Goal: Task Accomplishment & Management: Use online tool/utility

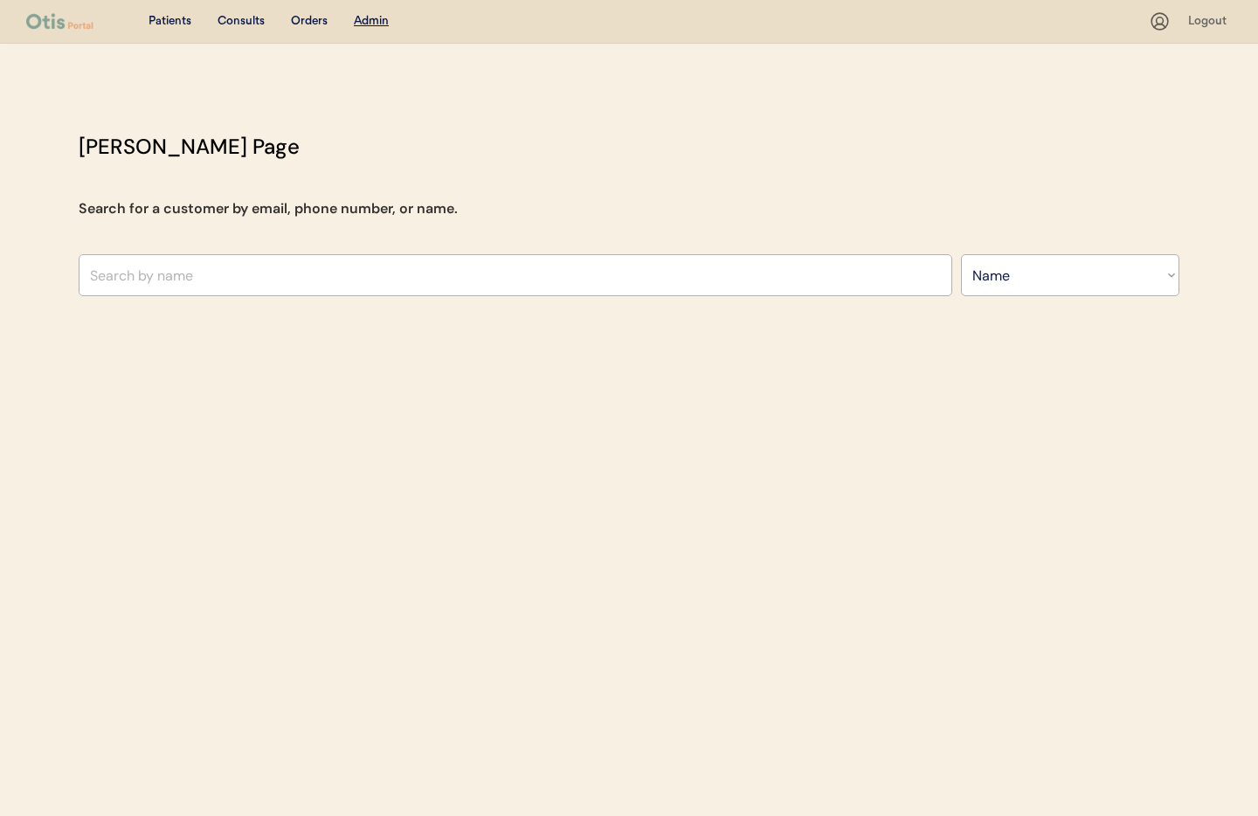
select select ""Name""
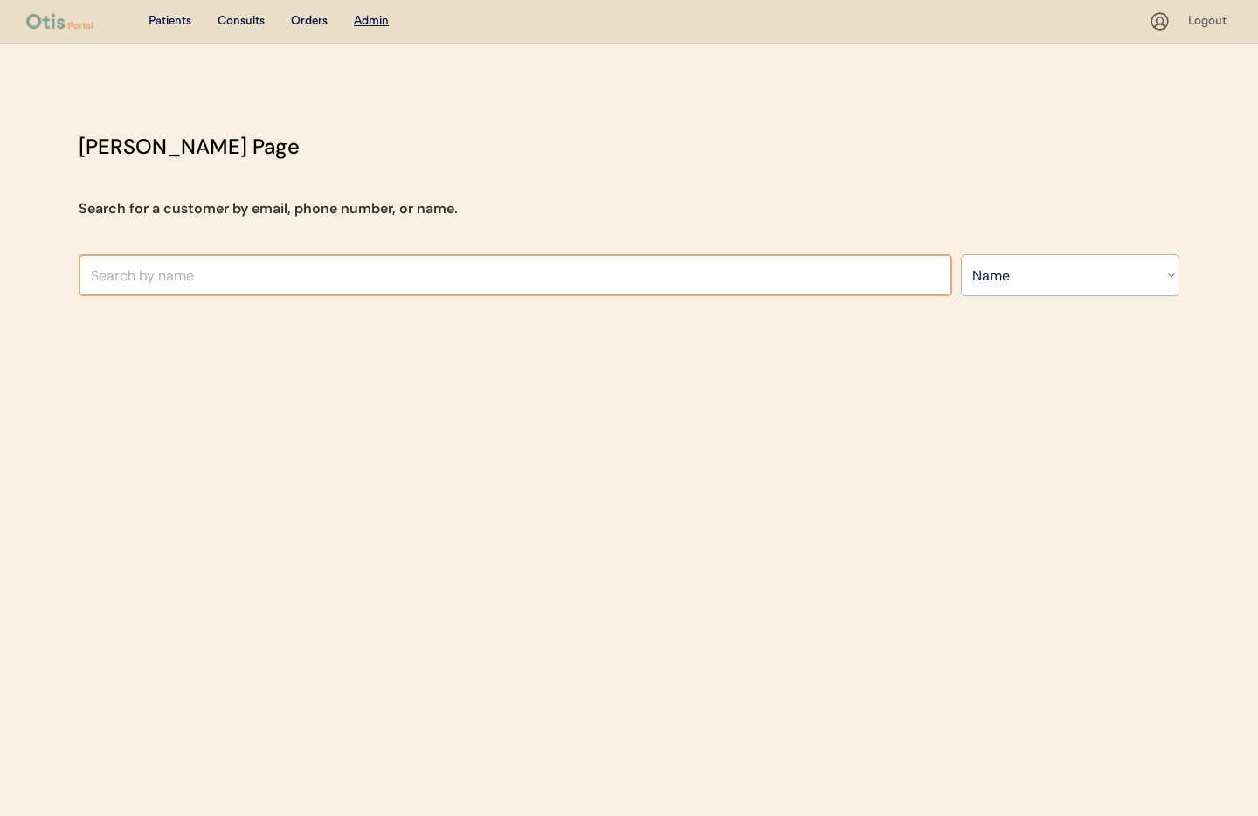
click at [281, 279] on input "text" at bounding box center [515, 275] width 873 height 42
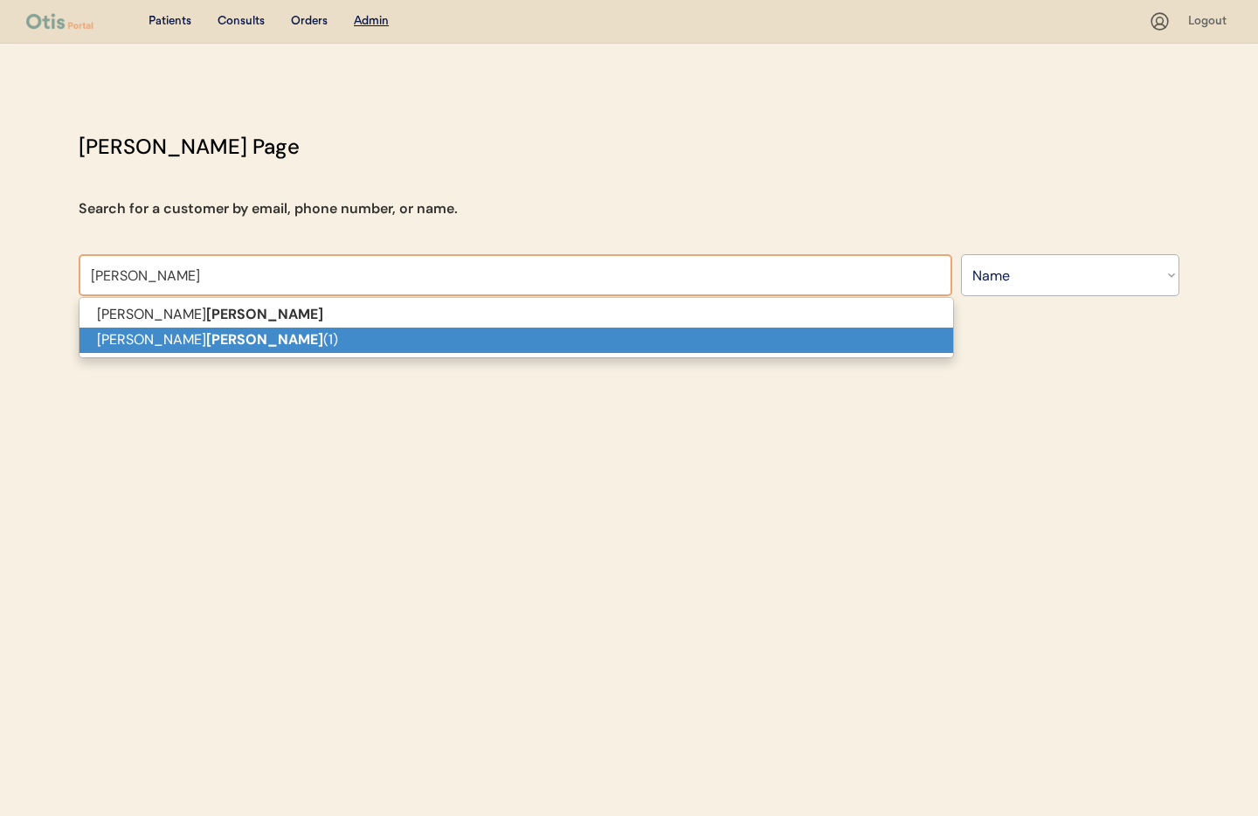
click at [200, 340] on p "Danny Brasher (1)" at bounding box center [515, 340] width 873 height 25
type input "Danny Brasher (1)"
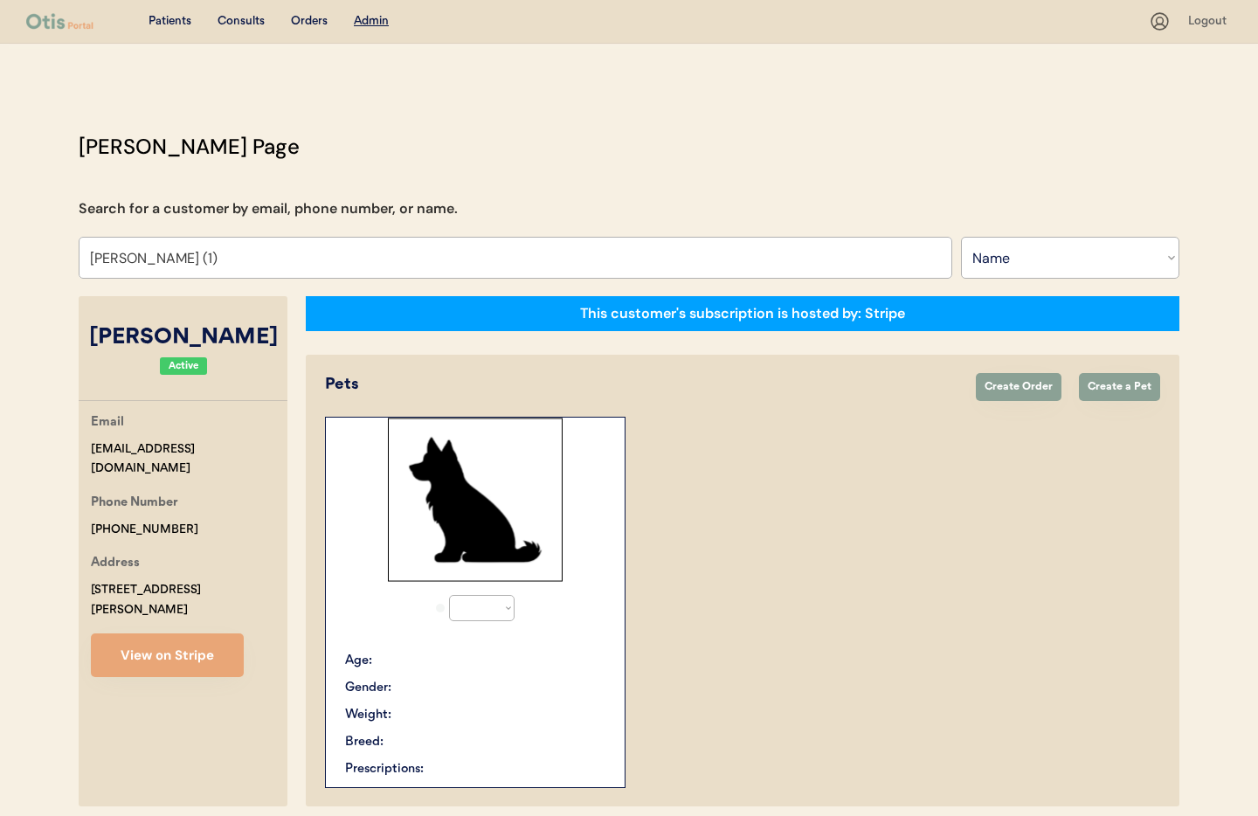
select select "true"
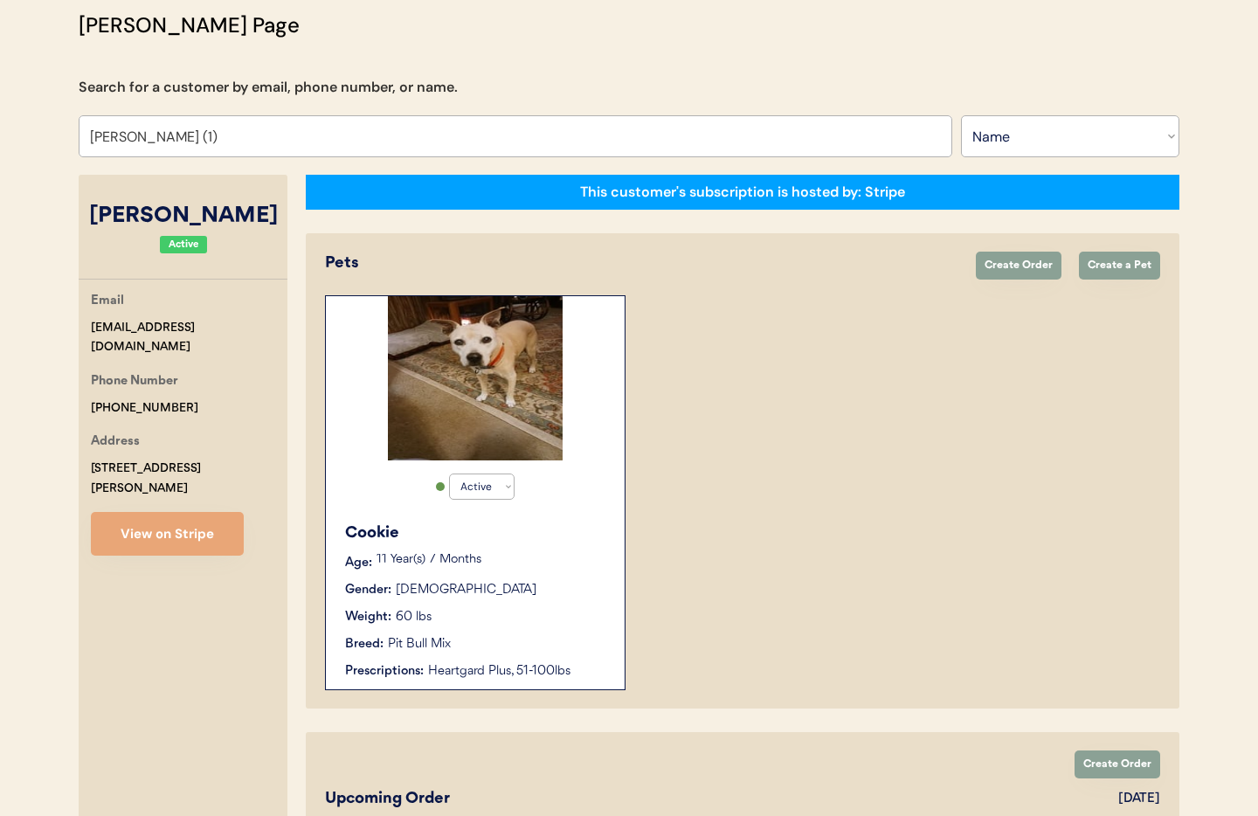
scroll to position [95, 0]
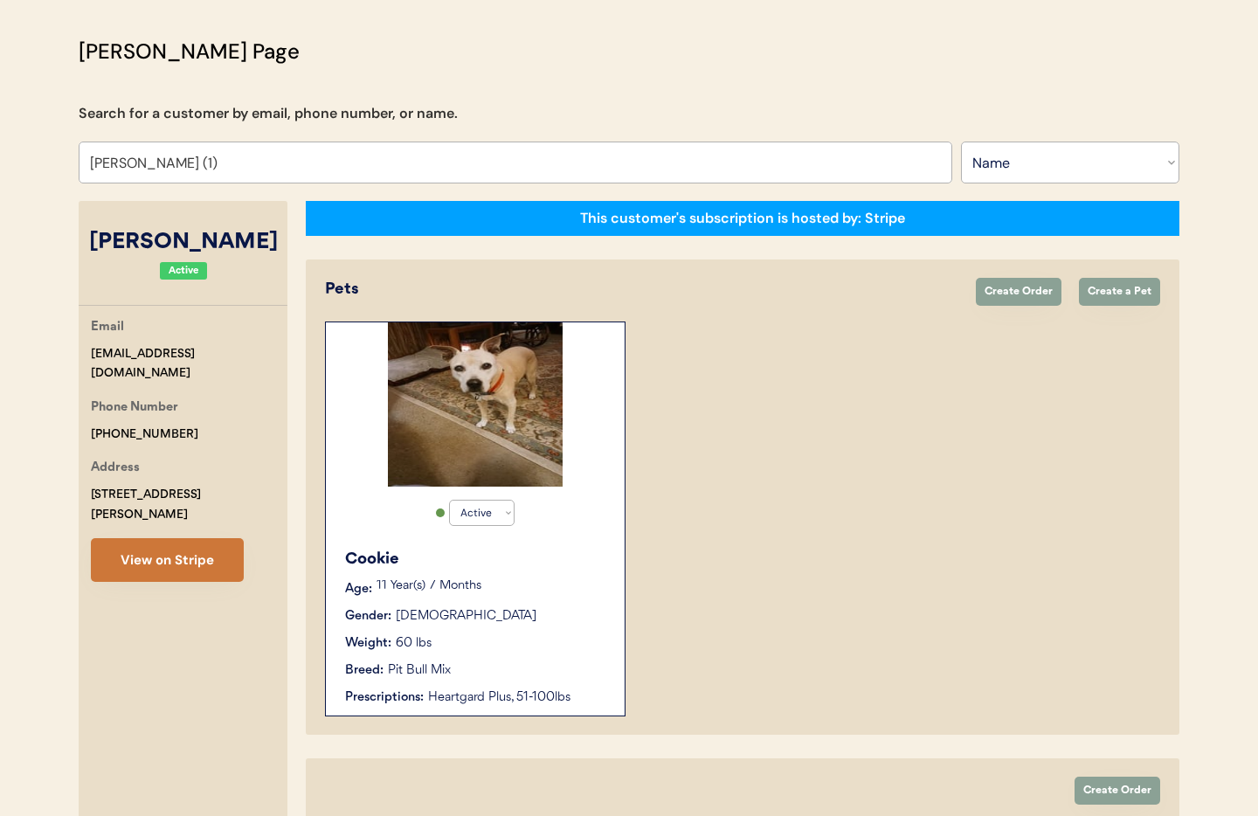
click at [158, 541] on button "View on Stripe" at bounding box center [167, 560] width 153 height 44
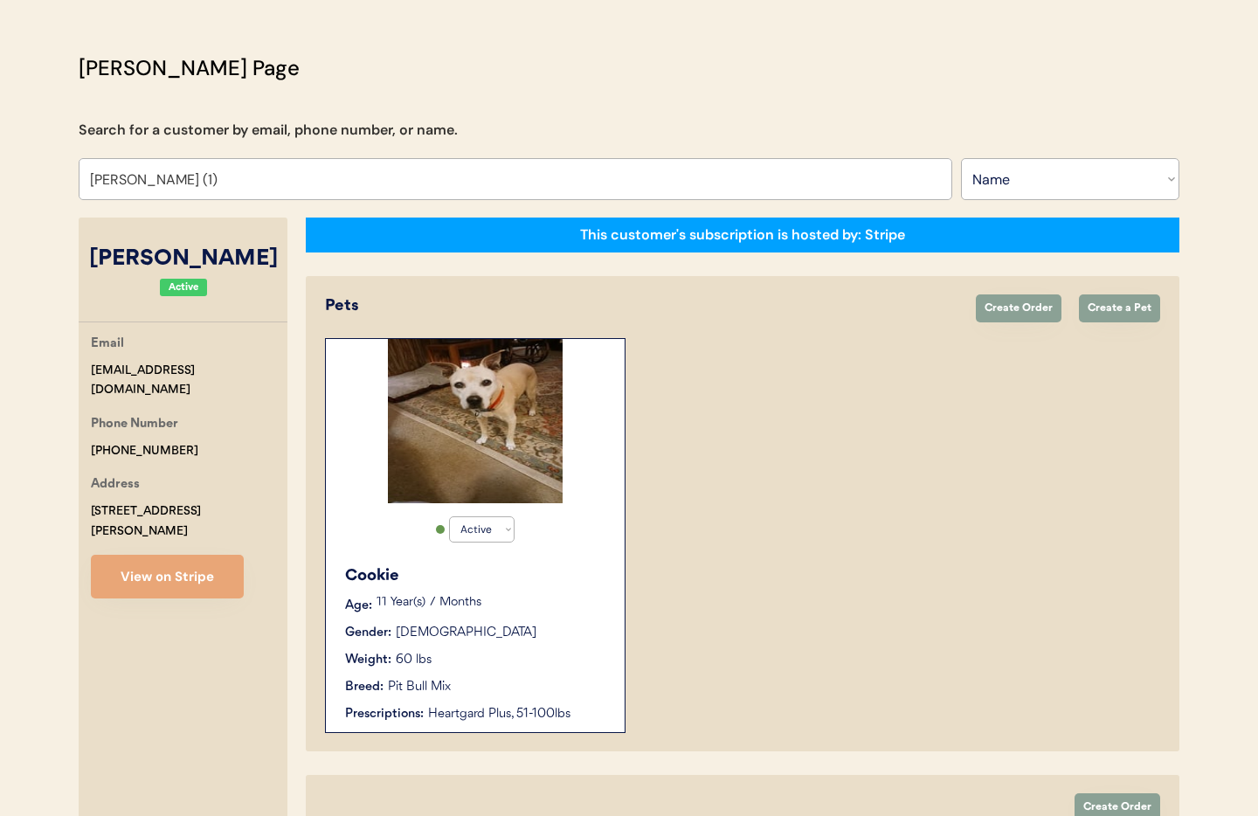
scroll to position [0, 0]
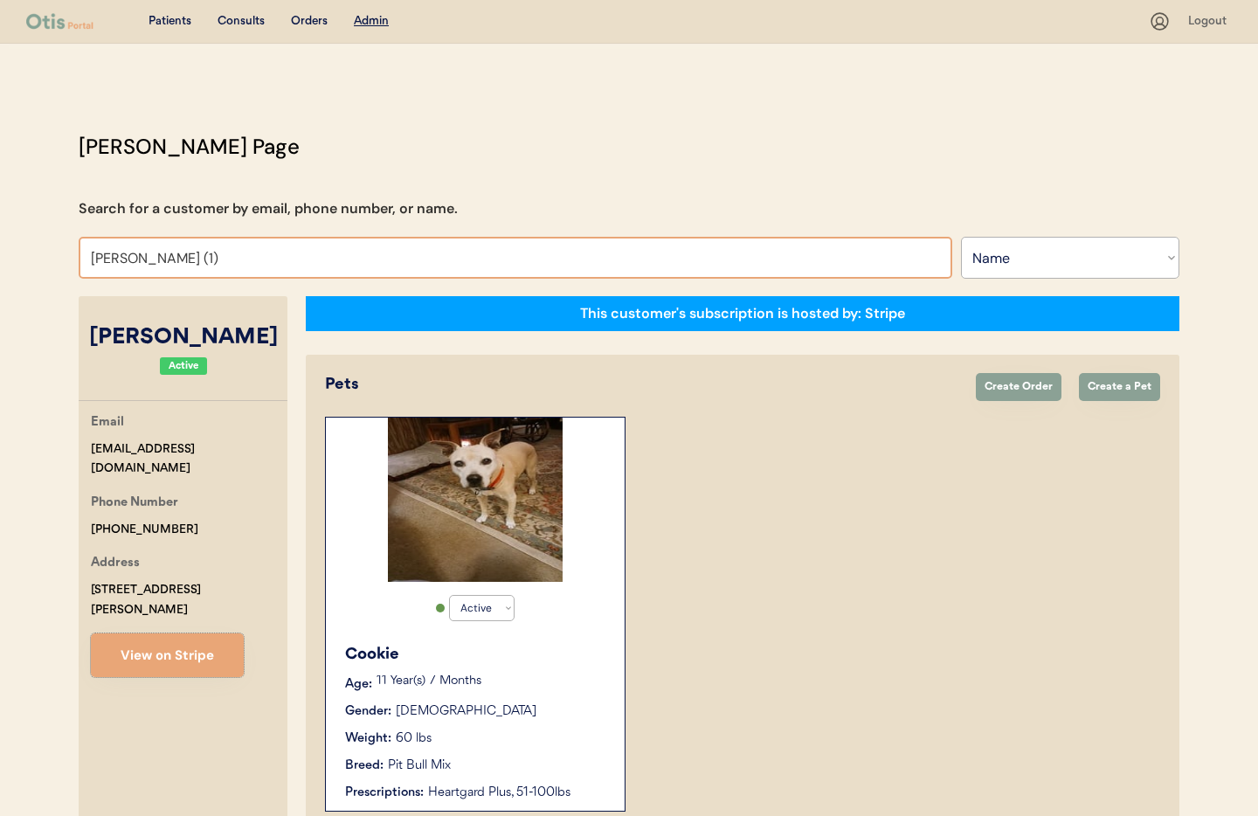
drag, startPoint x: 229, startPoint y: 262, endPoint x: 54, endPoint y: 265, distance: 174.7
click at [54, 265] on div "Patients Consults Orders Admin Logout Otis Admin Page Search for a customer by …" at bounding box center [629, 621] width 1258 height 1242
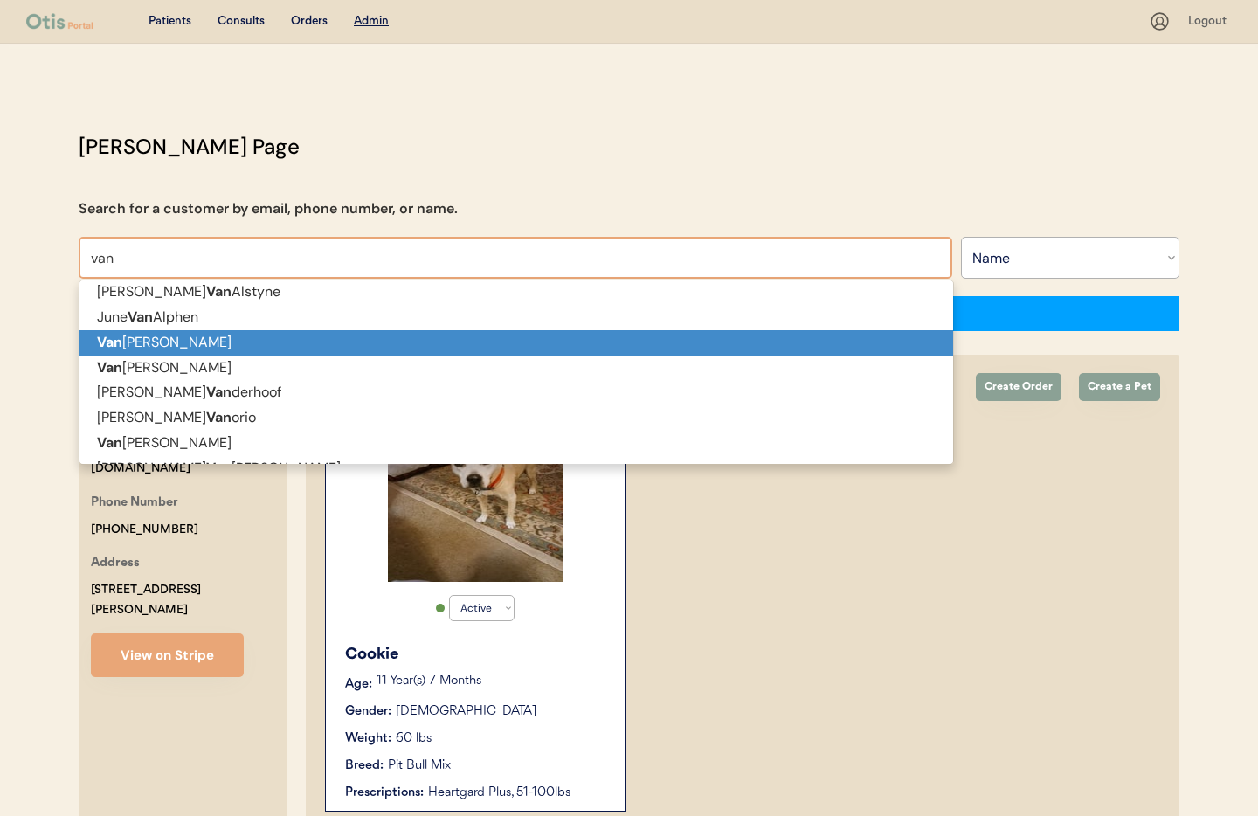
scroll to position [8, 0]
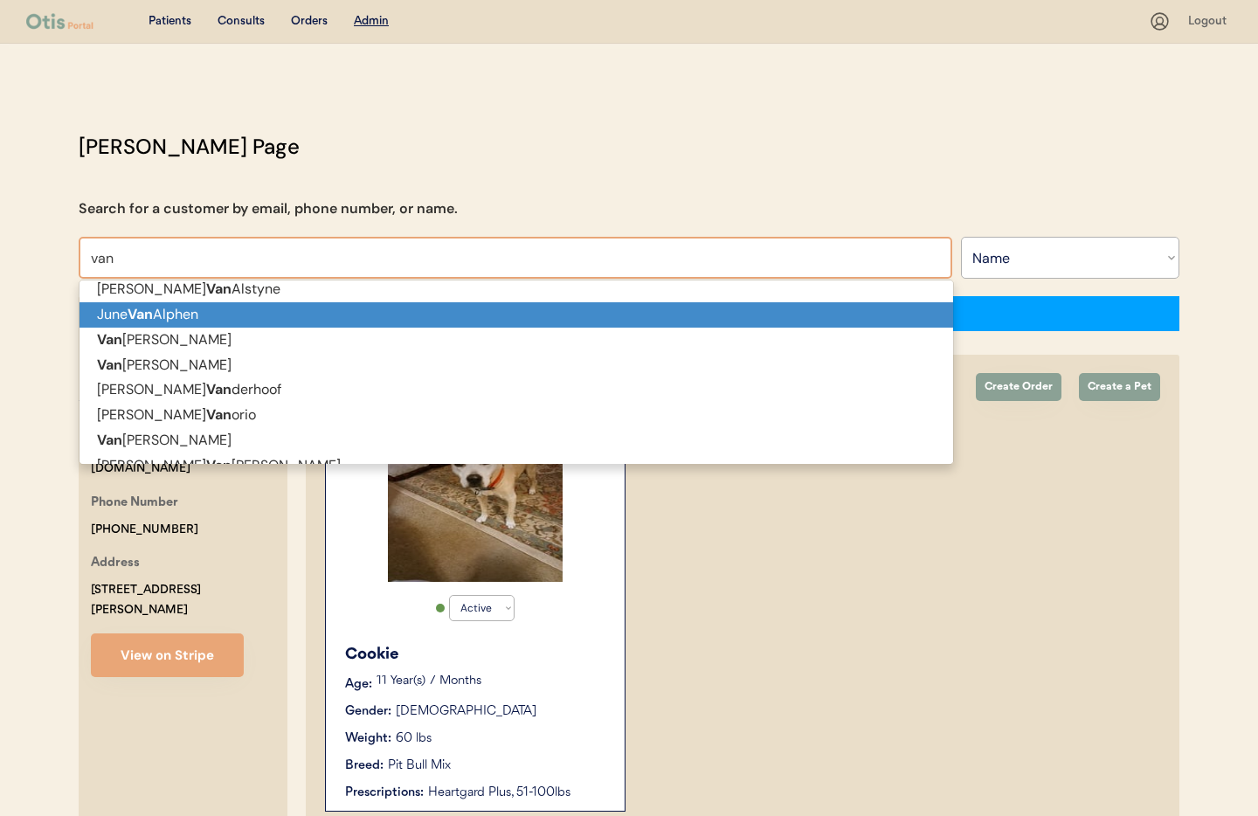
click at [158, 319] on p "June Van Alphen" at bounding box center [515, 314] width 873 height 25
type input "[PERSON_NAME]"
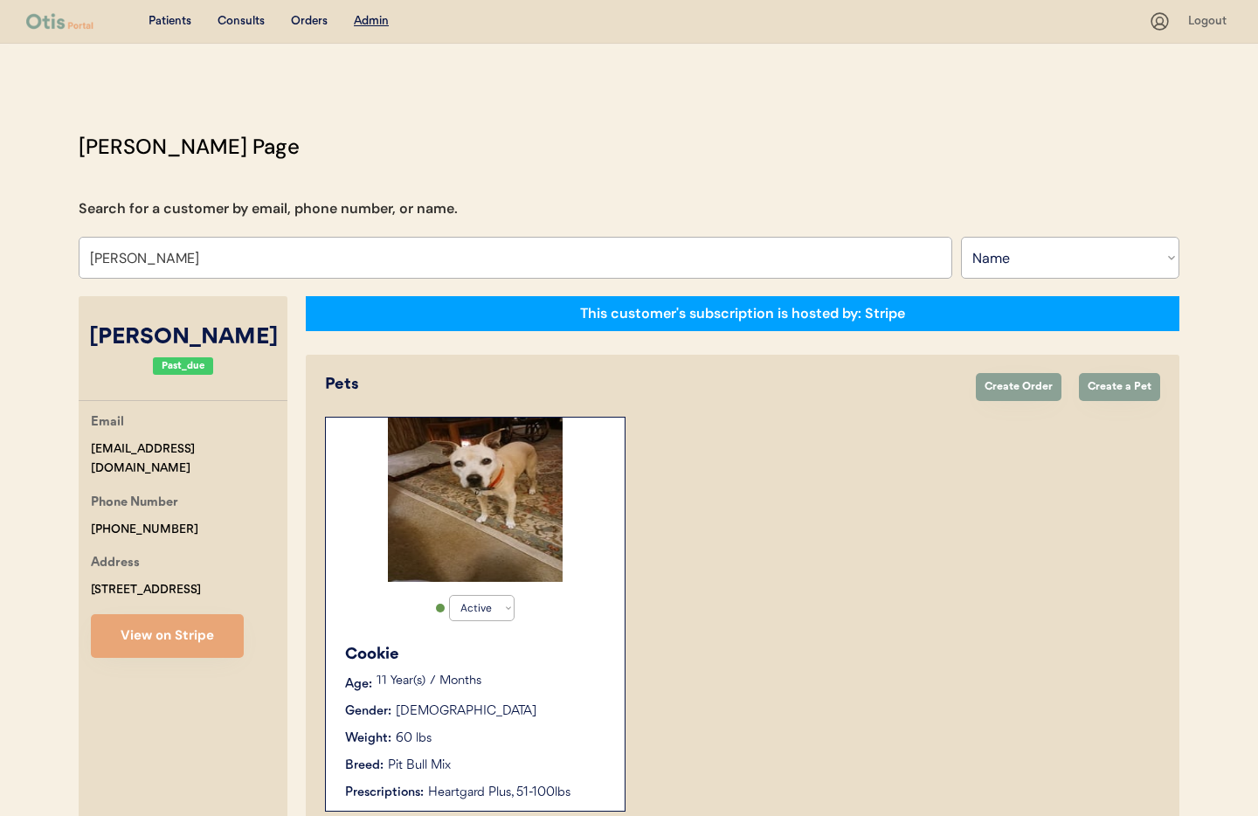
select select "true"
select select "false"
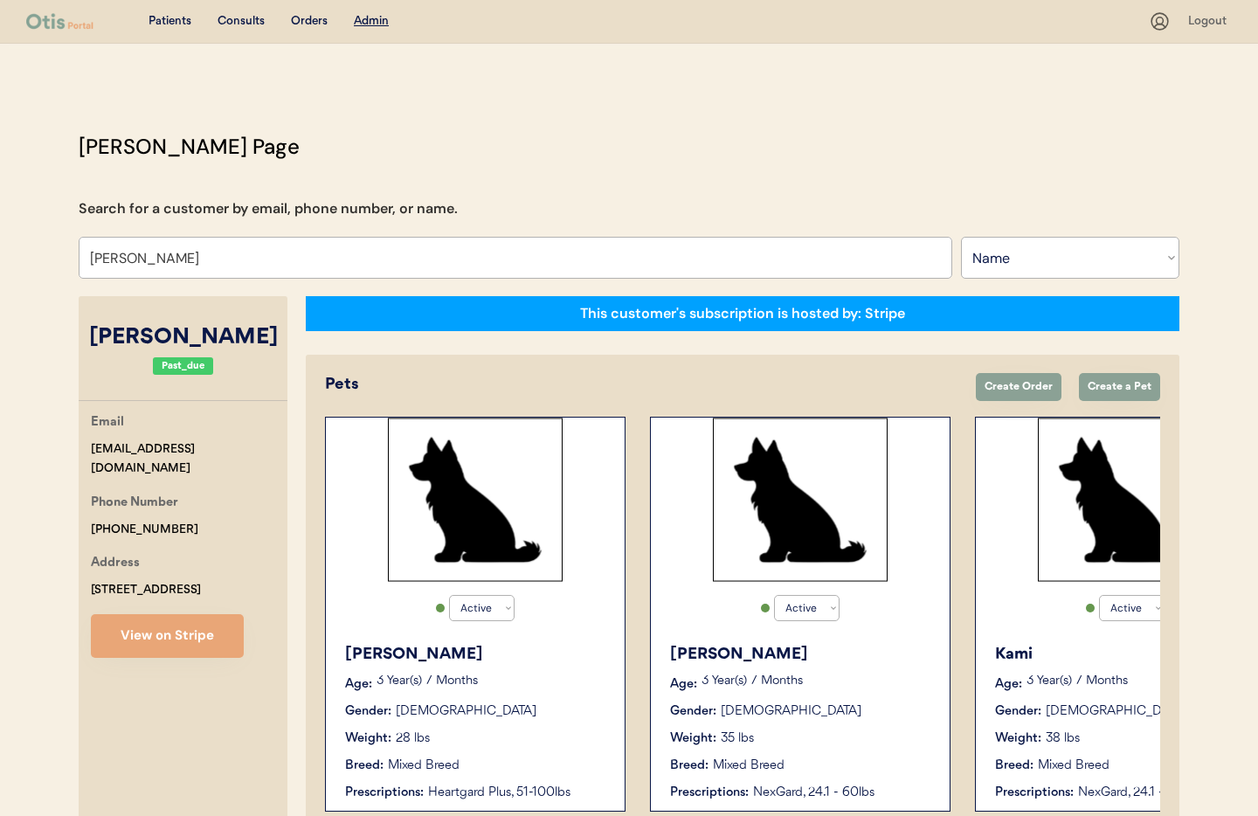
type input "[PERSON_NAME]"
click at [158, 318] on div "[PERSON_NAME]" at bounding box center [183, 337] width 209 height 39
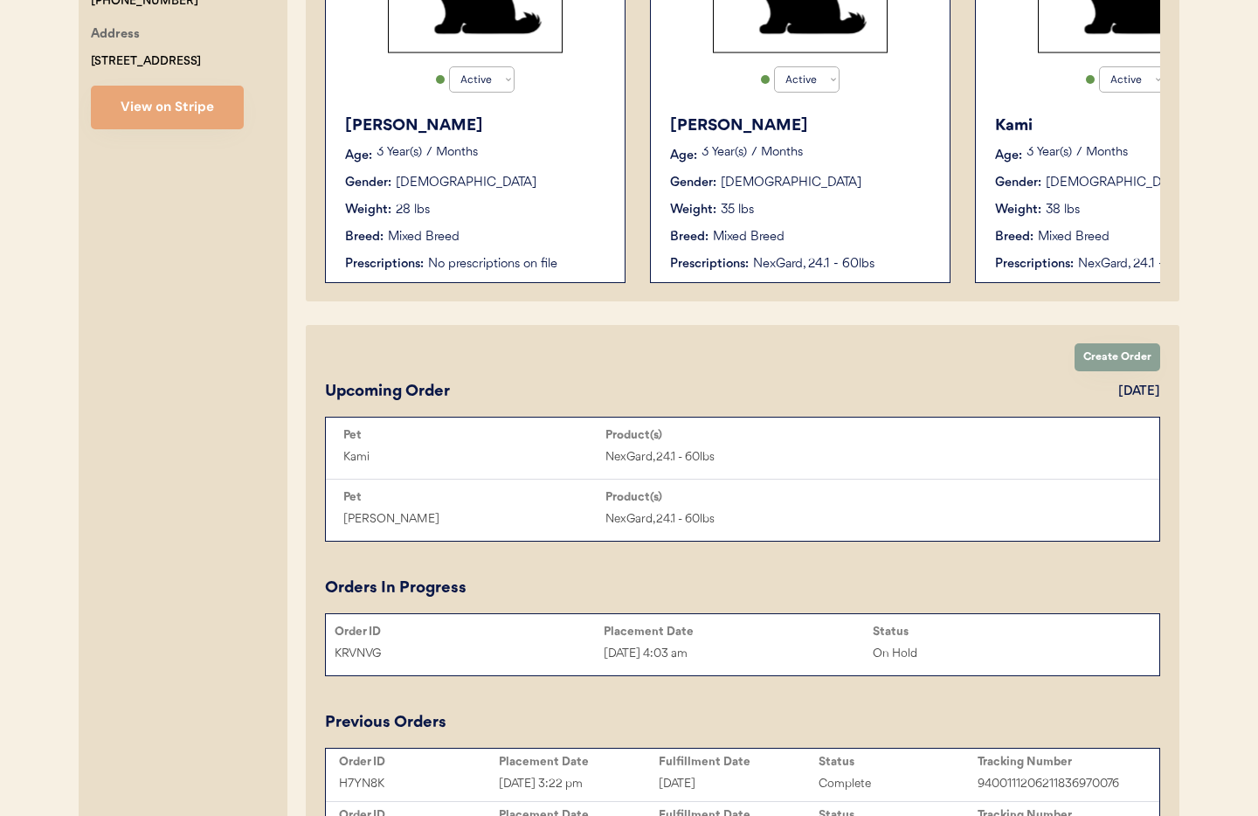
scroll to position [310, 0]
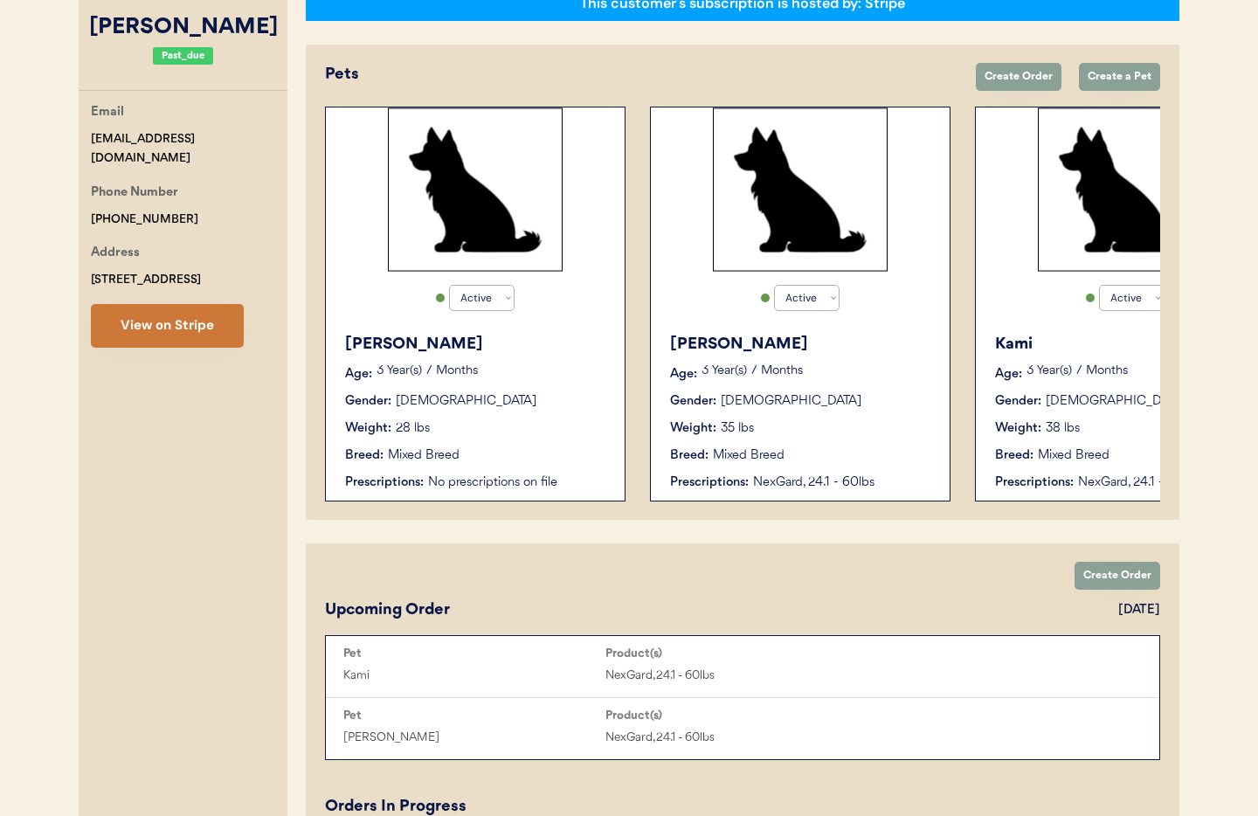
click at [147, 315] on button "View on Stripe" at bounding box center [167, 326] width 153 height 44
click at [530, 441] on div "Lila Age: 3 Year(s) 7 Months Gender: Female Weight: 28 lbs Breed: Mixed Breed P…" at bounding box center [475, 412] width 281 height 176
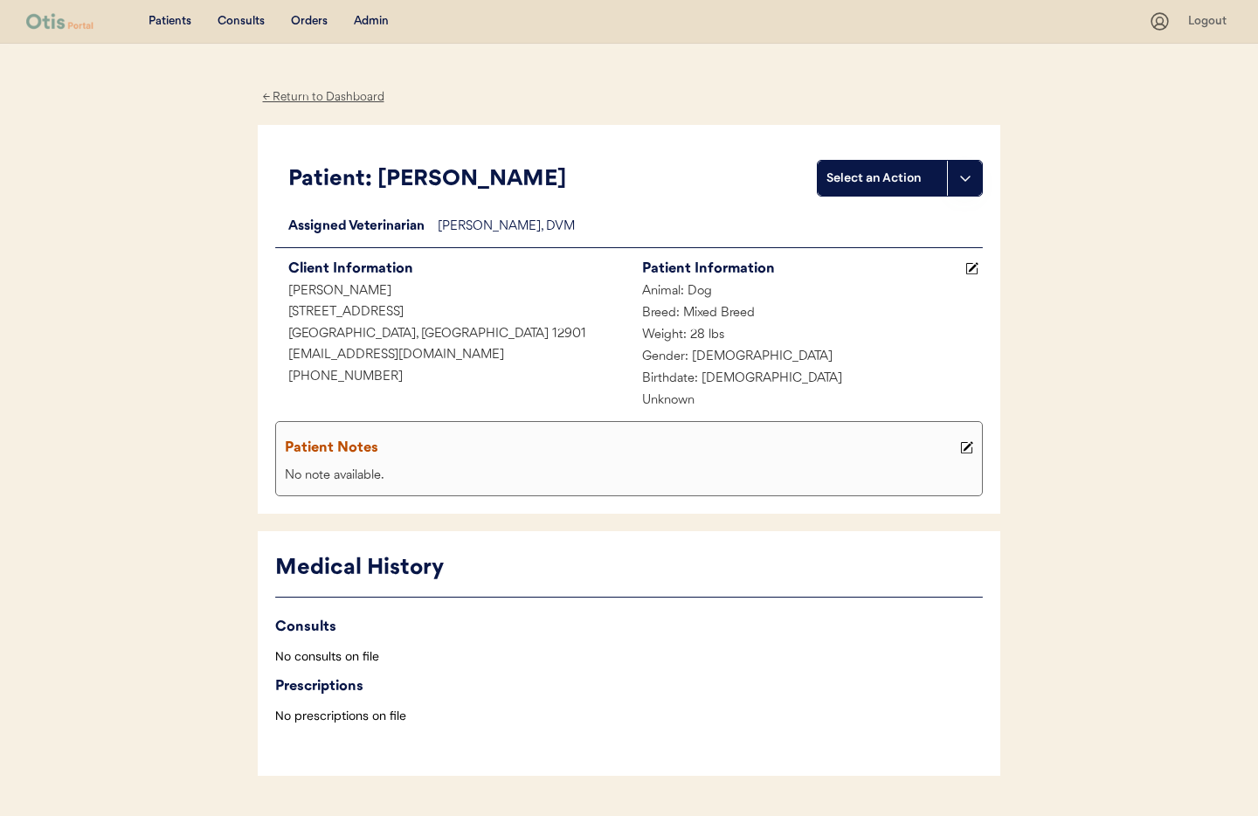
click at [319, 101] on div "← Return to Dashboard" at bounding box center [323, 97] width 131 height 20
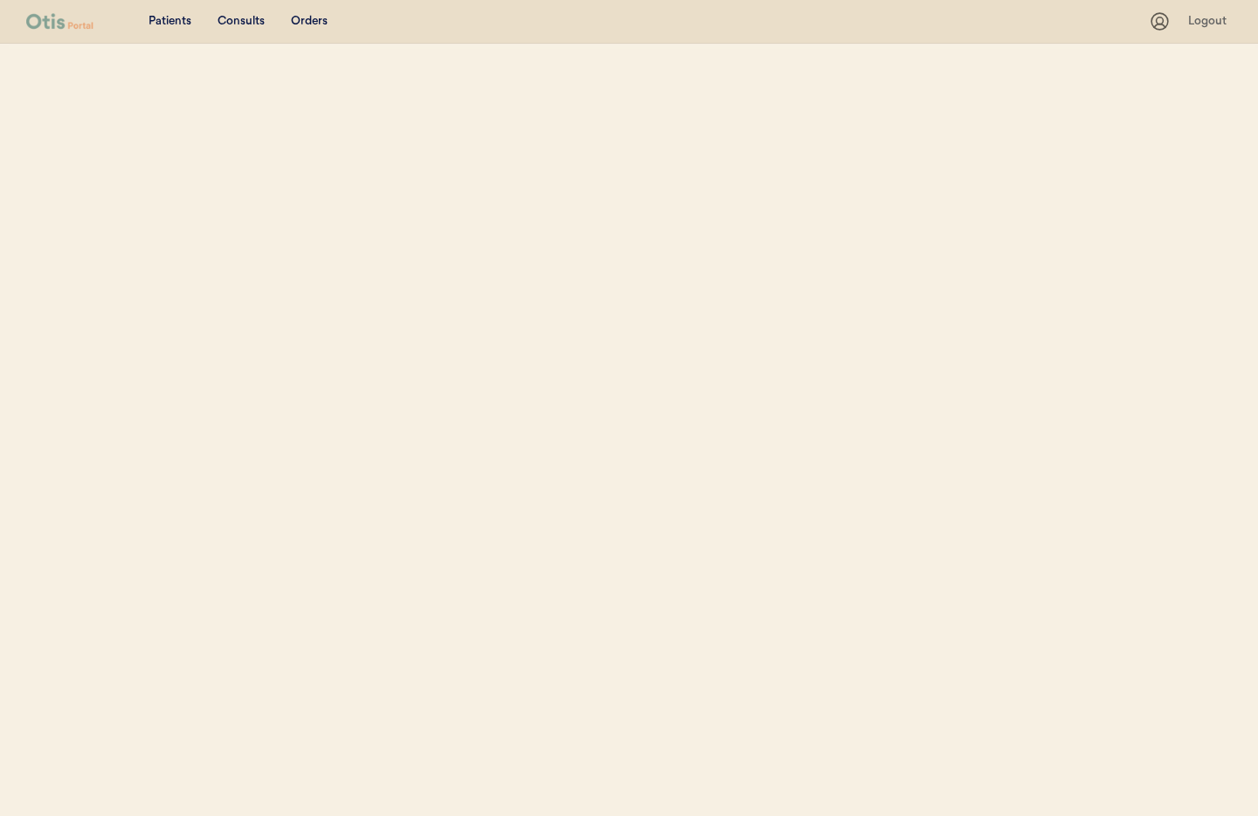
select select ""Name""
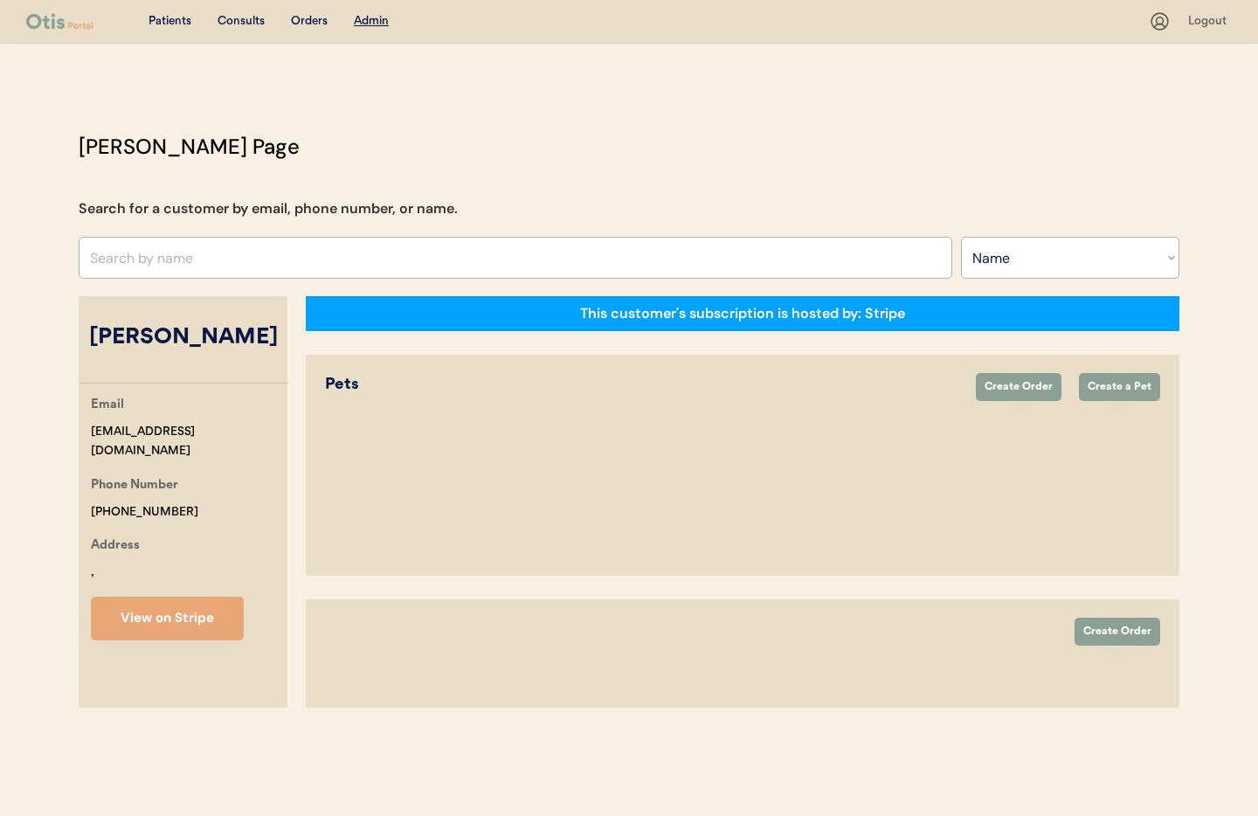
select select "true"
select select "false"
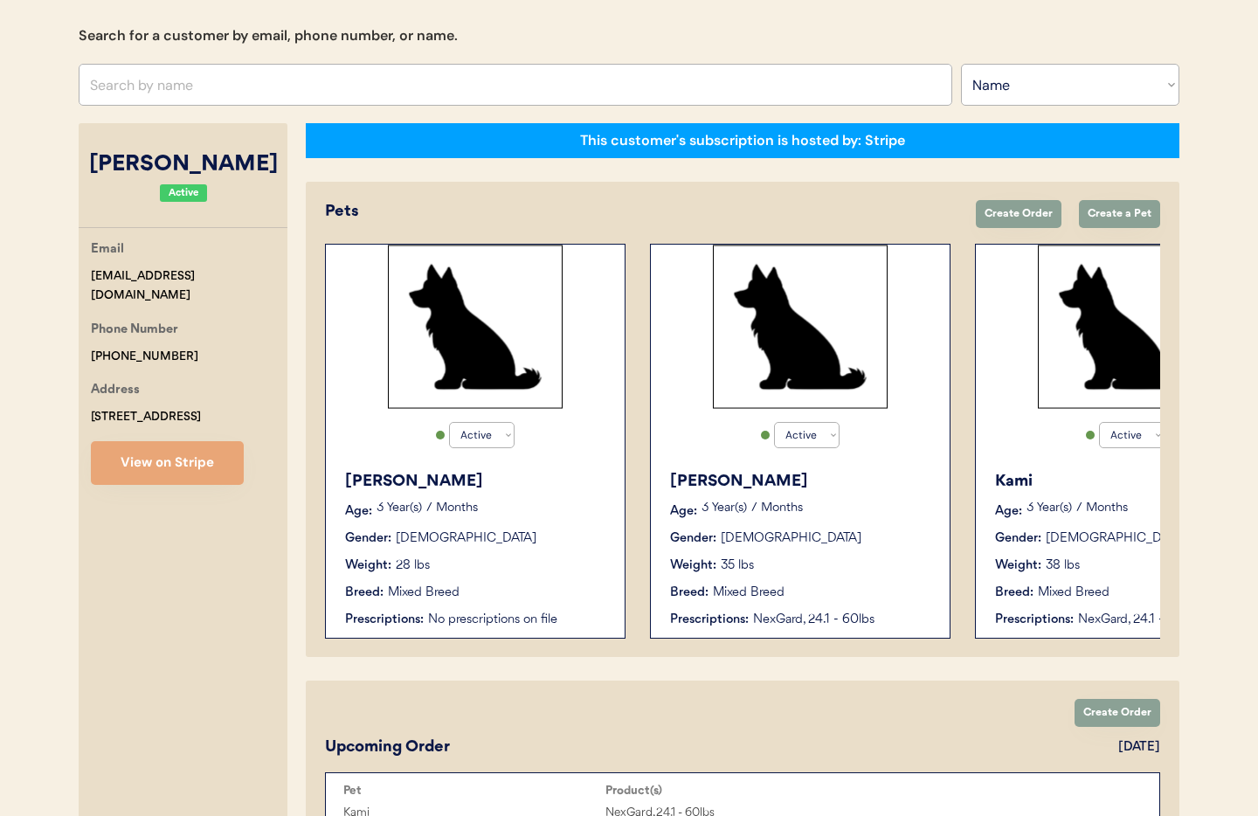
click at [561, 498] on div "Lila Age: 3 Year(s) 7 Months Gender: Female Weight: 28 lbs Breed: Mixed Breed P…" at bounding box center [475, 549] width 281 height 176
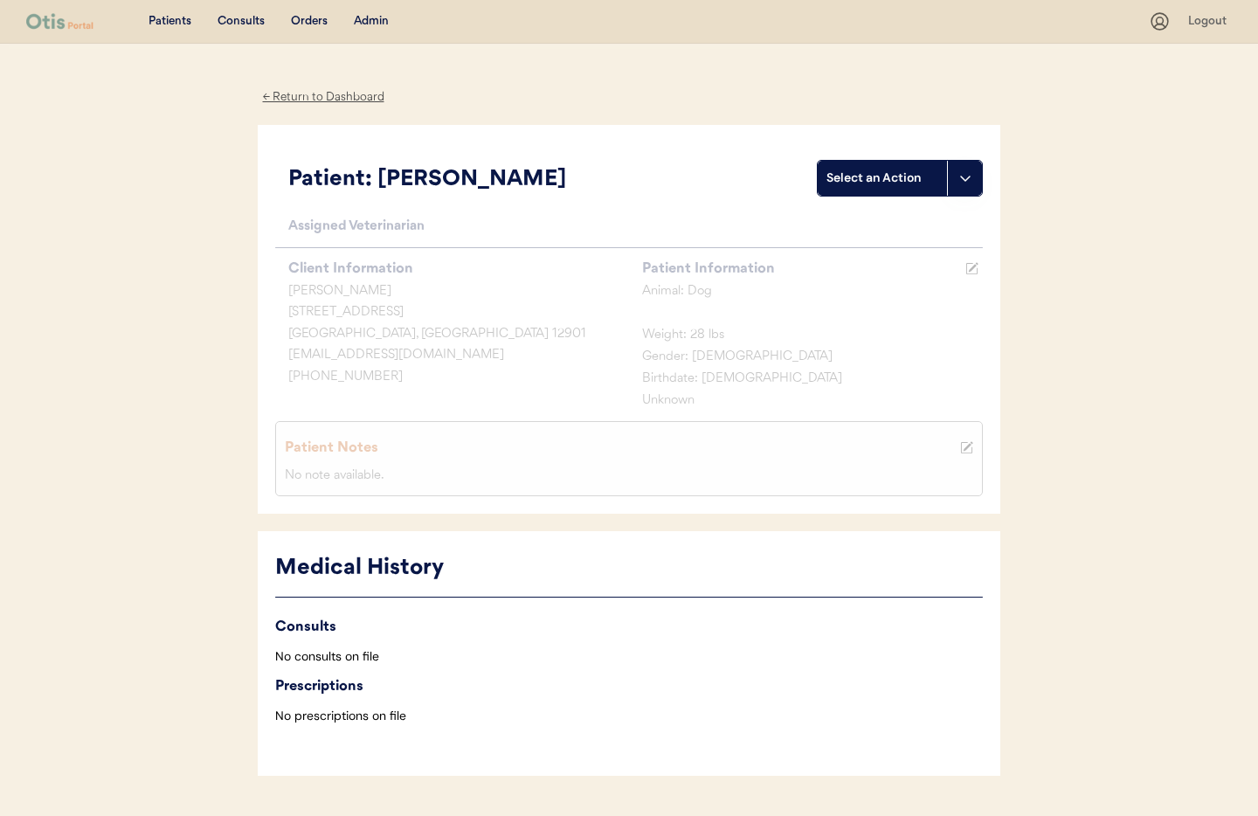
click at [321, 95] on div "← Return to Dashboard" at bounding box center [323, 97] width 131 height 20
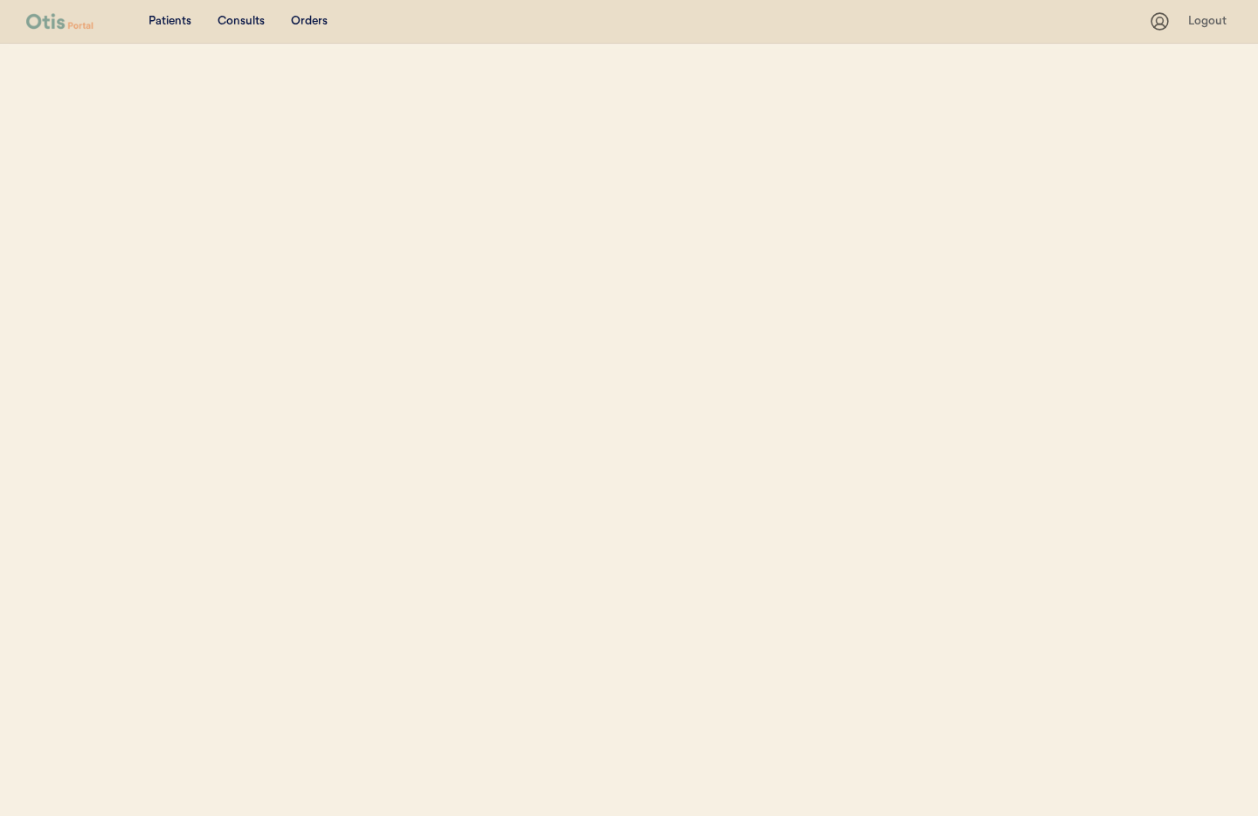
select select ""Name""
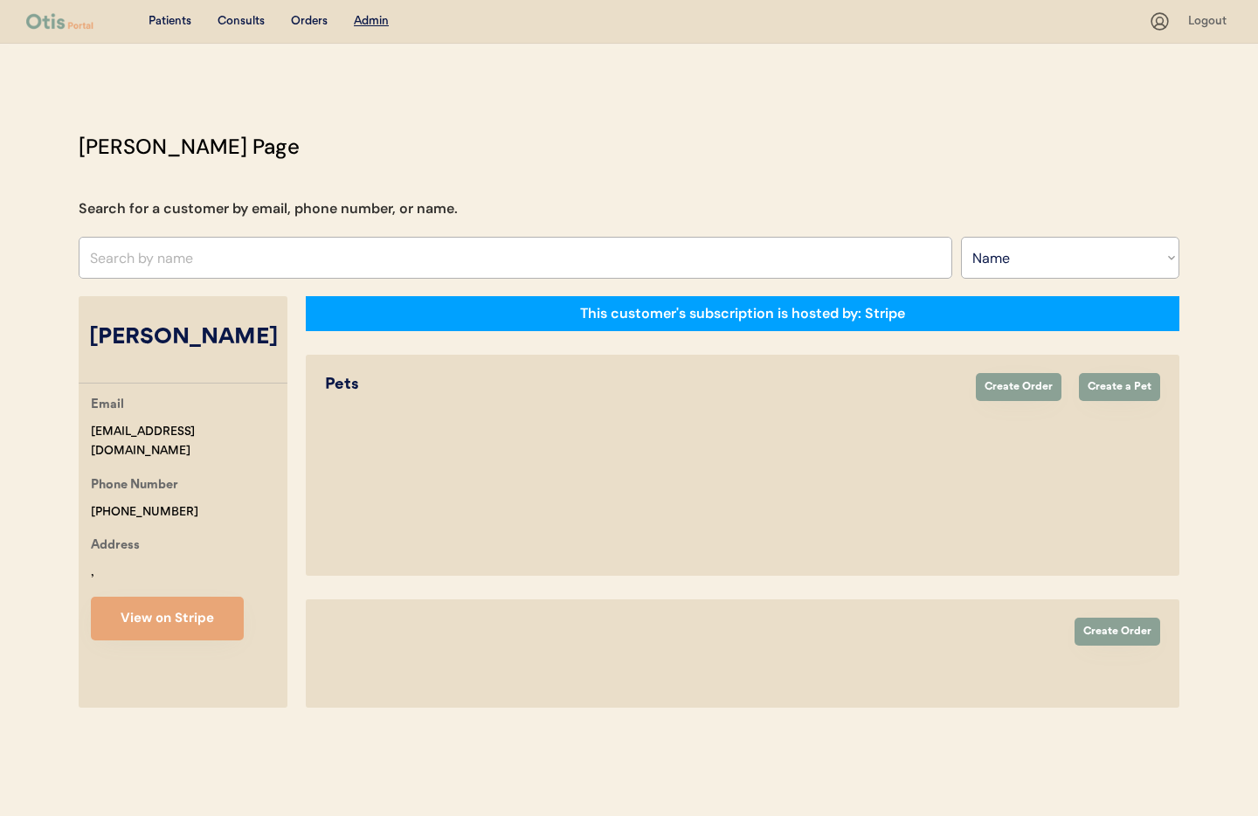
select select "true"
select select "false"
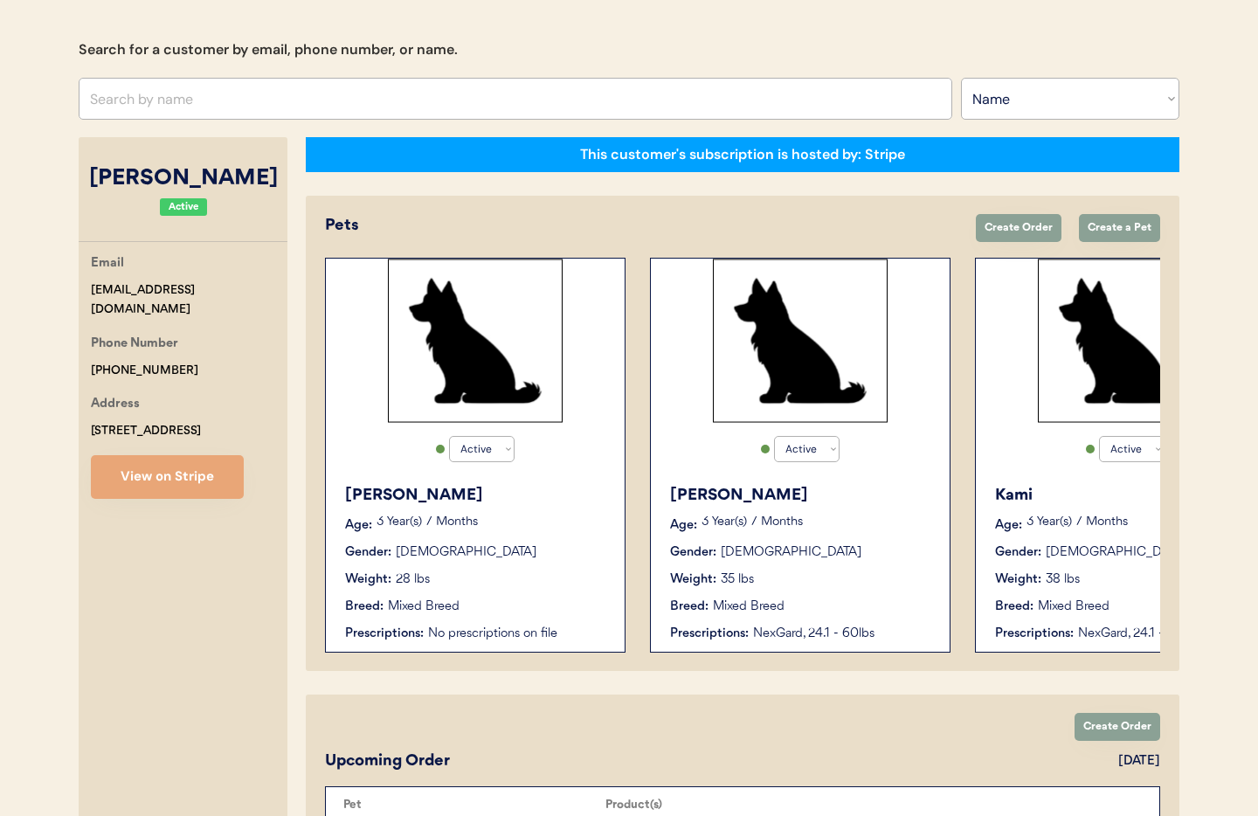
scroll to position [165, 0]
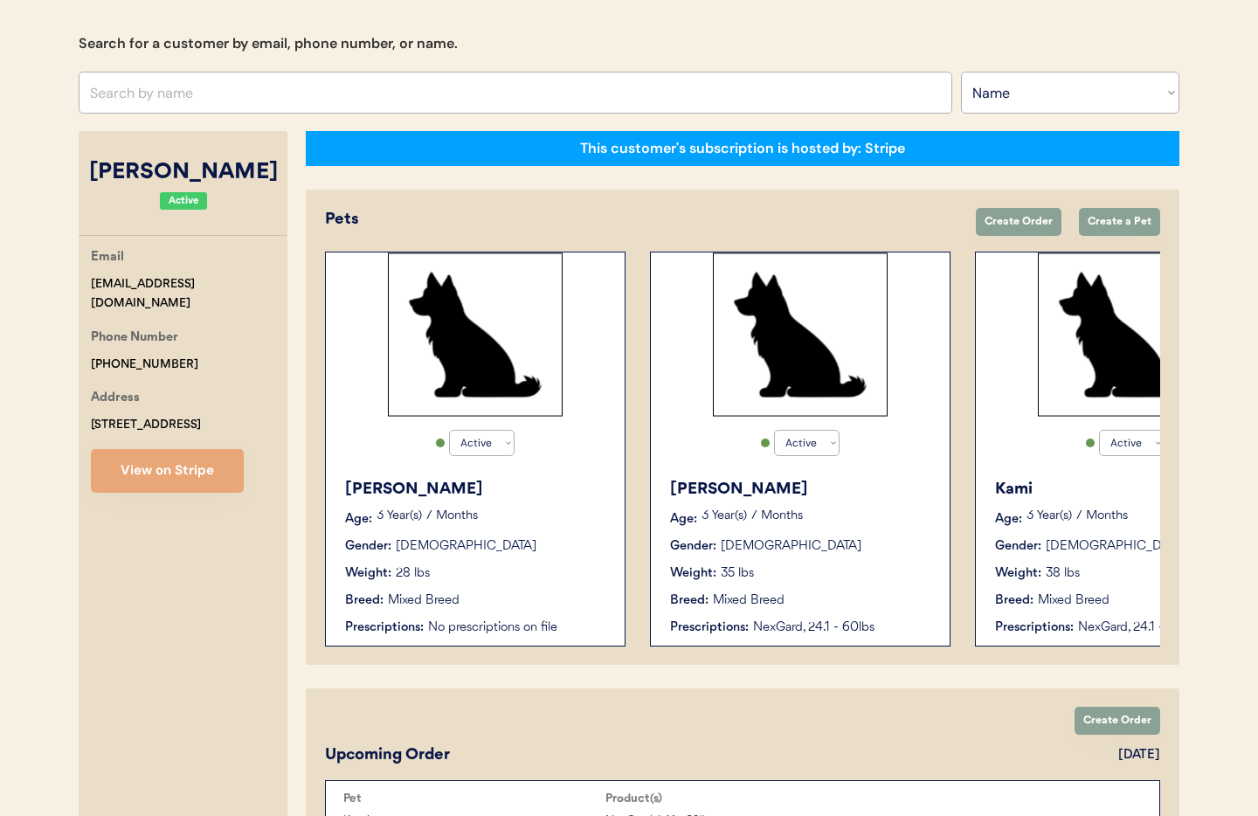
click at [841, 562] on div "Lila Age: 3 Year(s) 7 Months Gender: Female Weight: 35 lbs Breed: Mixed Breed P…" at bounding box center [799, 557] width 281 height 176
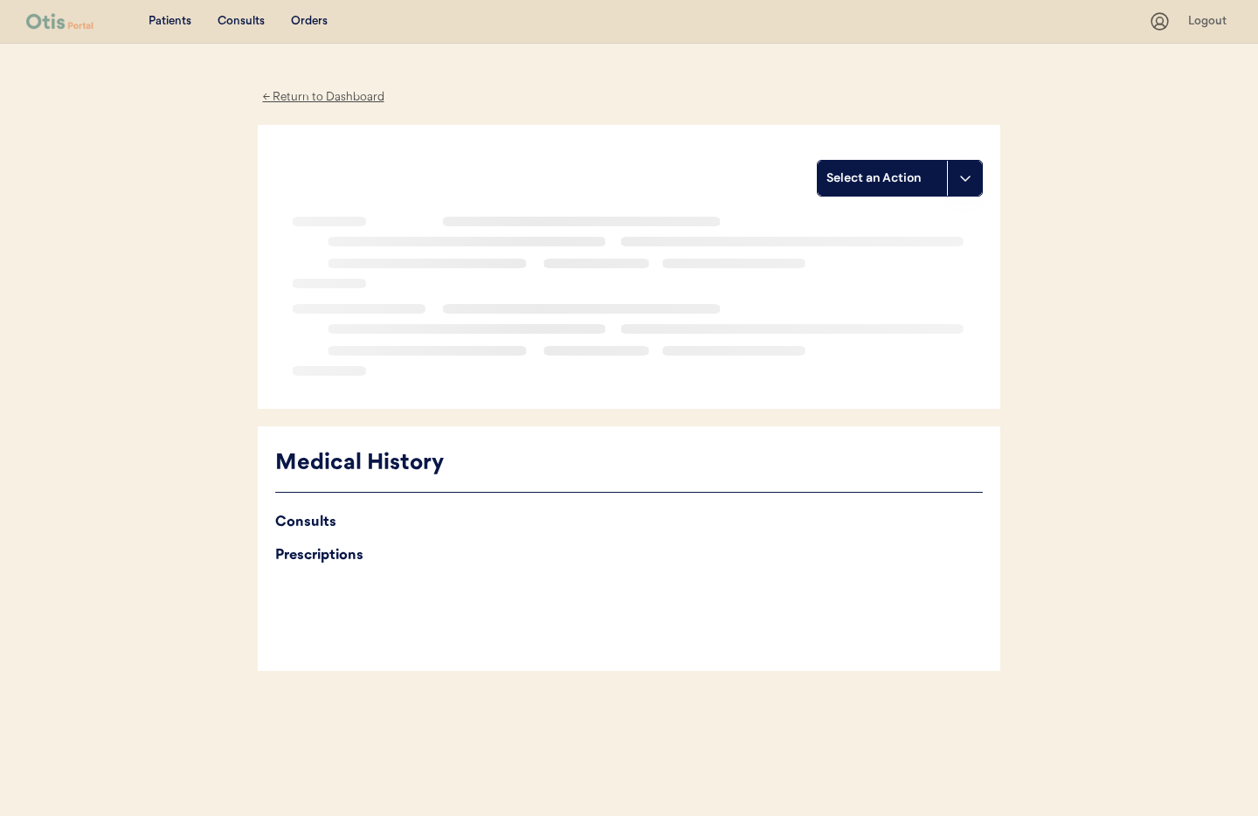
click at [840, 562] on div "Prescriptions" at bounding box center [628, 555] width 707 height 24
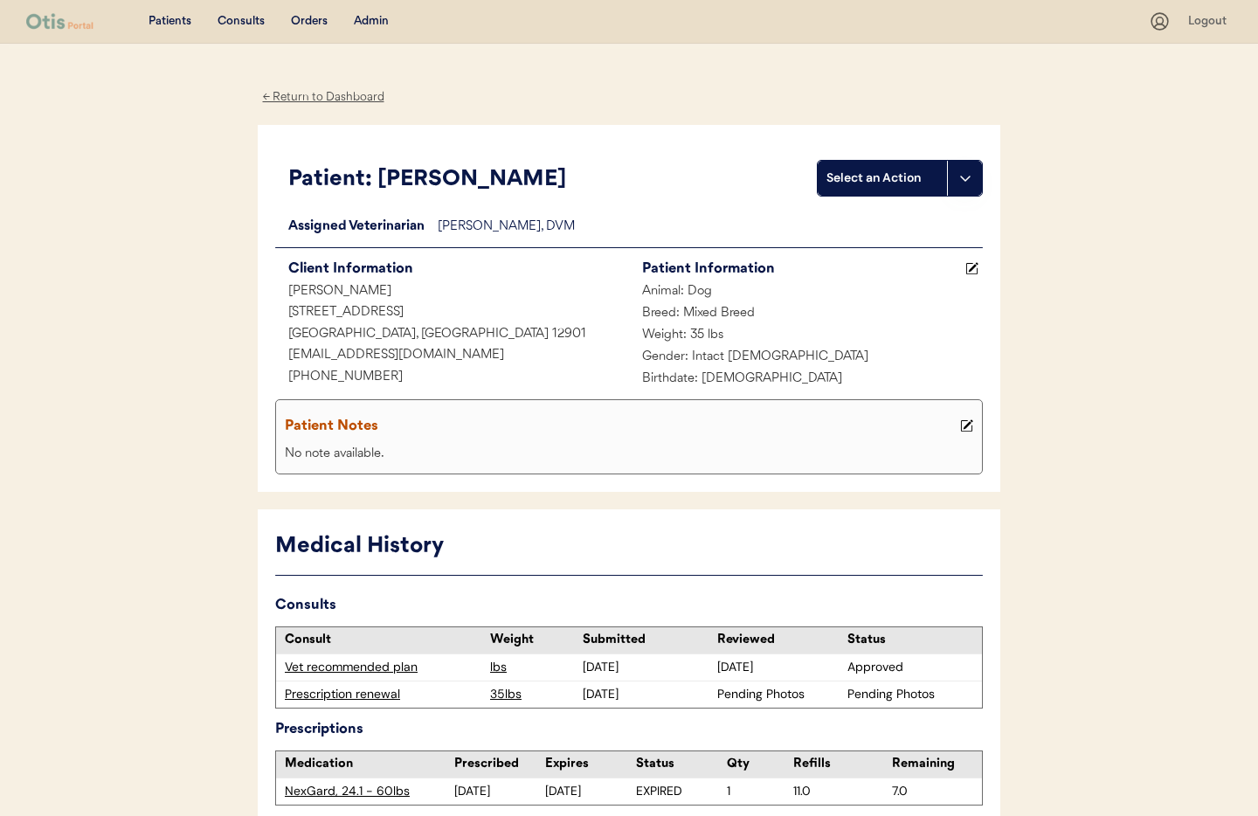
click at [300, 101] on div "← Return to Dashboard" at bounding box center [323, 97] width 131 height 20
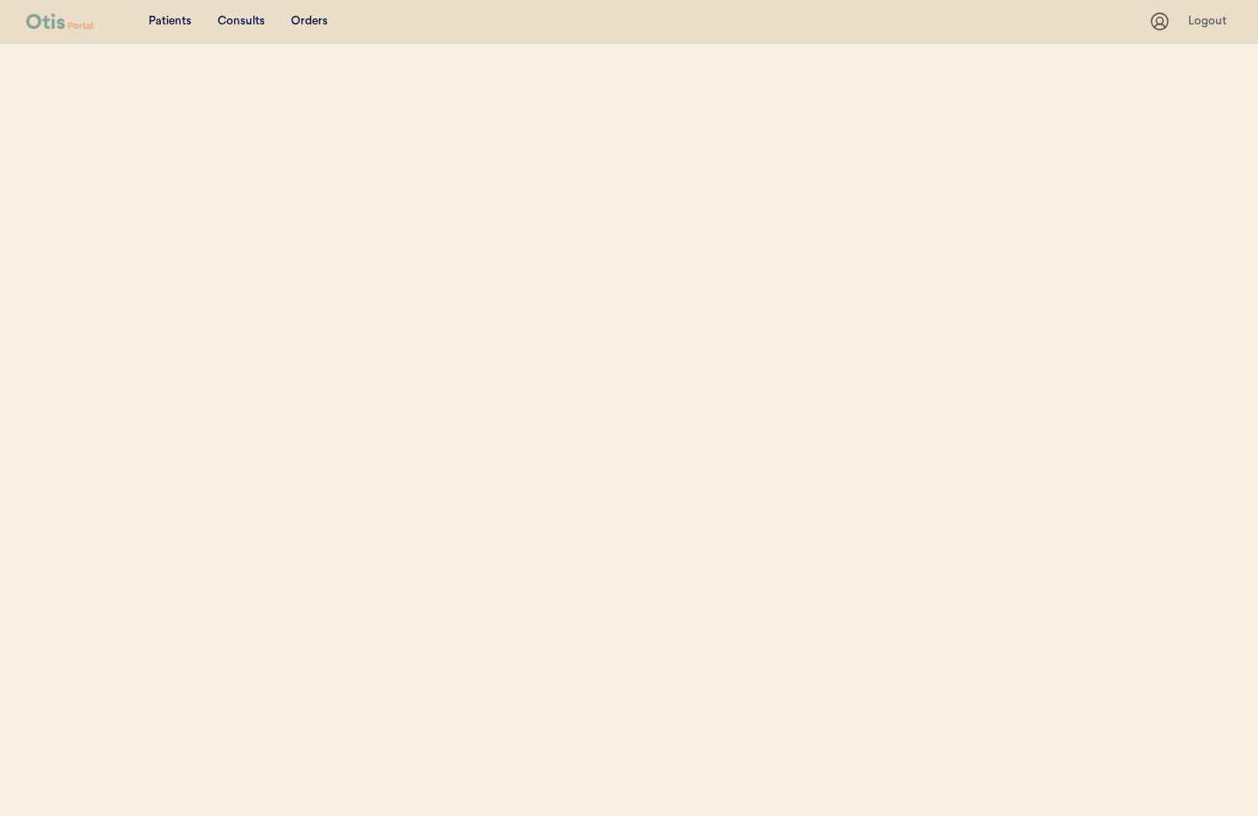
select select ""Name""
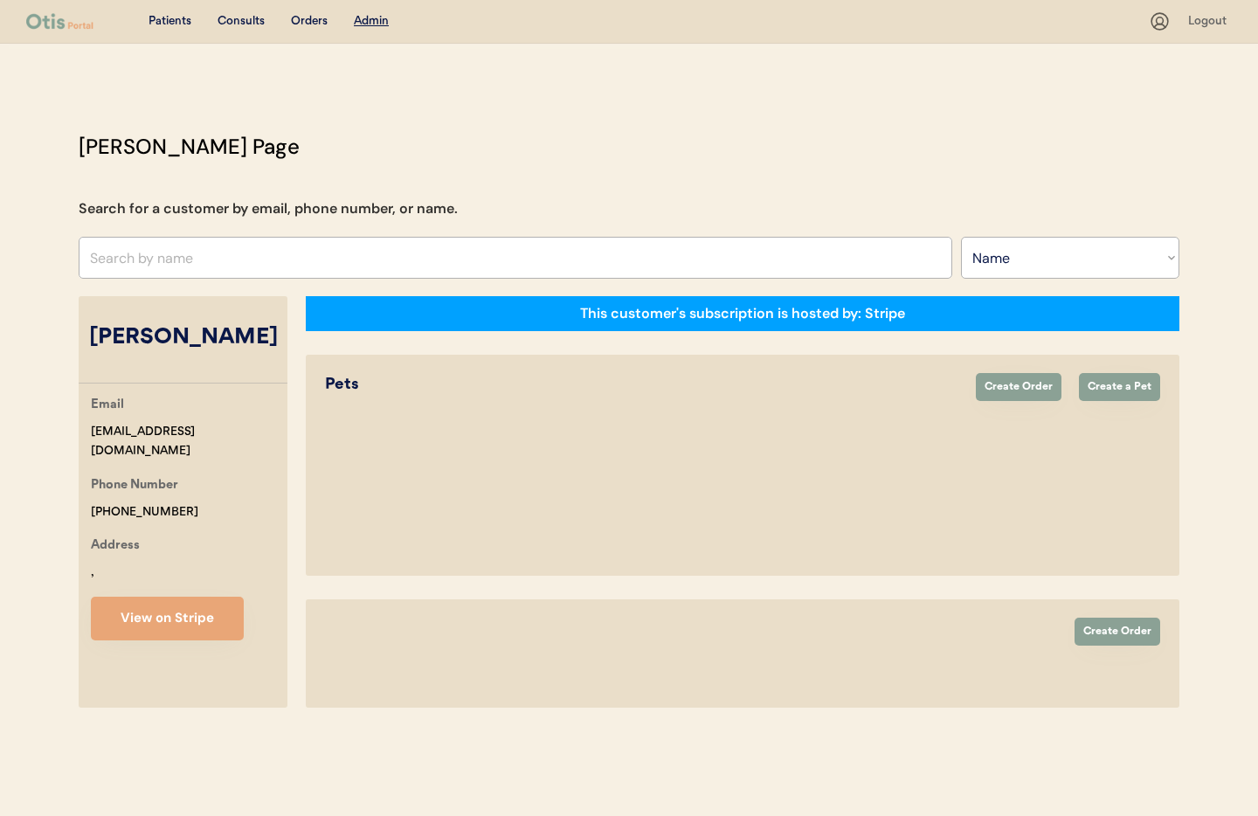
select select "true"
select select "false"
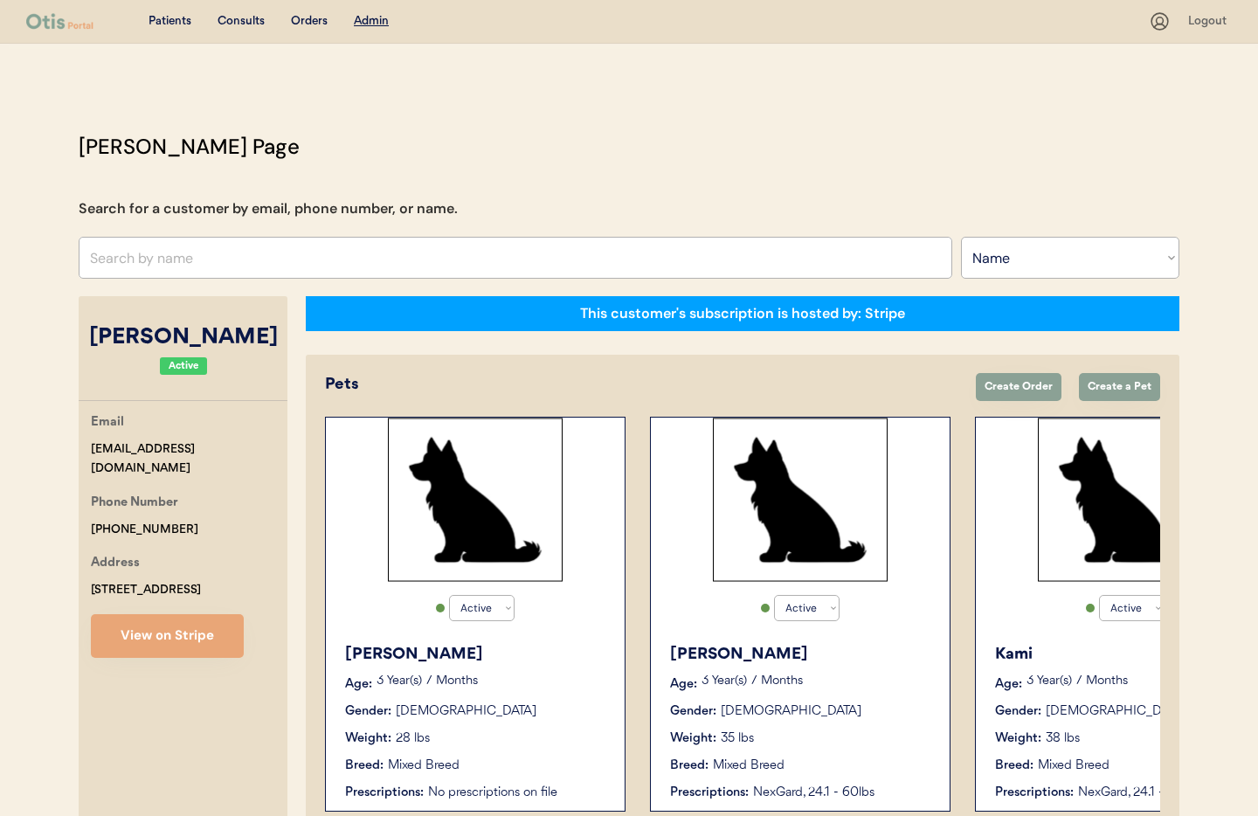
click at [1031, 682] on p "3 Year(s) 7 Months" at bounding box center [1141, 681] width 231 height 12
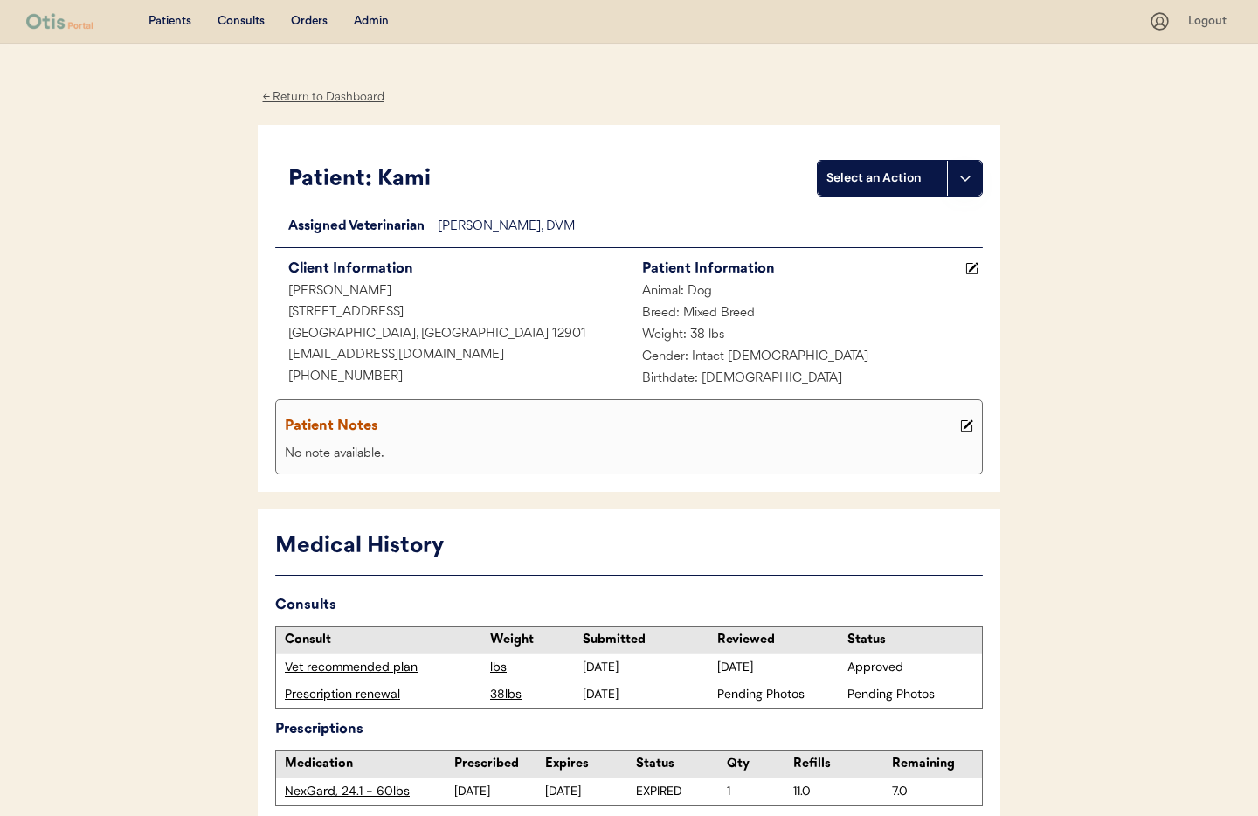
click at [294, 96] on div "← Return to Dashboard" at bounding box center [323, 97] width 131 height 20
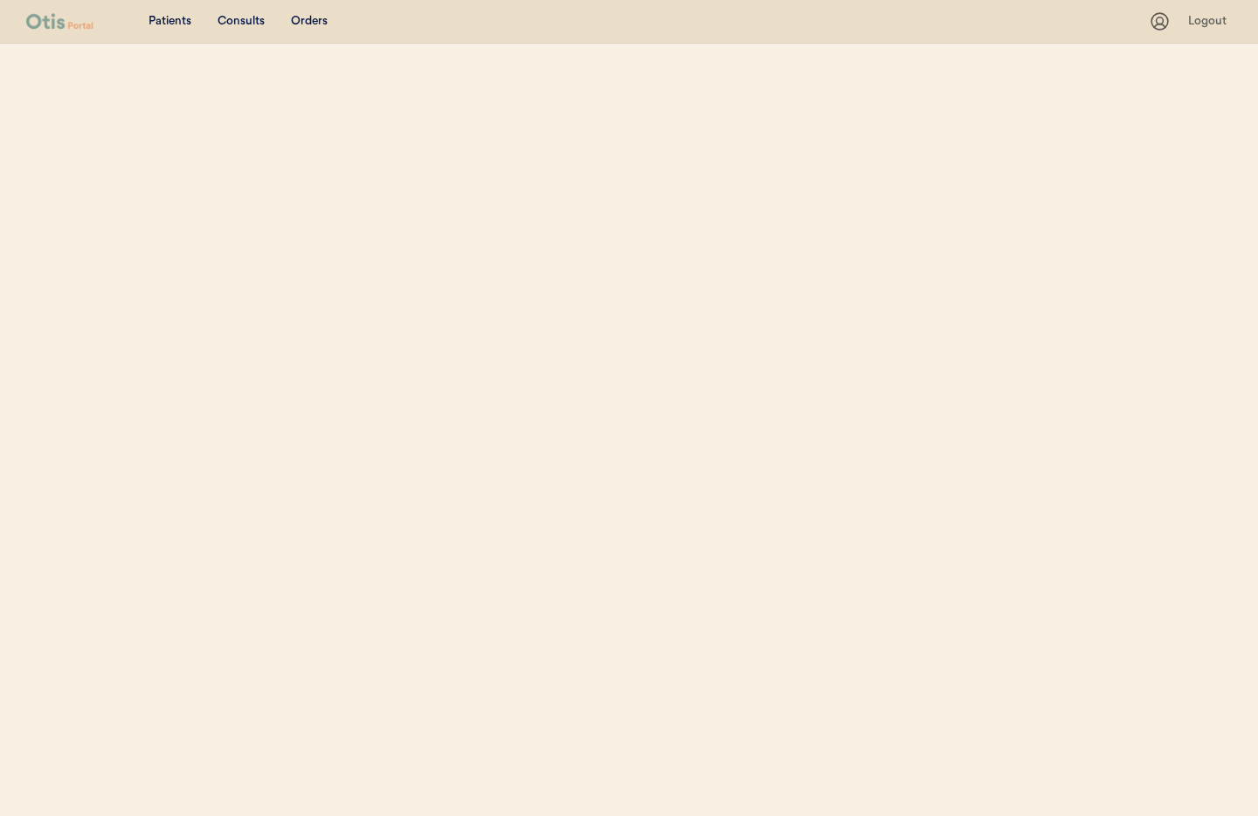
select select ""Name""
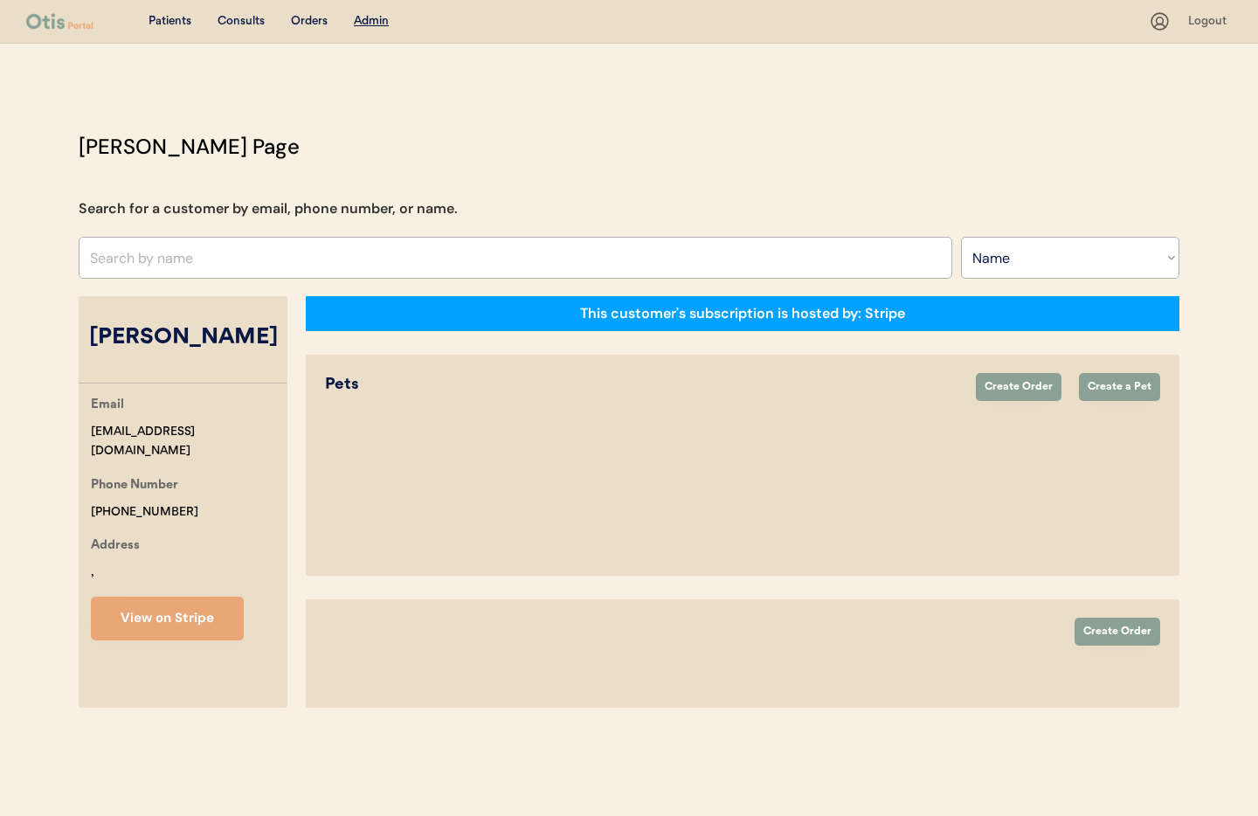
select select "true"
select select "false"
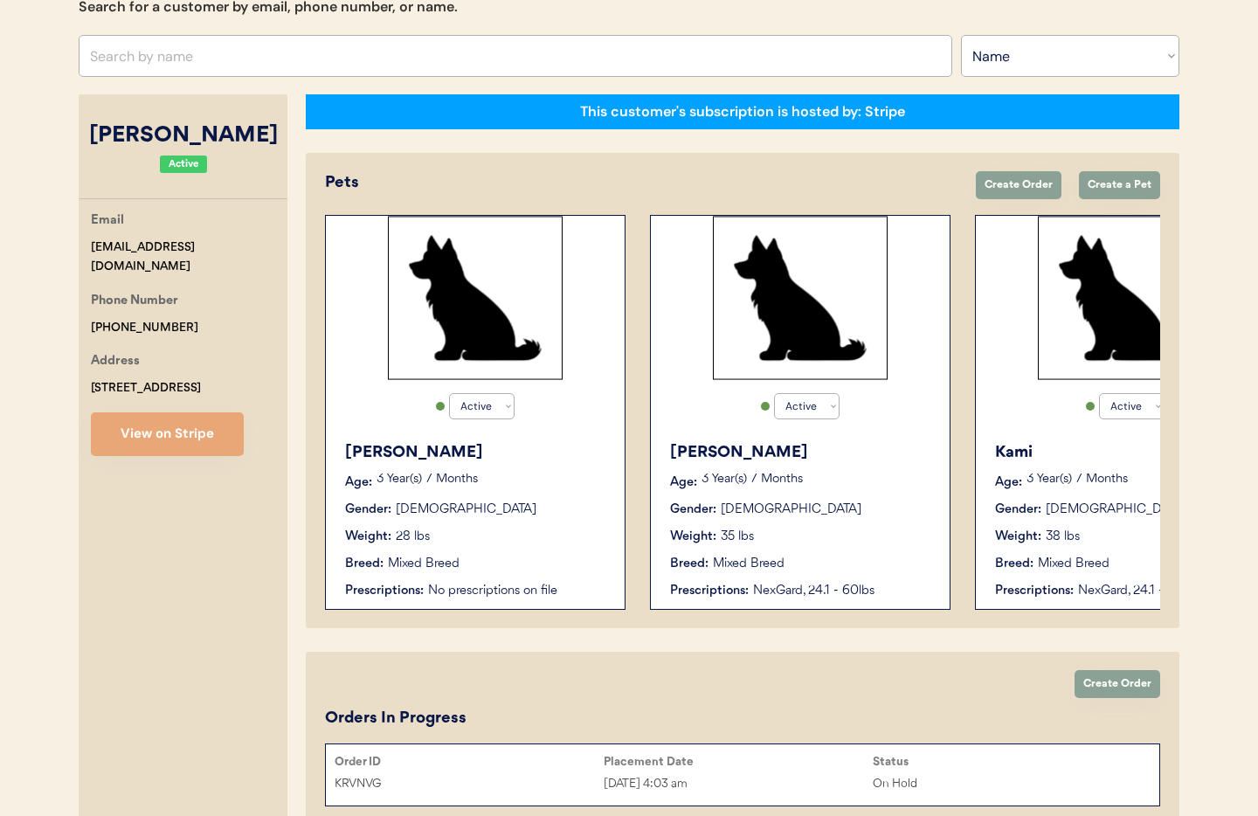
scroll to position [212, 0]
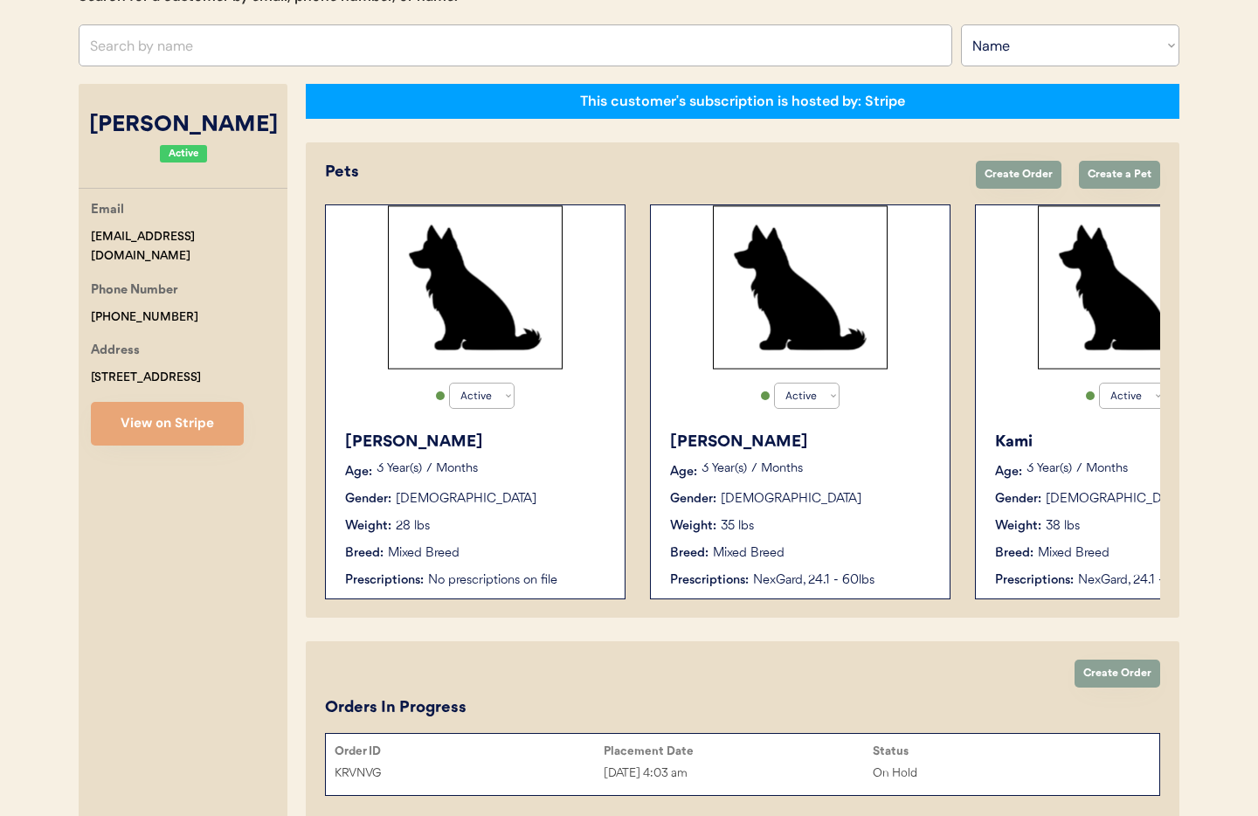
click at [545, 452] on div "[PERSON_NAME]" at bounding box center [476, 443] width 262 height 24
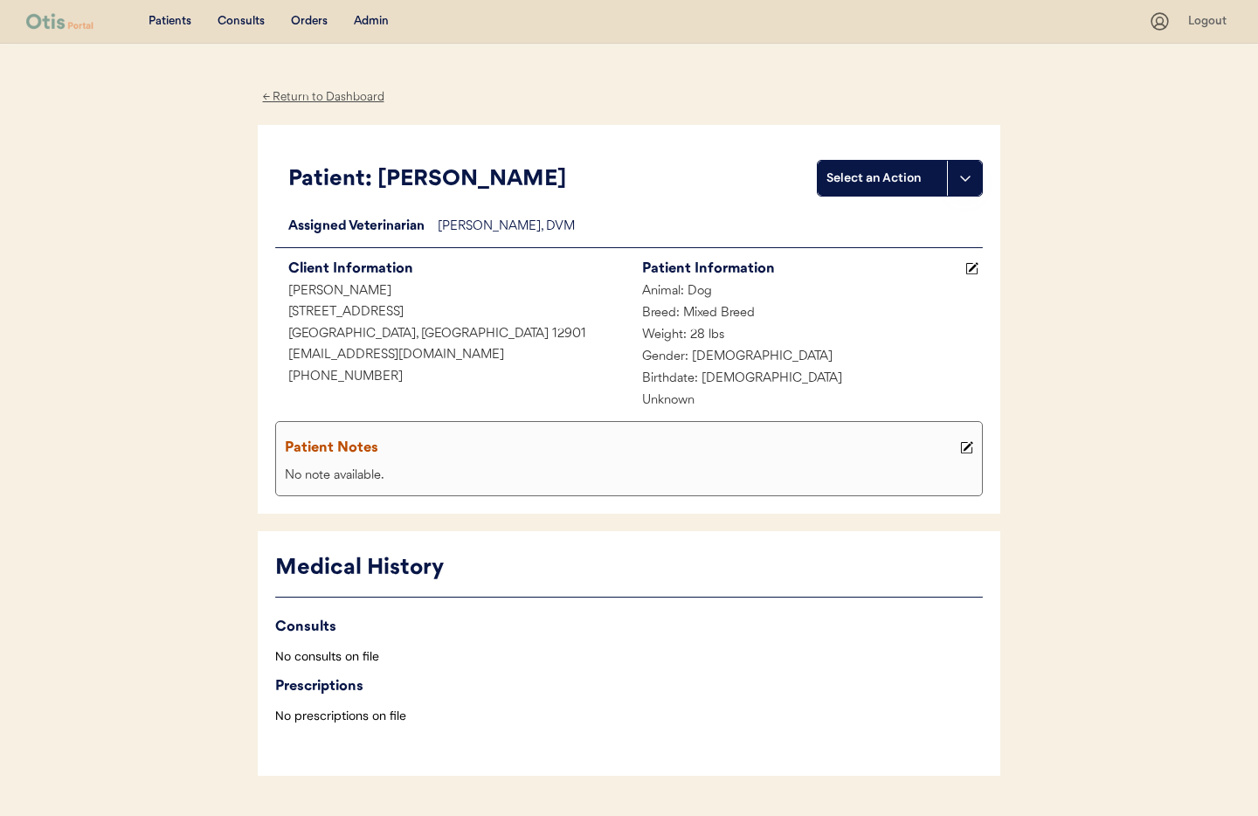
click at [314, 99] on div "← Return to Dashboard" at bounding box center [323, 97] width 131 height 20
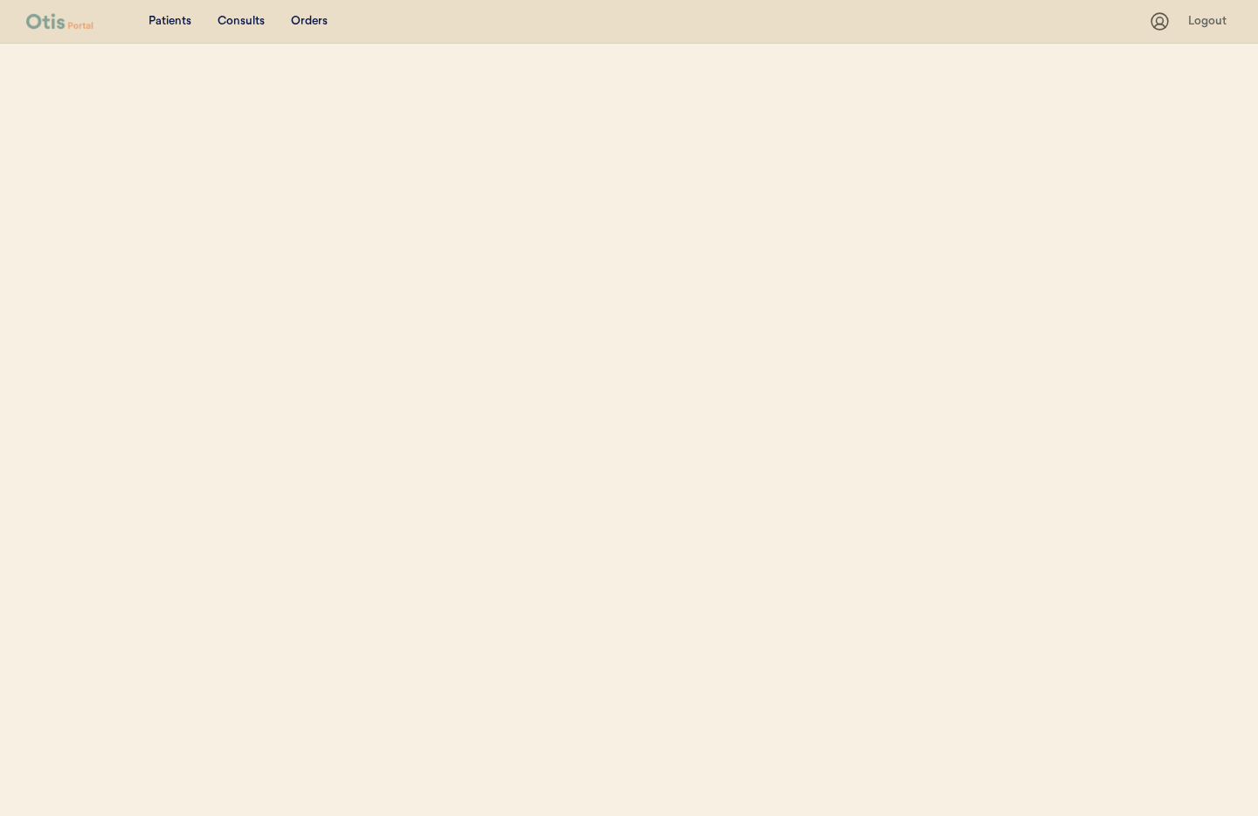
select select ""Name""
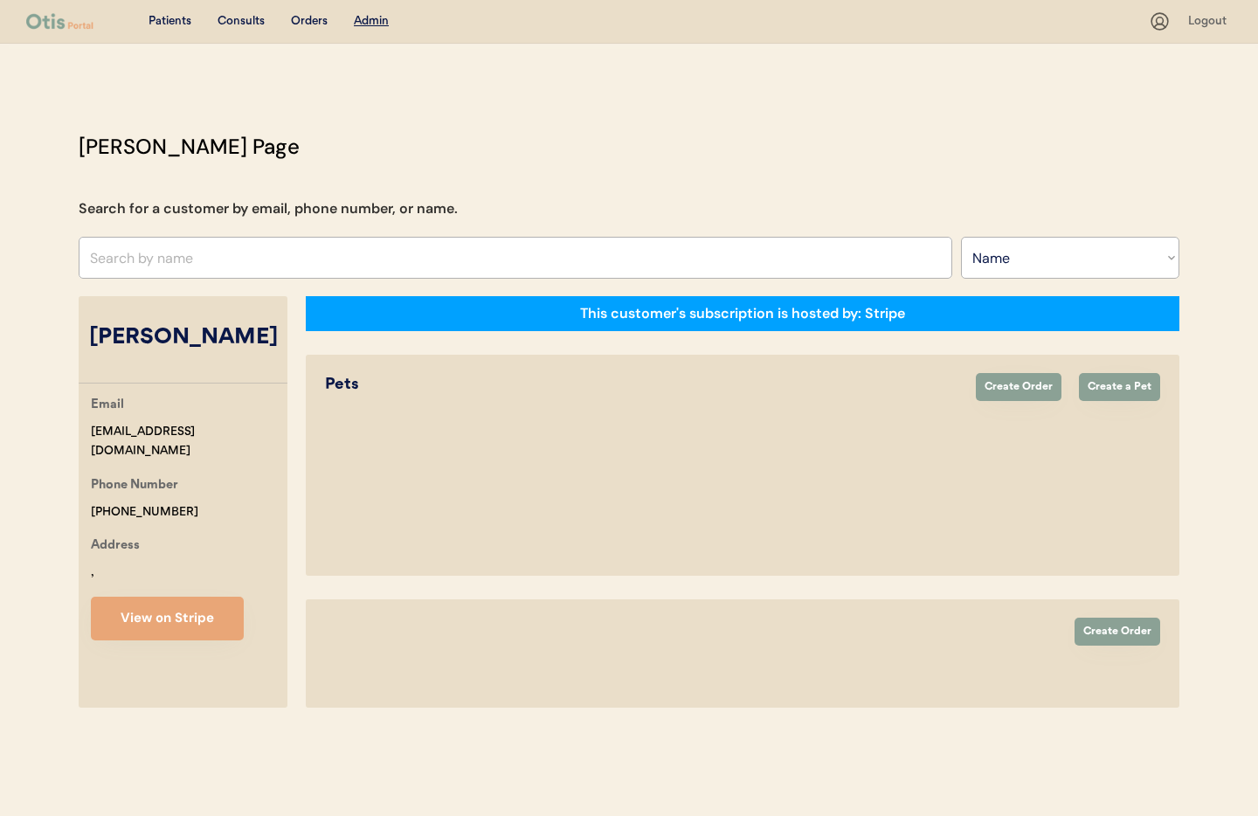
select select "true"
select select "false"
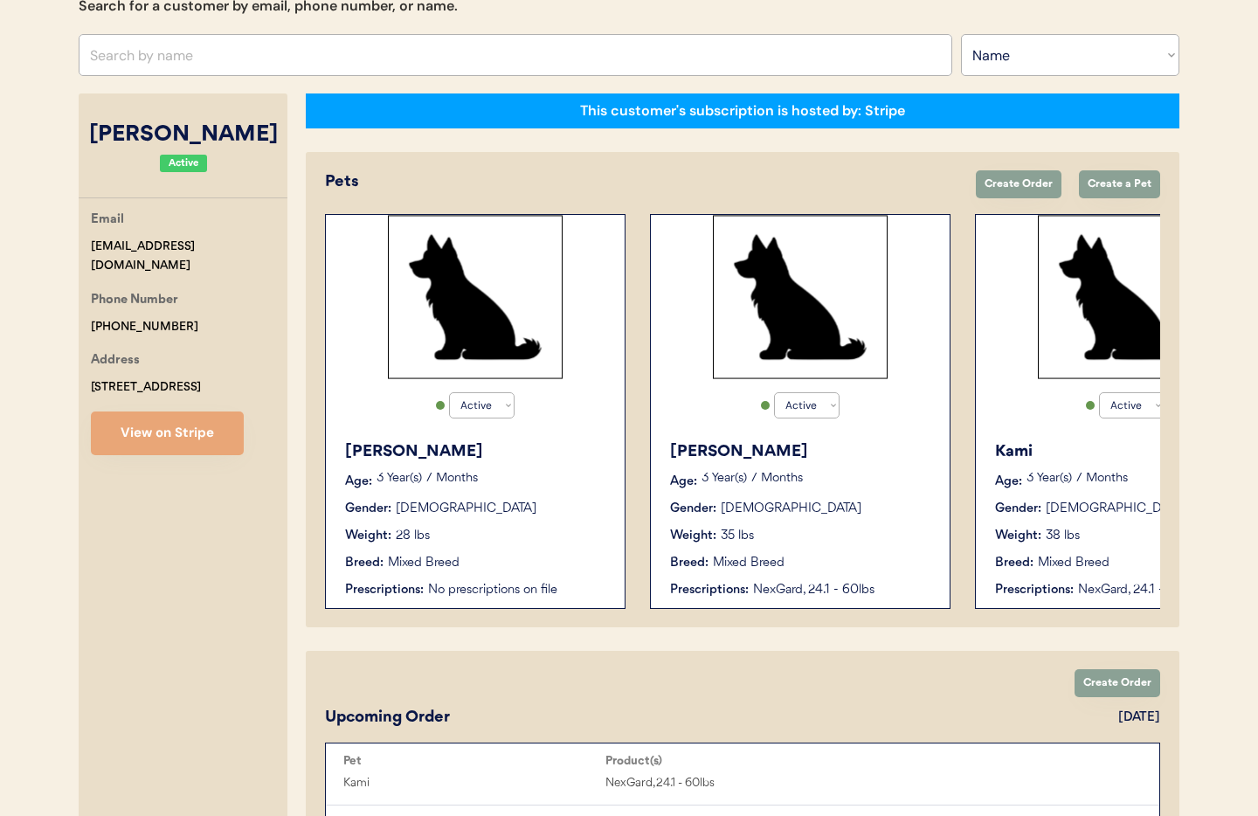
scroll to position [199, 0]
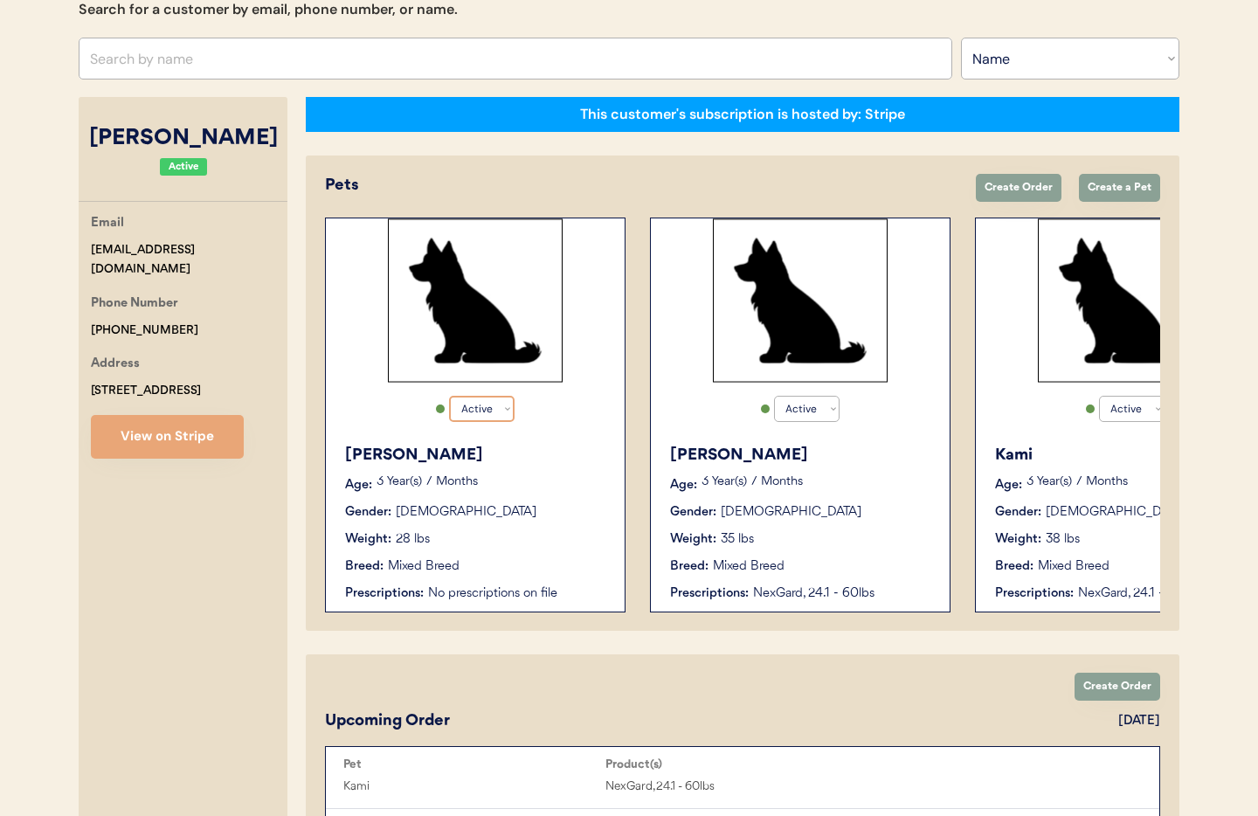
click at [500, 407] on select "Active Active Inactive" at bounding box center [482, 409] width 66 height 26
click at [449, 396] on select "Active Active Inactive" at bounding box center [482, 409] width 66 height 26
select select "true"
select select "false"
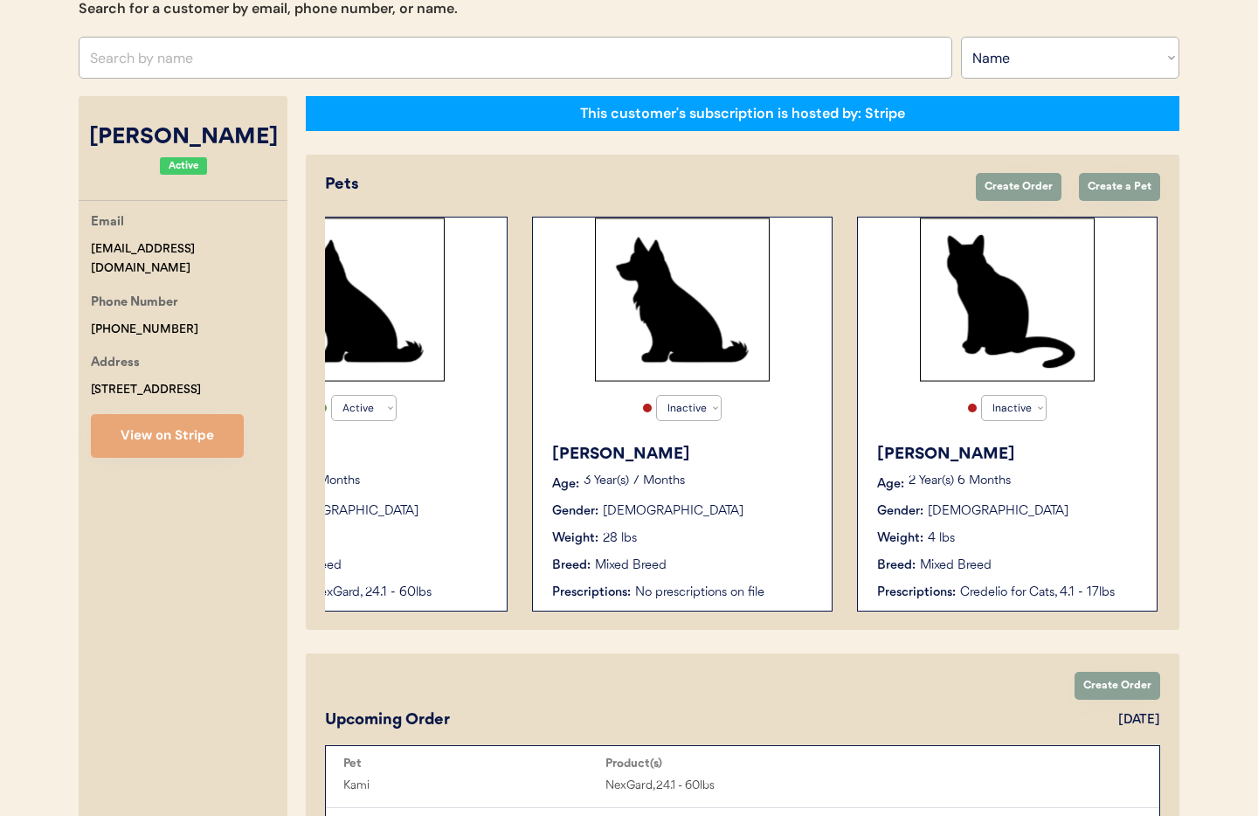
scroll to position [0, 0]
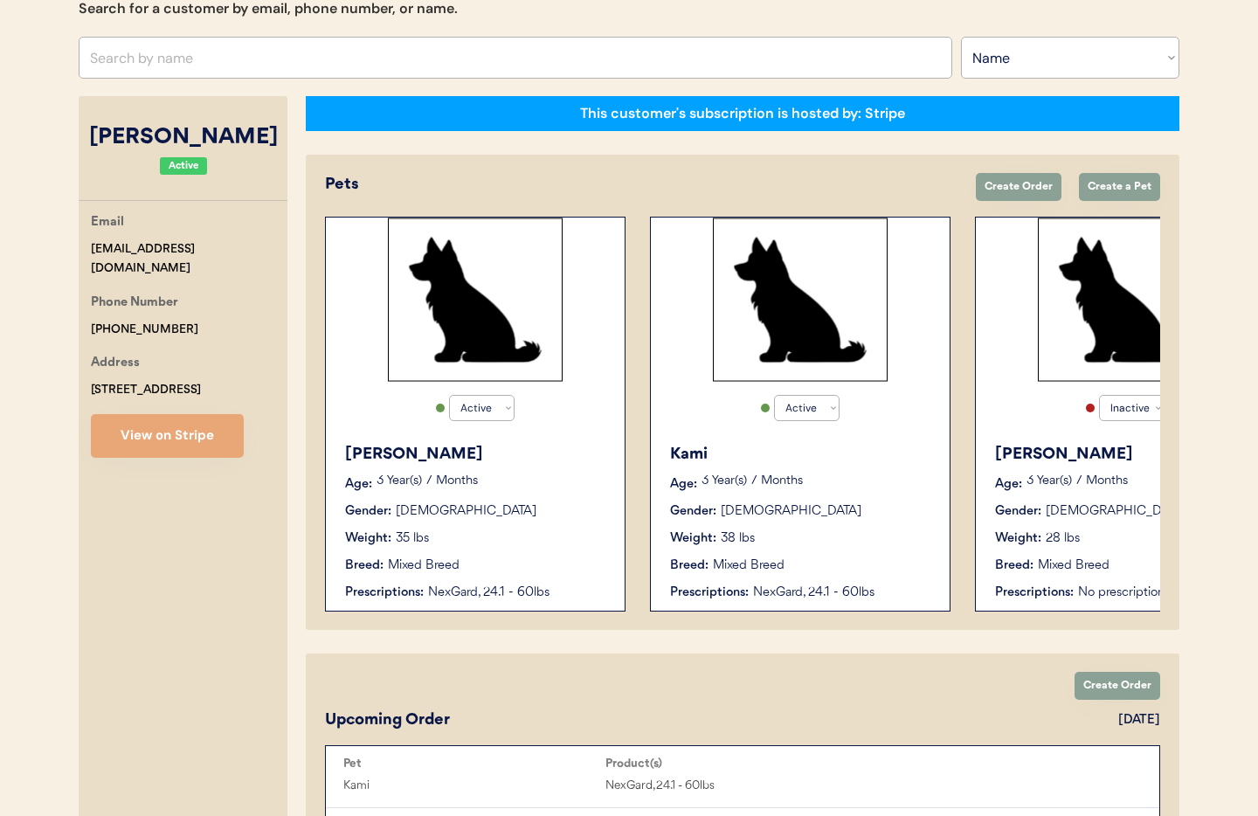
click at [838, 516] on div "Gender: Female" at bounding box center [801, 511] width 262 height 18
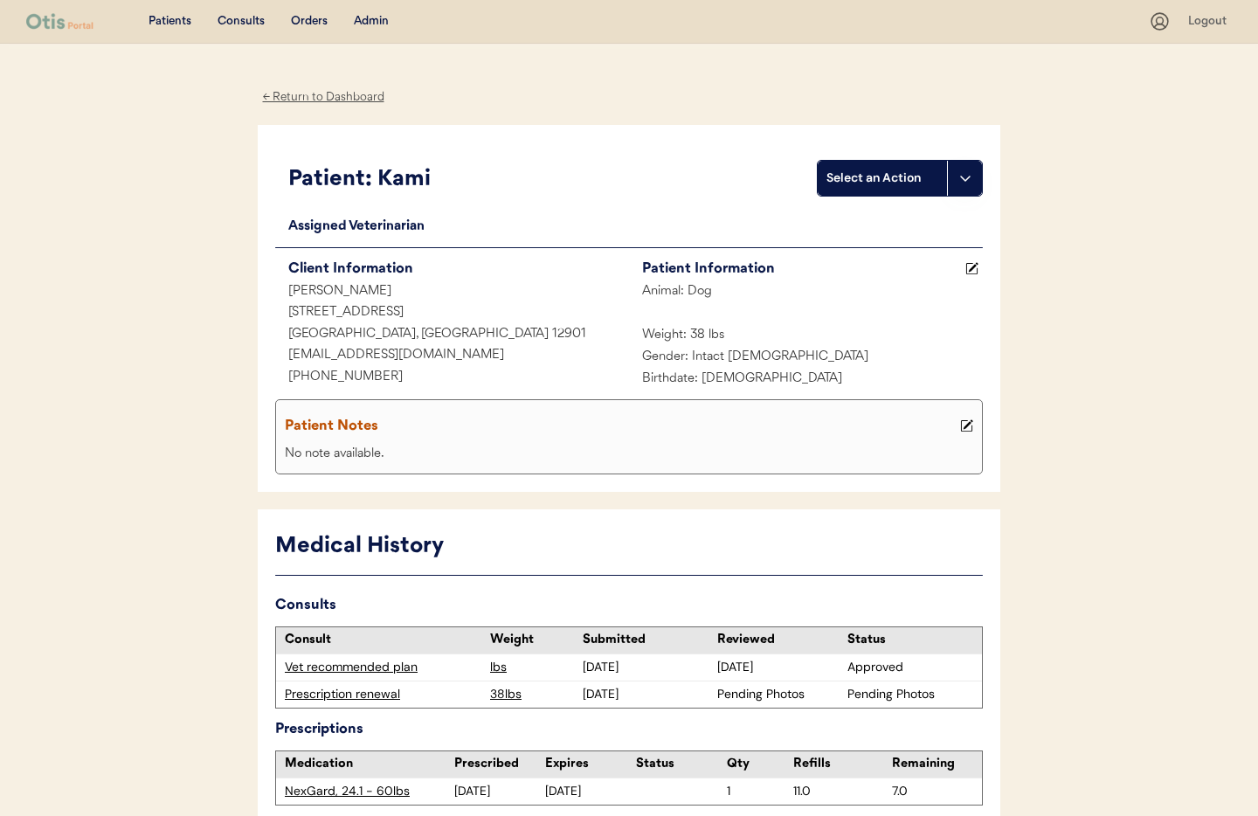
scroll to position [94, 0]
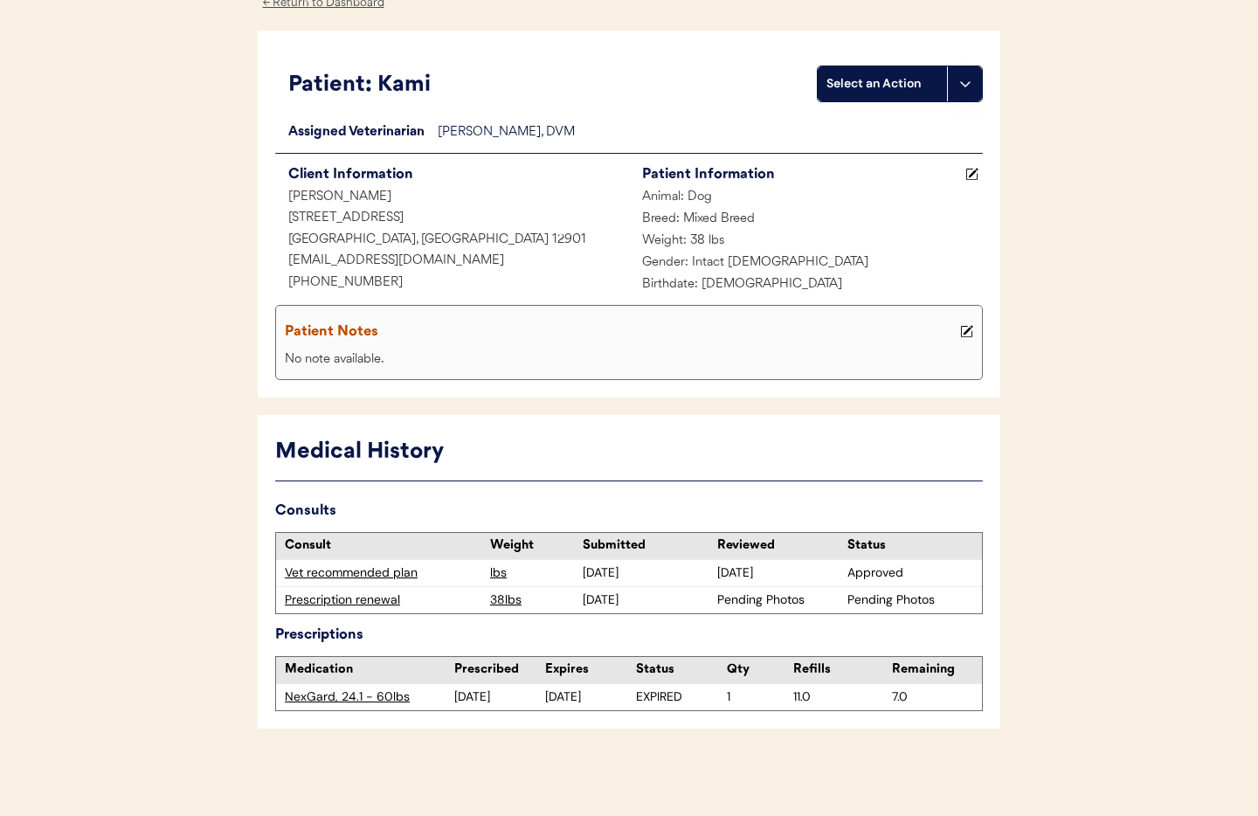
click at [358, 601] on div "Prescription renewal" at bounding box center [383, 599] width 197 height 17
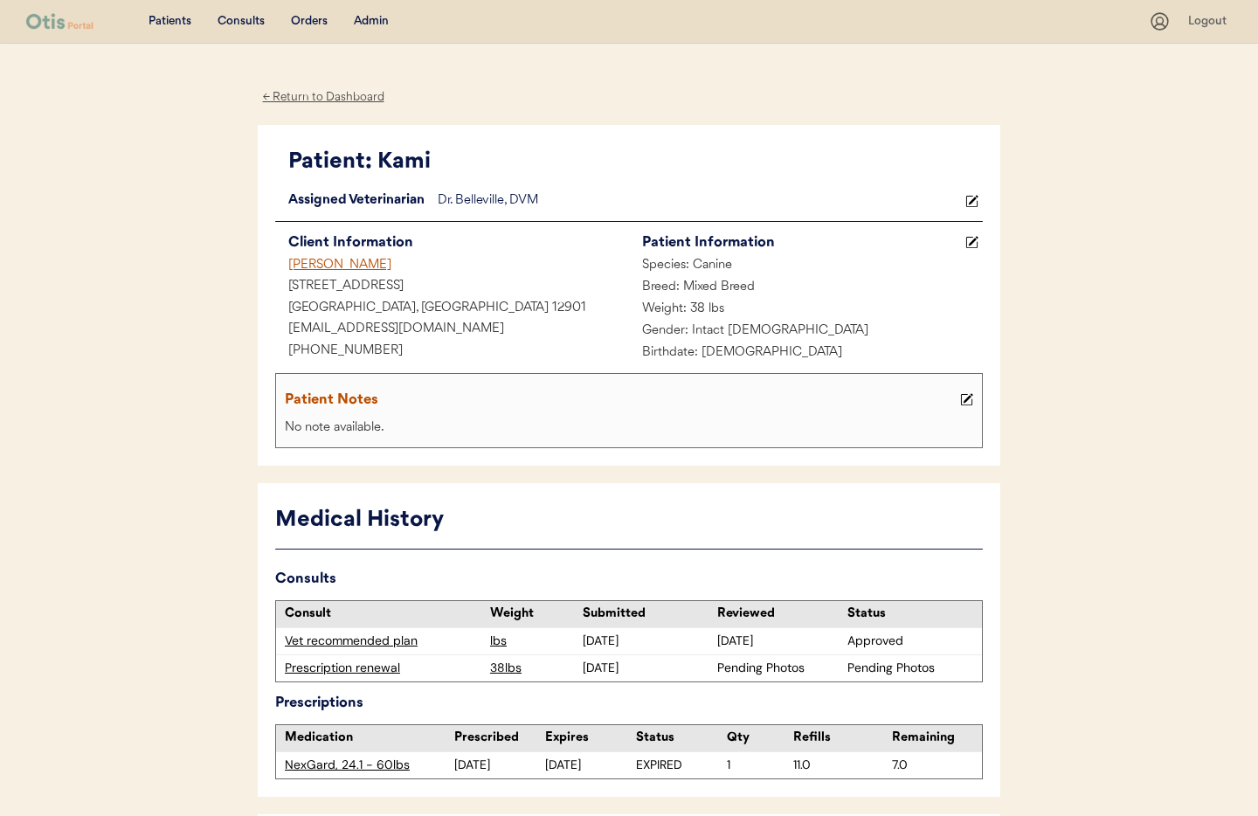
click at [368, 24] on div "Admin" at bounding box center [371, 21] width 35 height 17
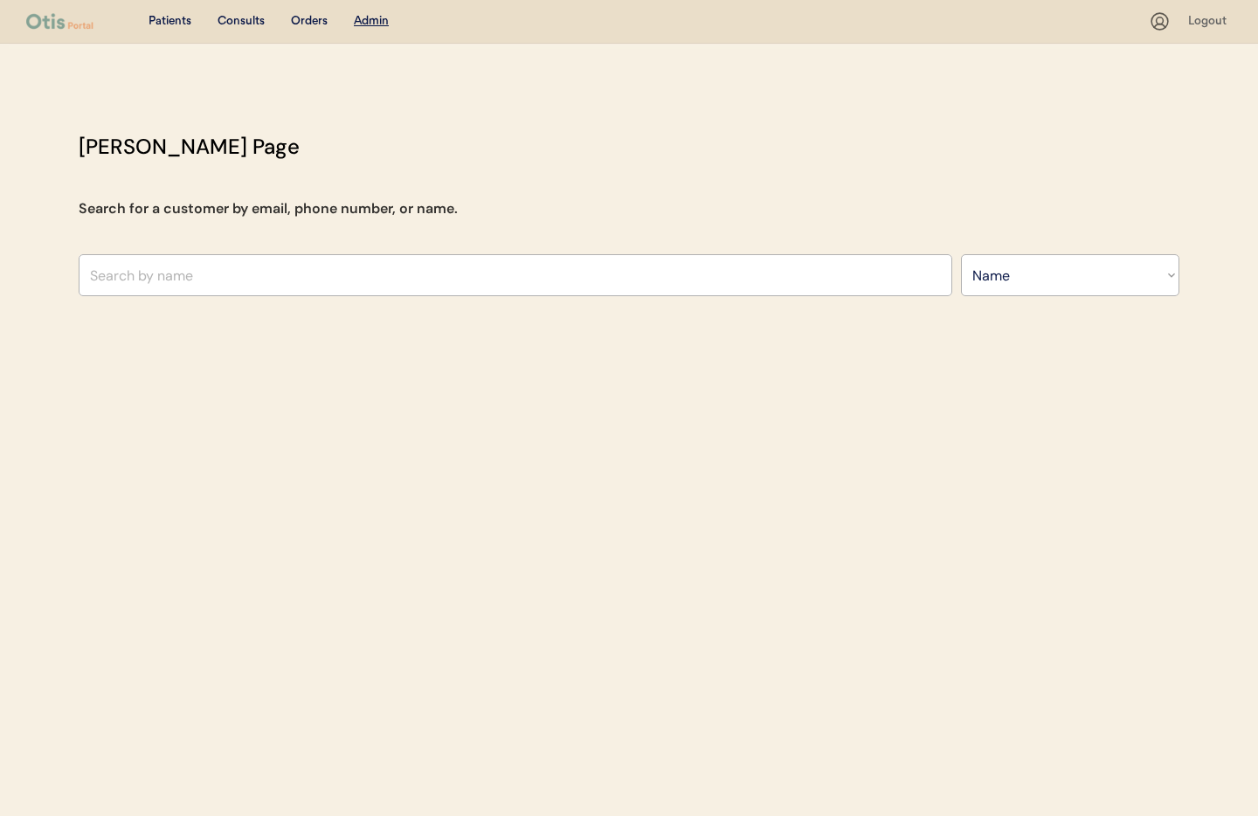
select select ""Name""
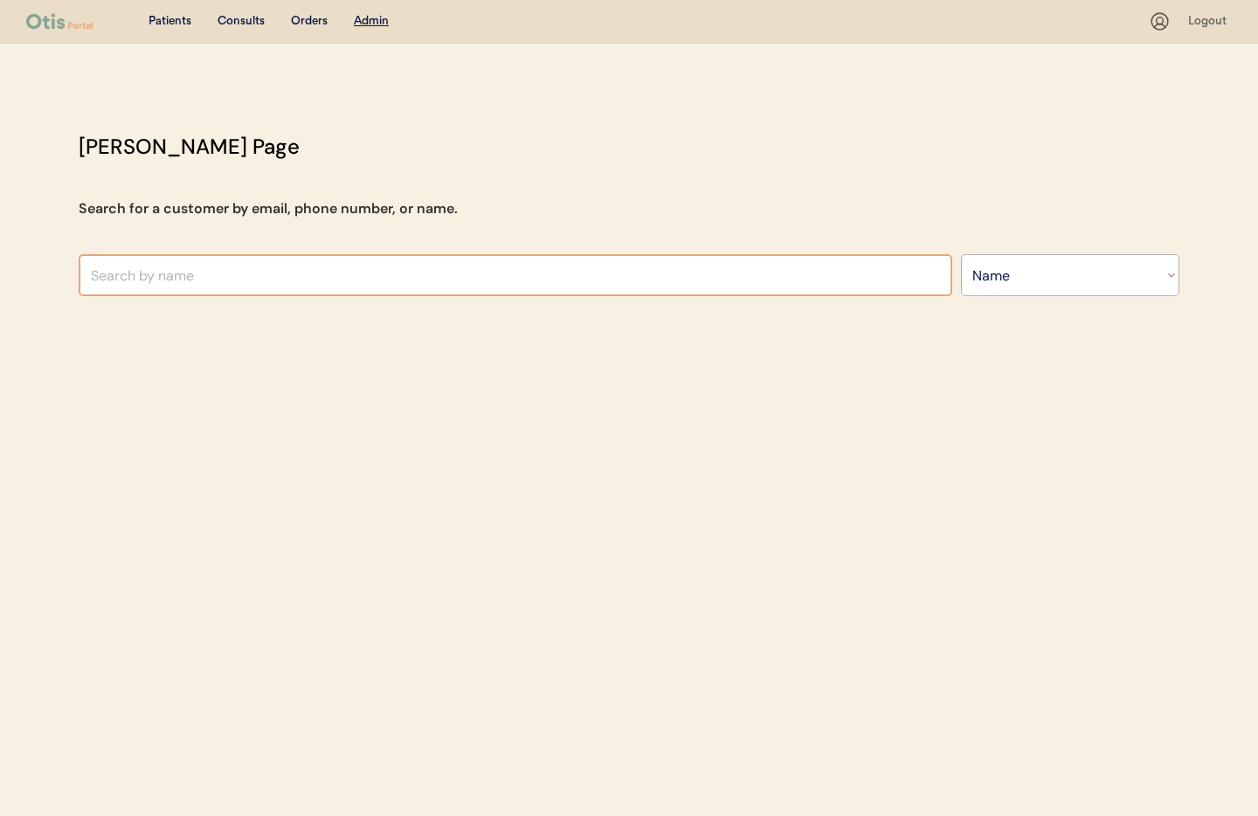
click at [375, 258] on input "text" at bounding box center [515, 275] width 873 height 42
type input "margo"
type input "margo Holley"
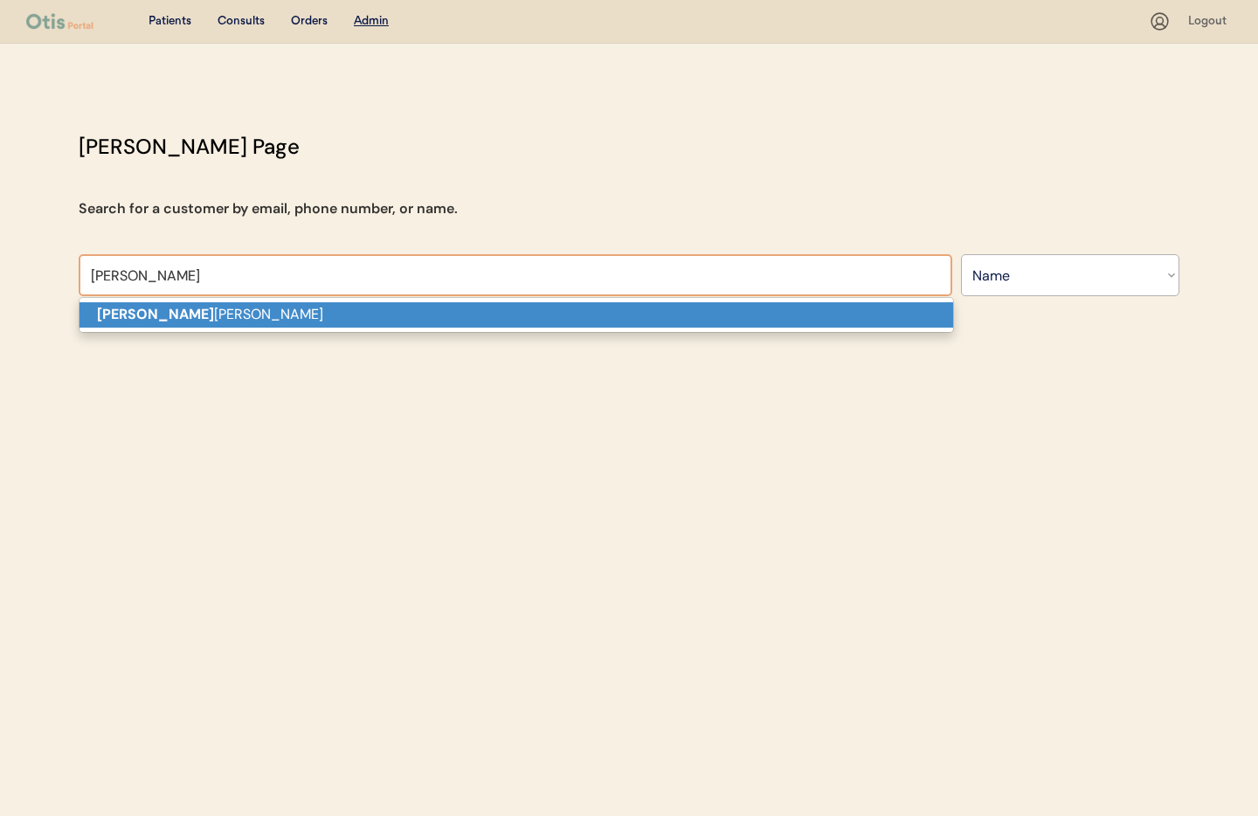
click at [330, 321] on p "Margo Holley" at bounding box center [515, 314] width 873 height 25
type input "[PERSON_NAME]"
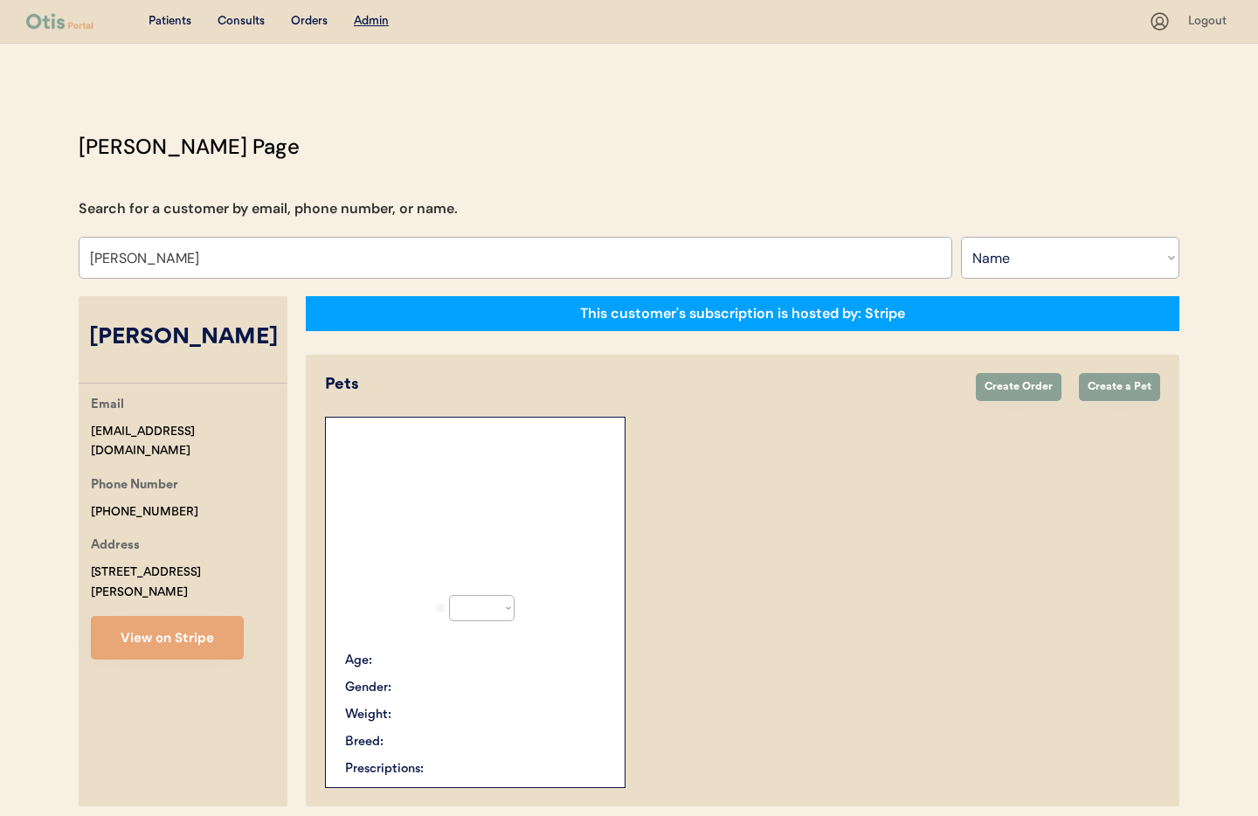
select select "true"
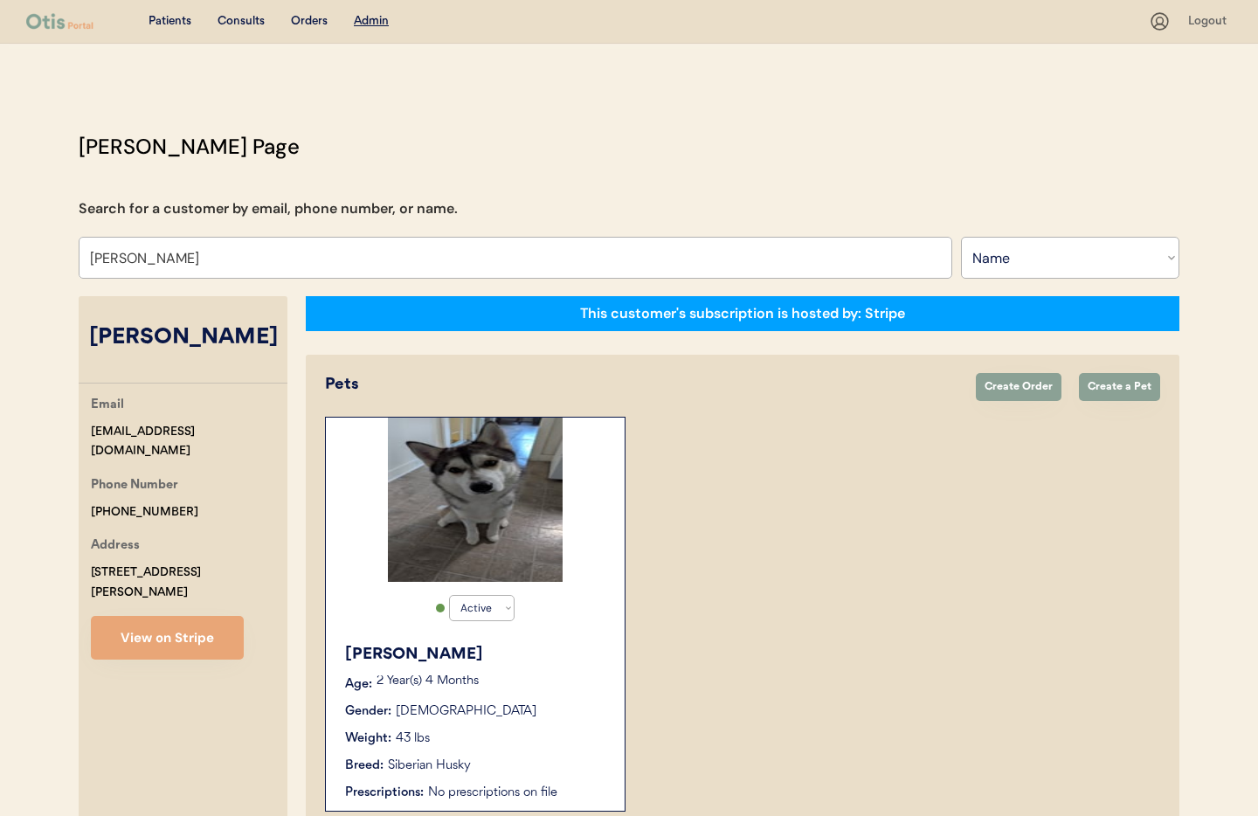
scroll to position [95, 0]
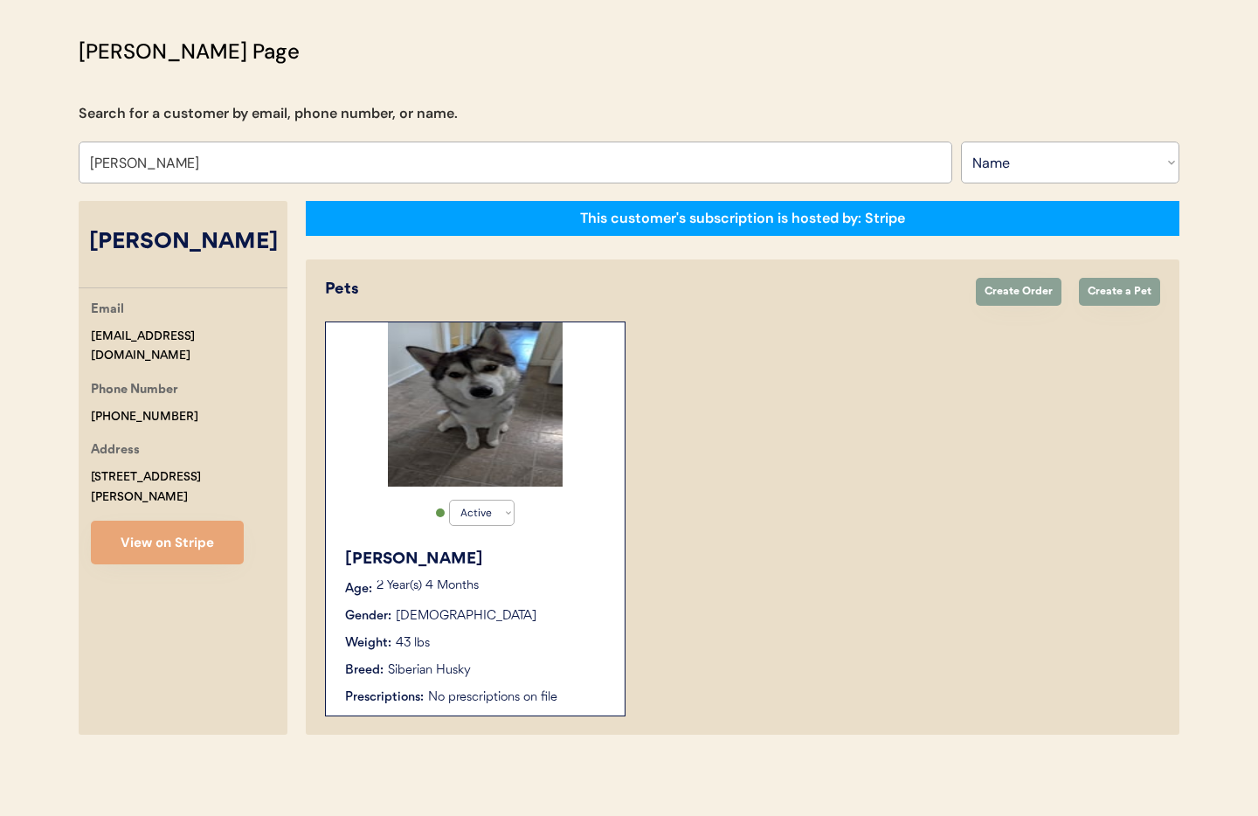
type input "[PERSON_NAME]"
click at [541, 583] on p "2 Year(s) 4 Months" at bounding box center [491, 586] width 231 height 12
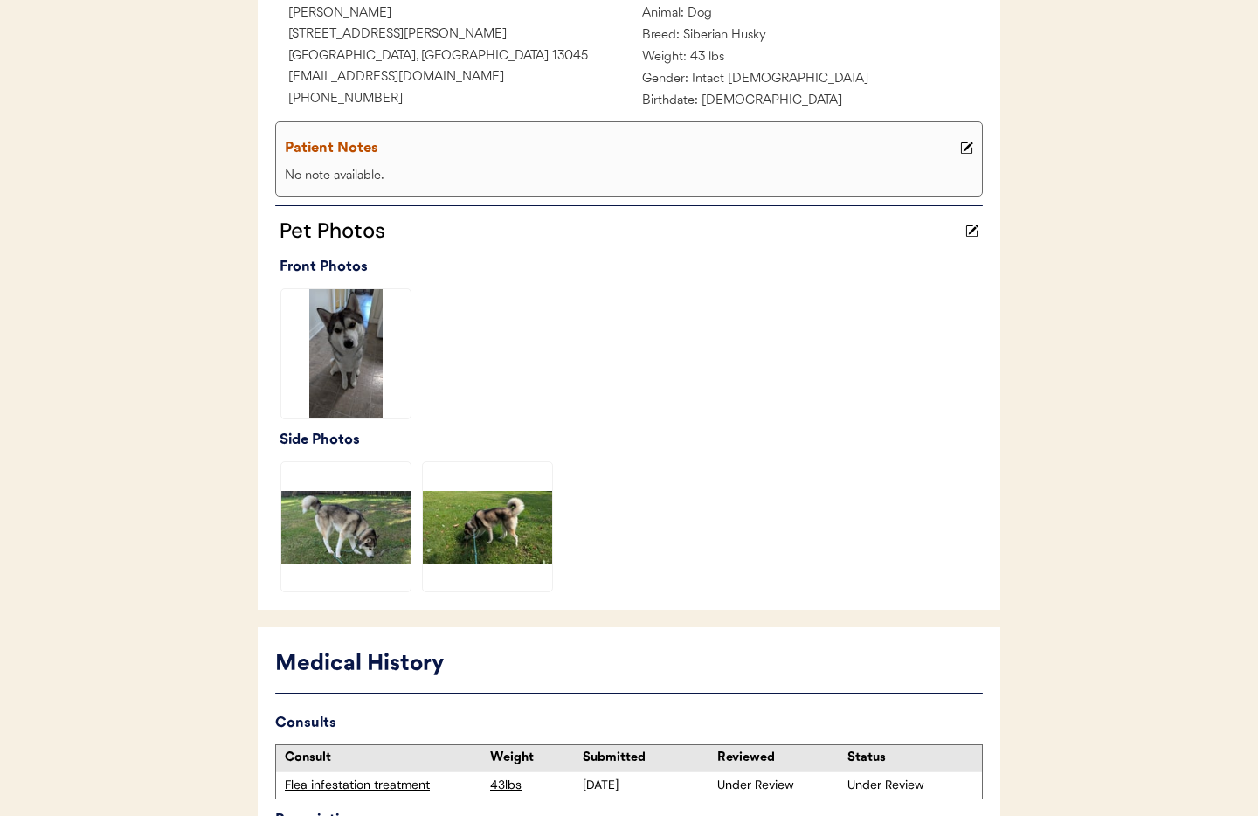
scroll to position [425, 0]
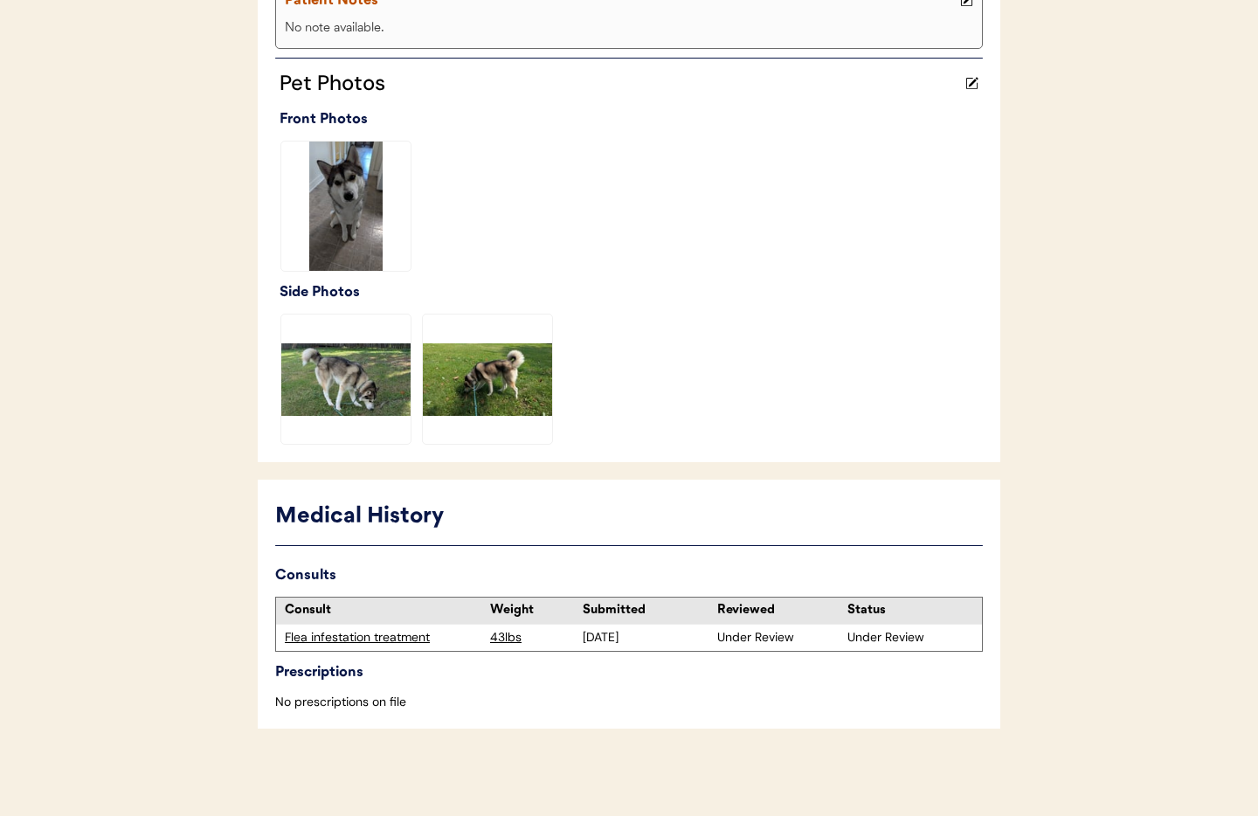
click at [321, 640] on div "Flea infestation treatment" at bounding box center [383, 637] width 197 height 17
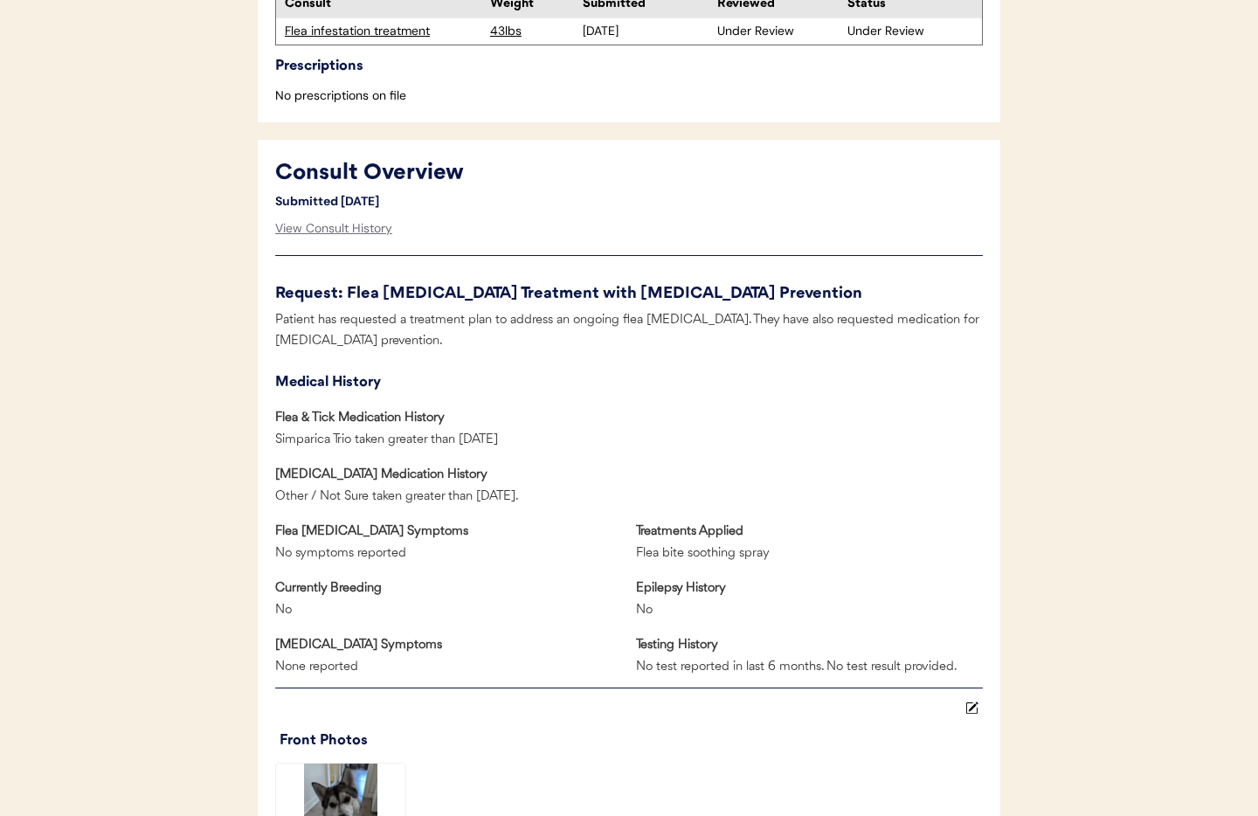
scroll to position [611, 0]
click at [311, 231] on div "View Consult History" at bounding box center [333, 227] width 117 height 35
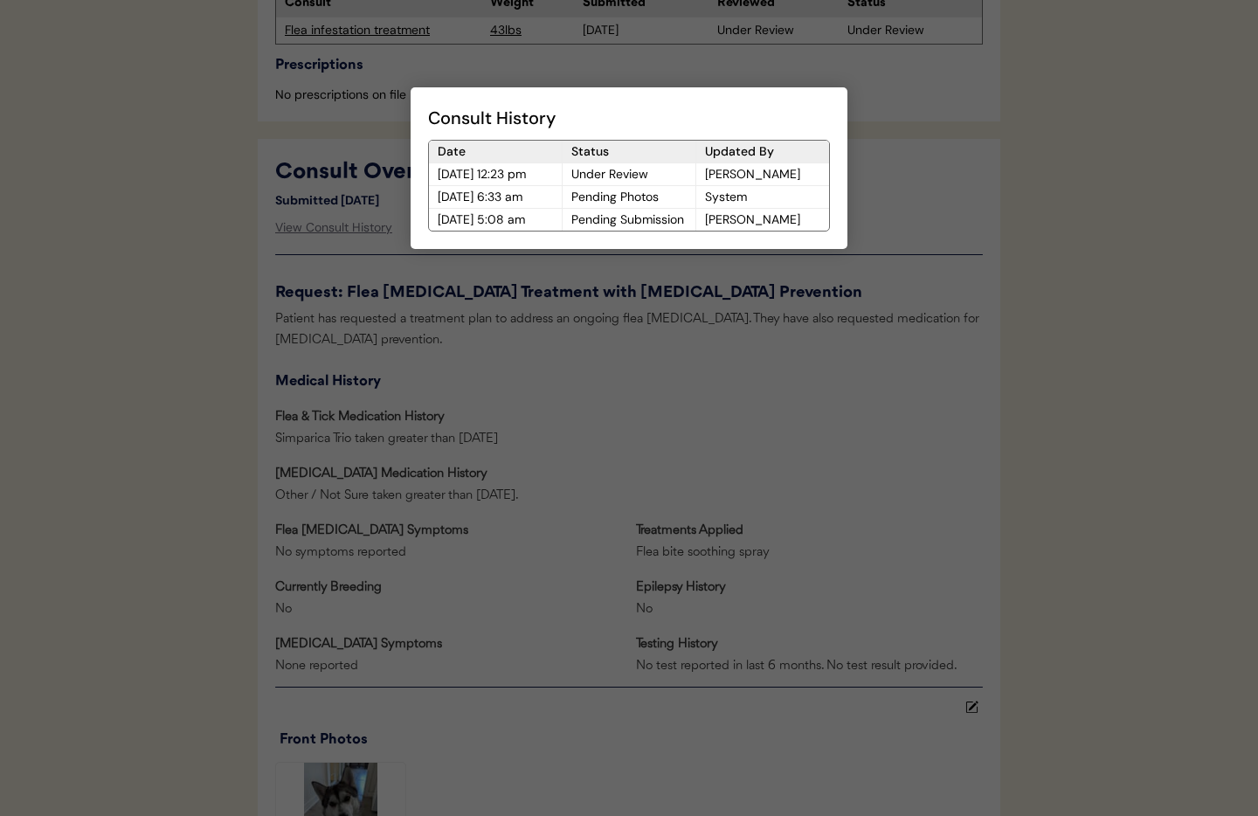
click at [780, 375] on div at bounding box center [629, 408] width 1258 height 816
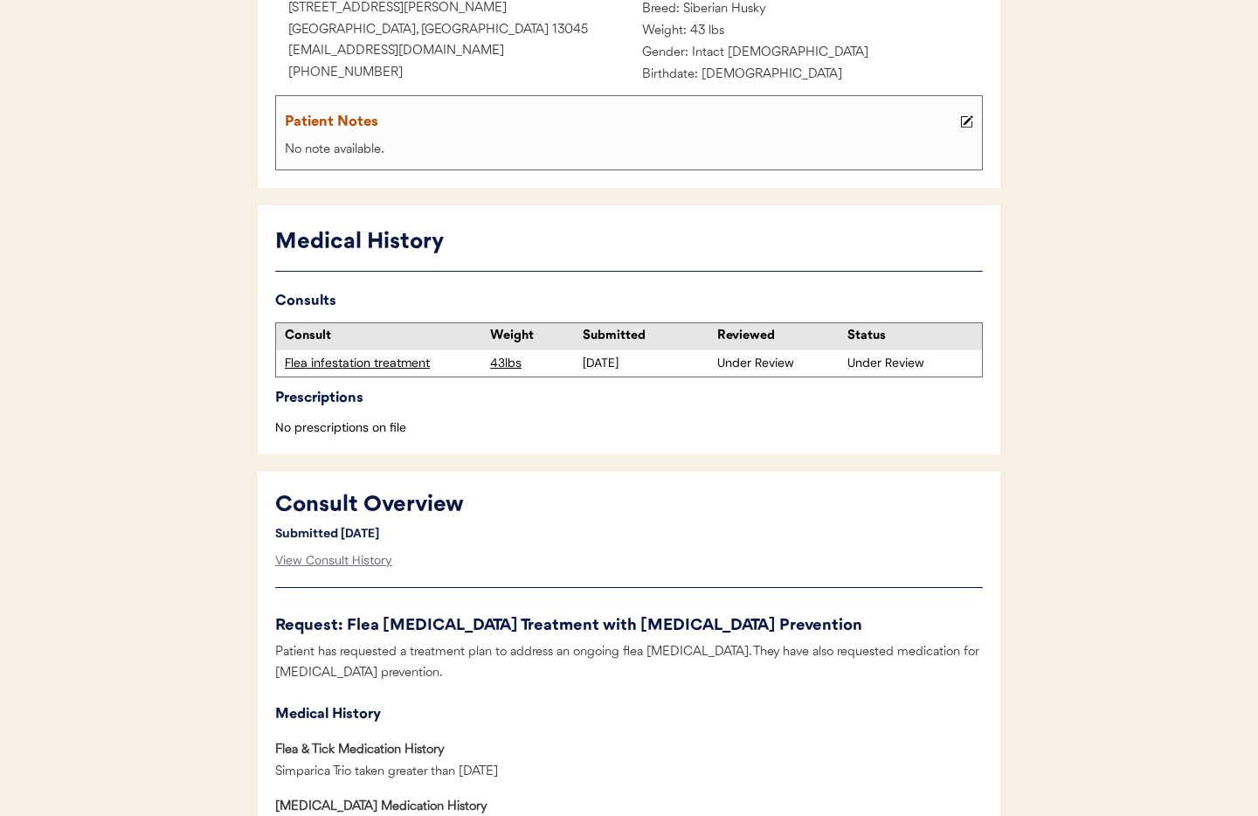
scroll to position [0, 0]
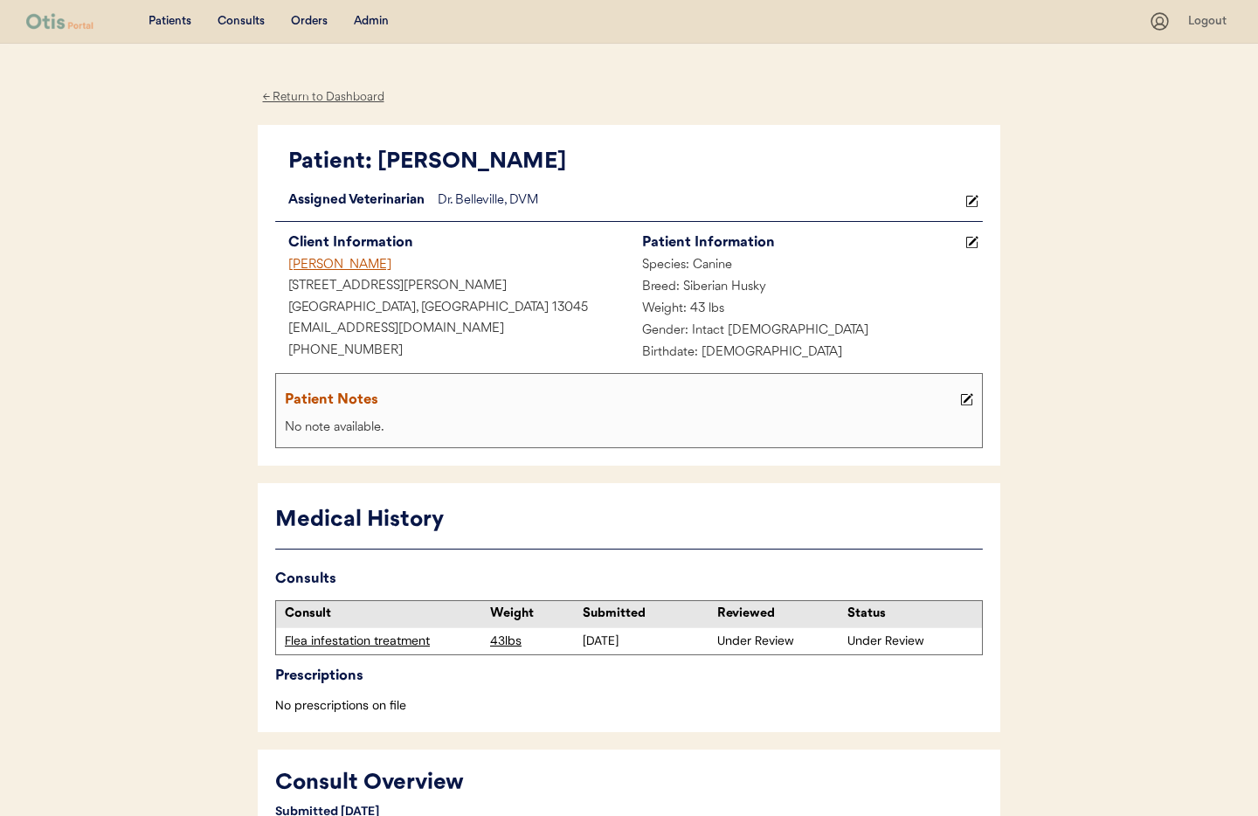
click at [370, 17] on div "Admin" at bounding box center [371, 21] width 35 height 17
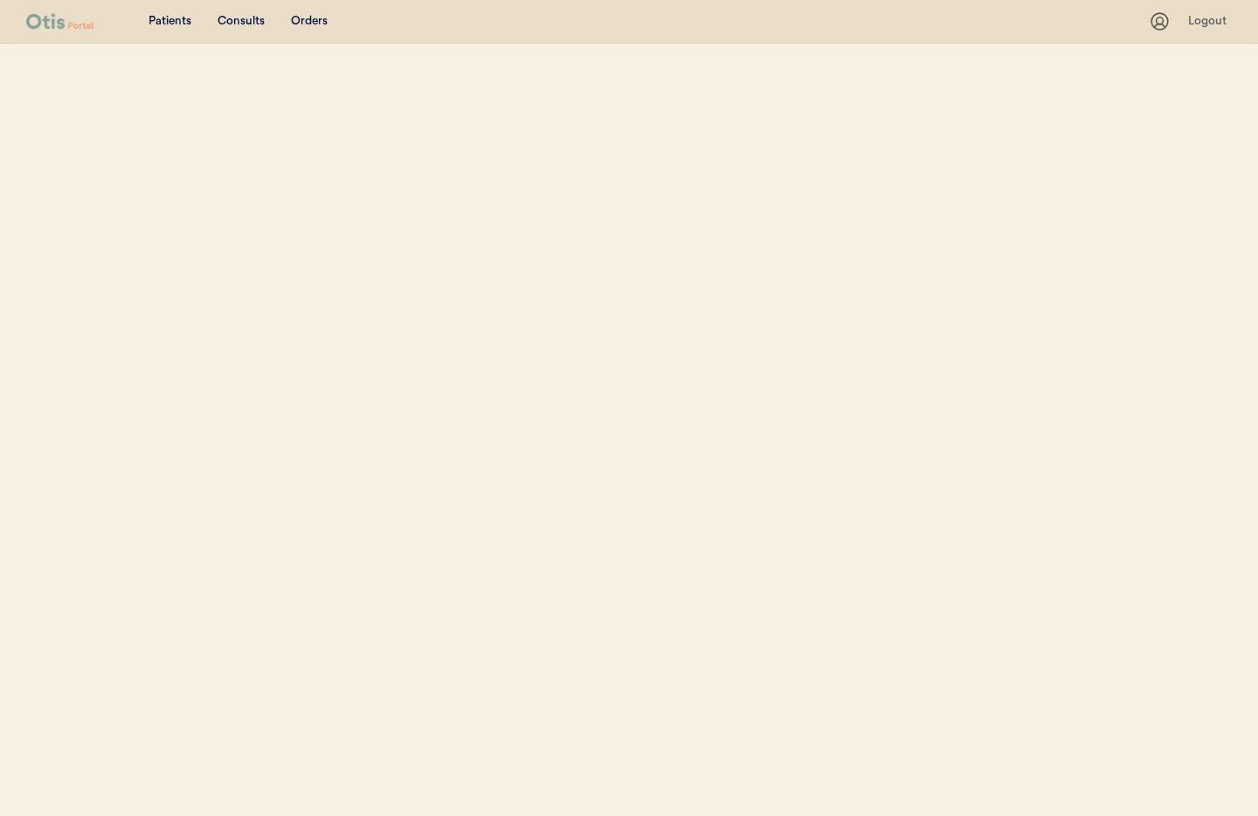
select select ""Name""
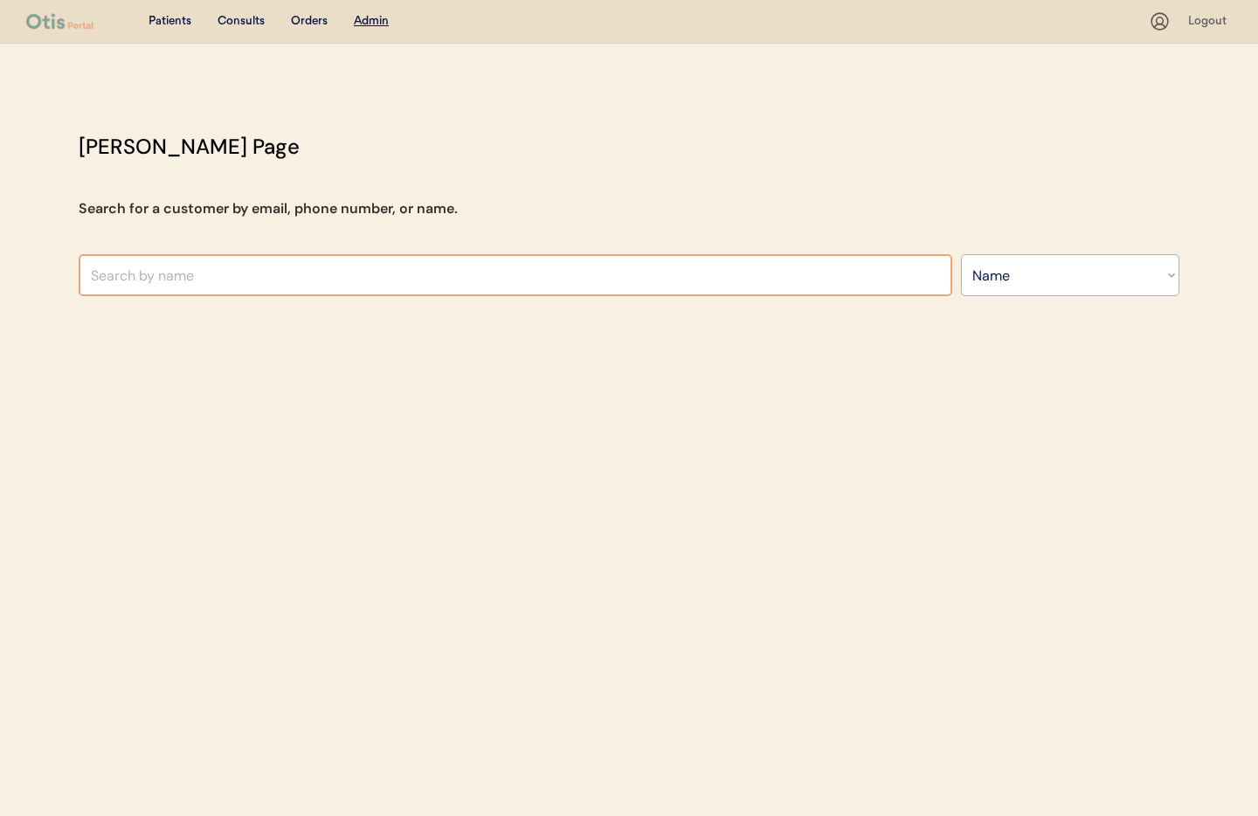
click at [238, 279] on input "text" at bounding box center [515, 275] width 873 height 42
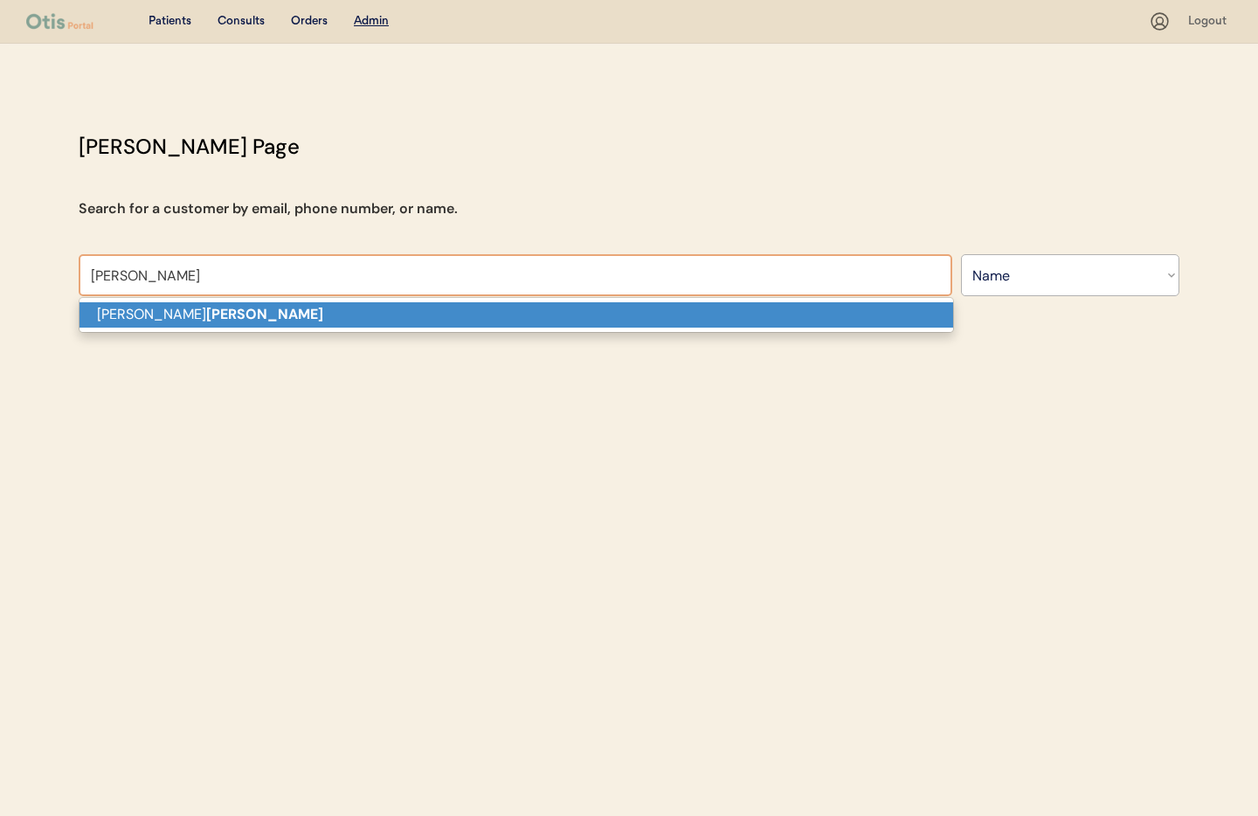
click at [232, 311] on p "[PERSON_NAME]" at bounding box center [515, 314] width 873 height 25
type input "[PERSON_NAME]"
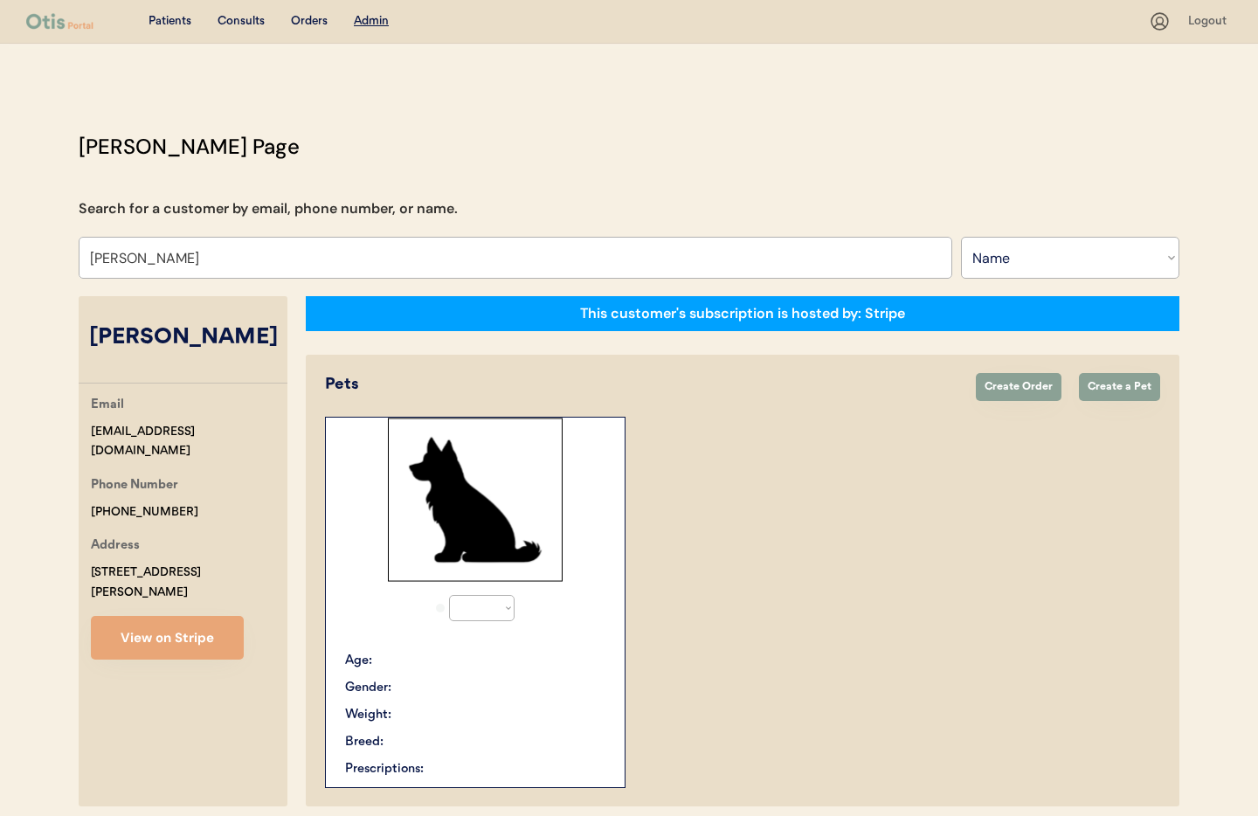
select select "true"
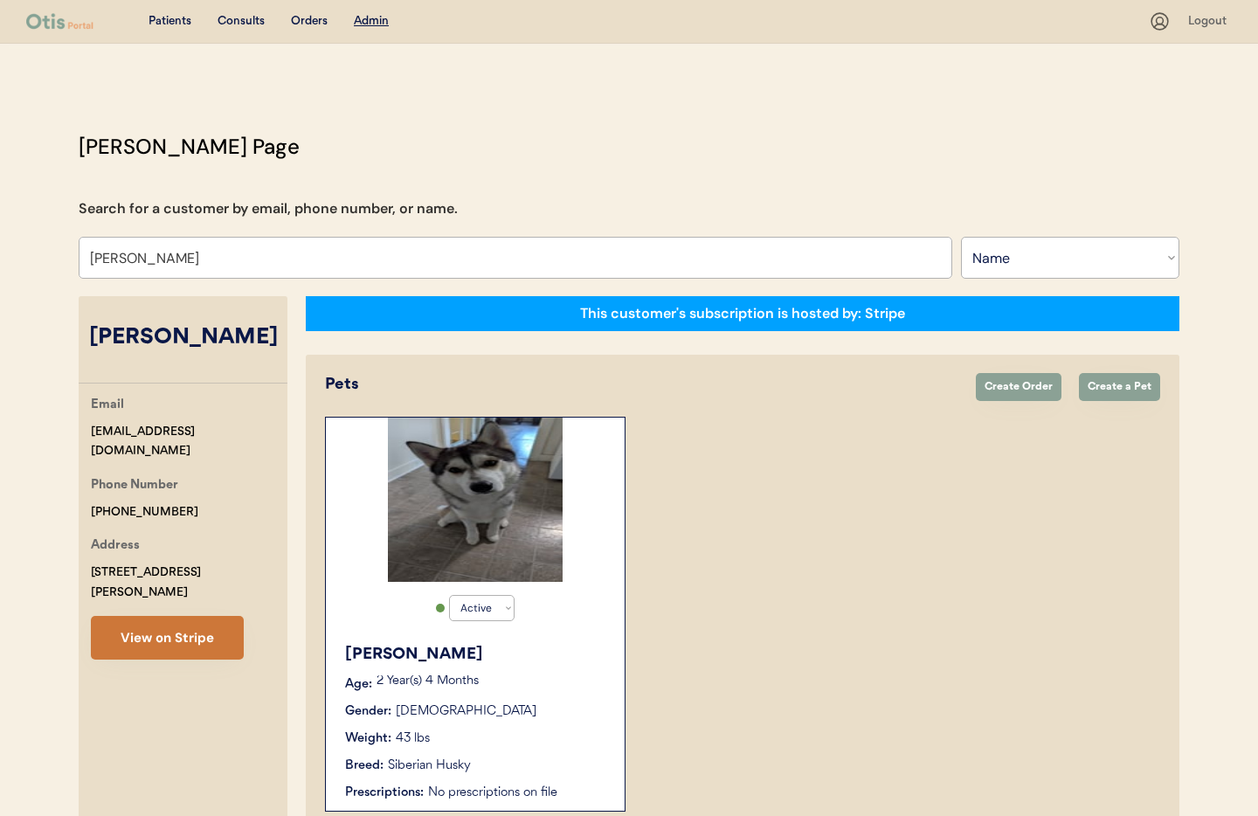
click at [136, 630] on button "View on Stripe" at bounding box center [167, 638] width 153 height 44
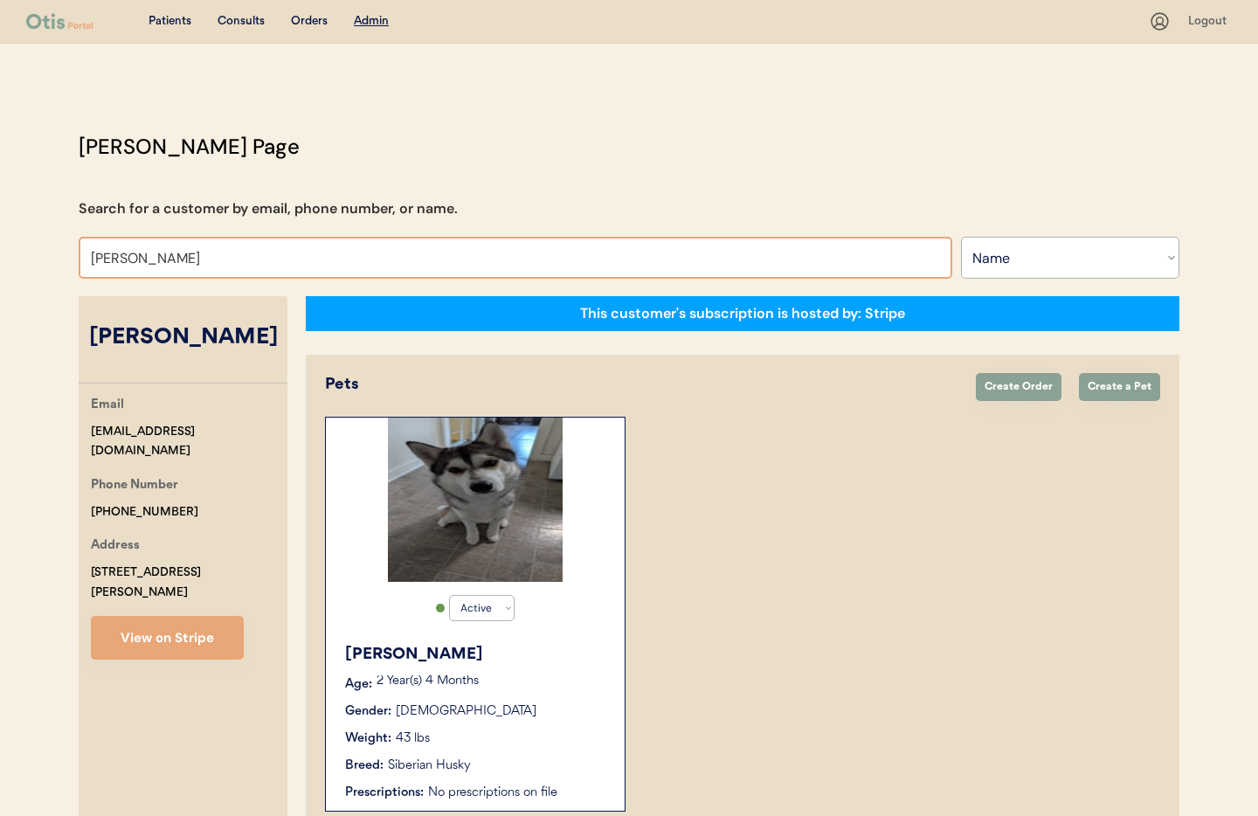
drag, startPoint x: 175, startPoint y: 265, endPoint x: 74, endPoint y: 260, distance: 100.5
click at [74, 259] on div "[PERSON_NAME] Page Search for a customer by email, phone number, or name. [PERS…" at bounding box center [628, 484] width 1135 height 707
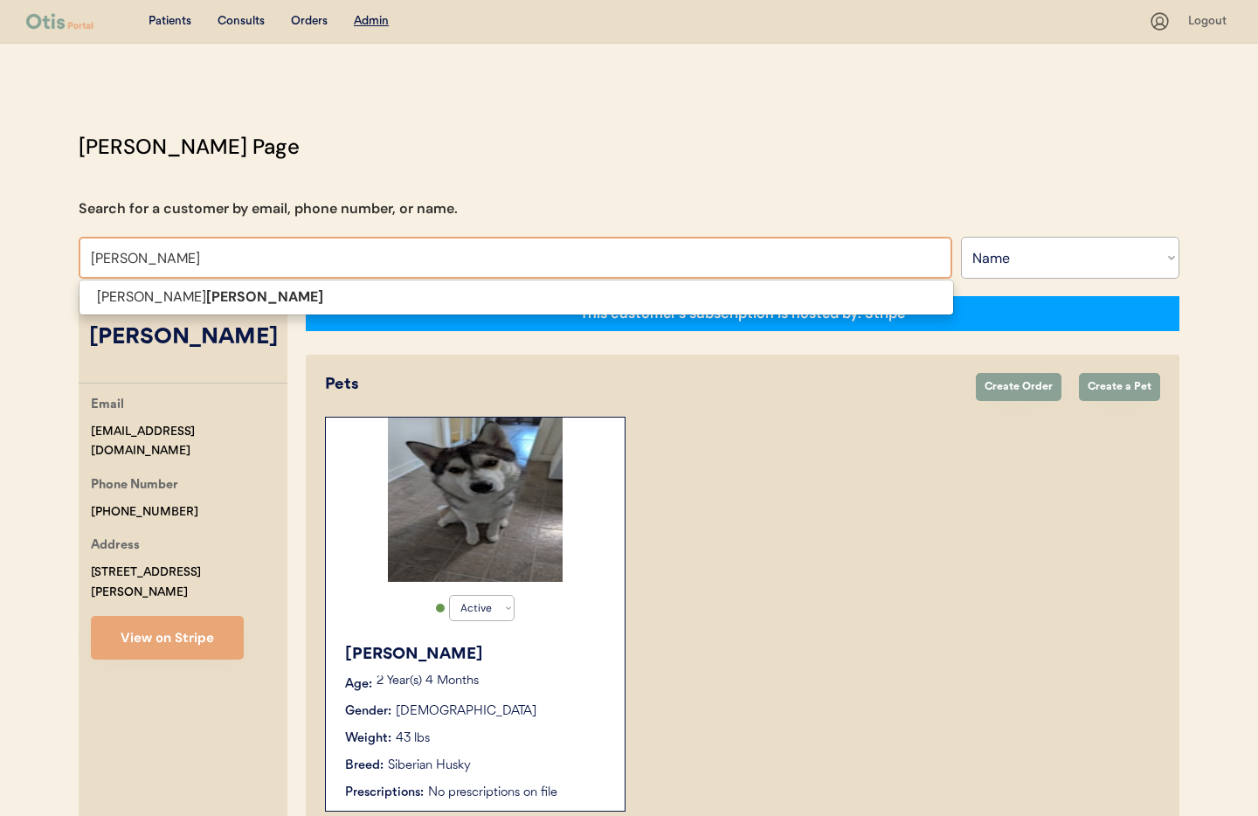
click at [142, 311] on span "[PERSON_NAME]" at bounding box center [516, 297] width 875 height 36
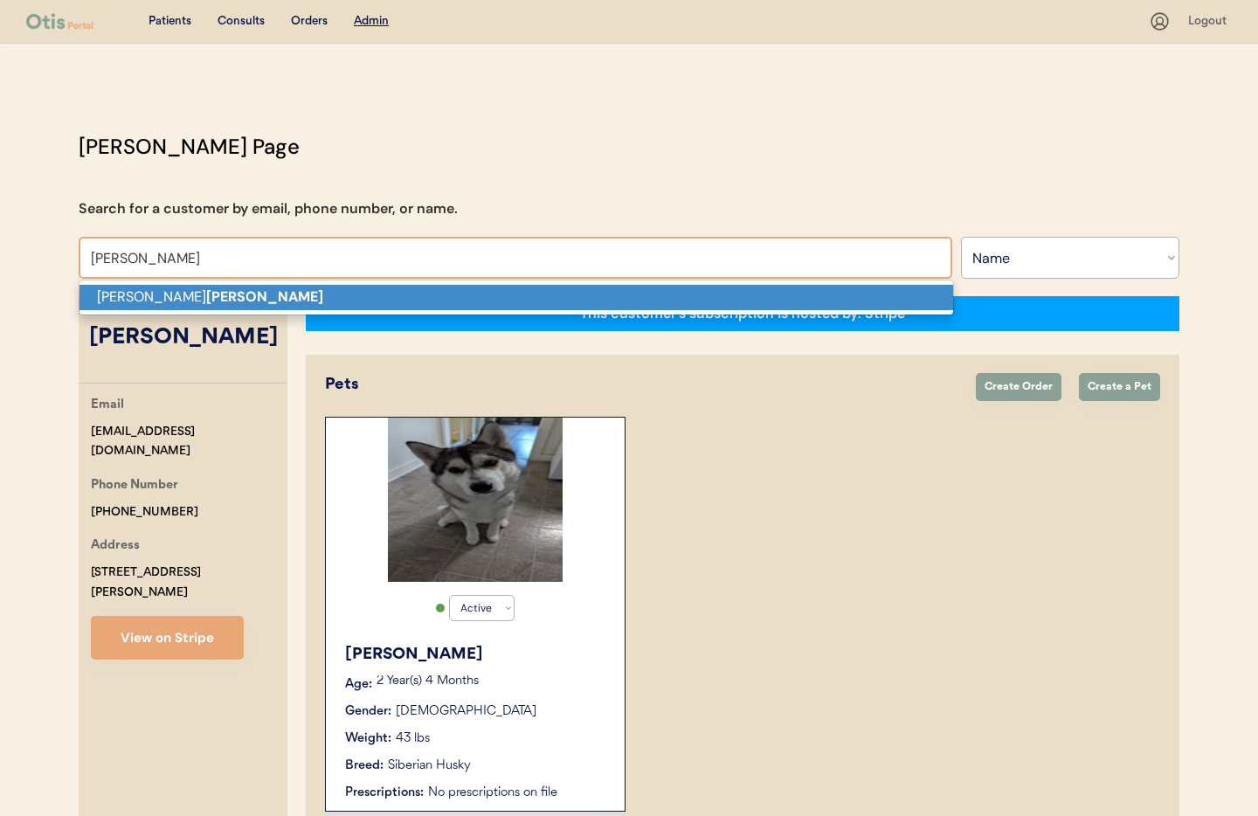
drag, startPoint x: 143, startPoint y: 297, endPoint x: 163, endPoint y: 303, distance: 21.0
click at [143, 297] on p "[PERSON_NAME]" at bounding box center [515, 297] width 873 height 25
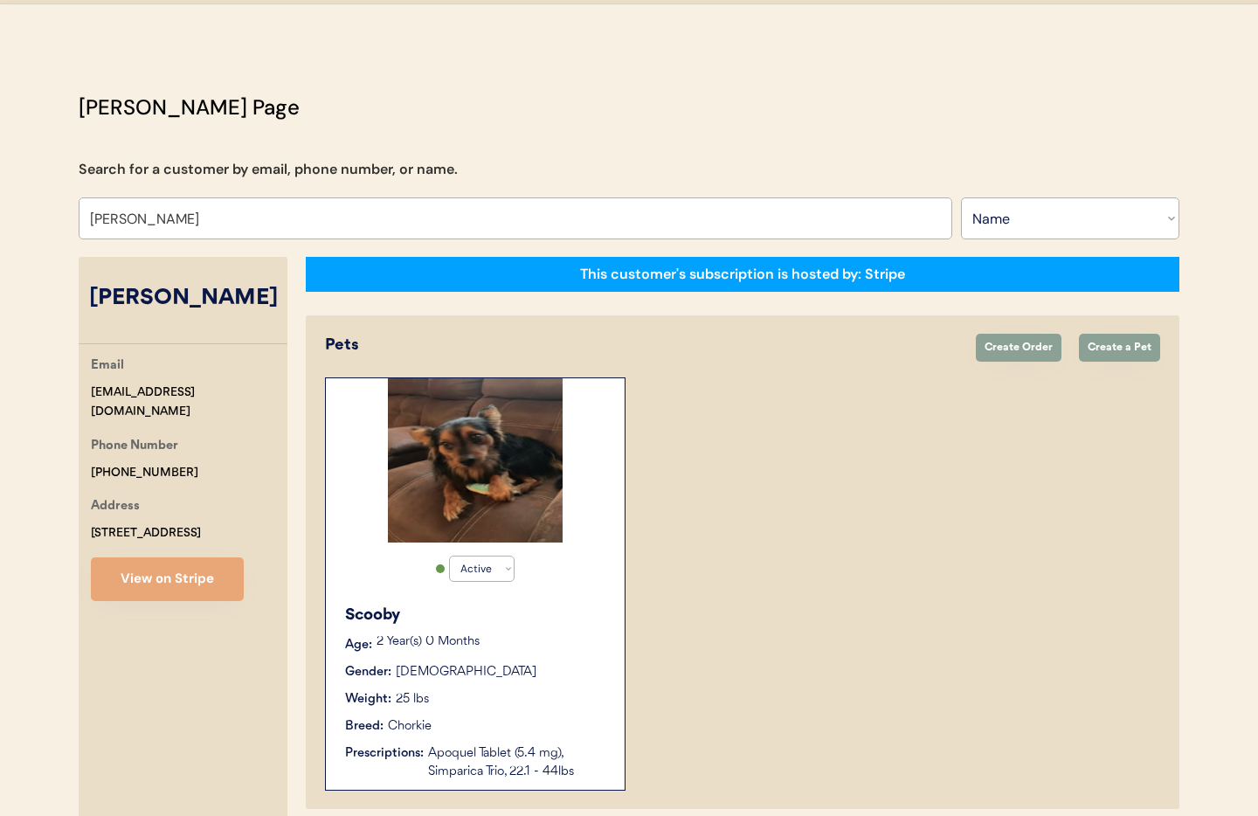
scroll to position [3, 0]
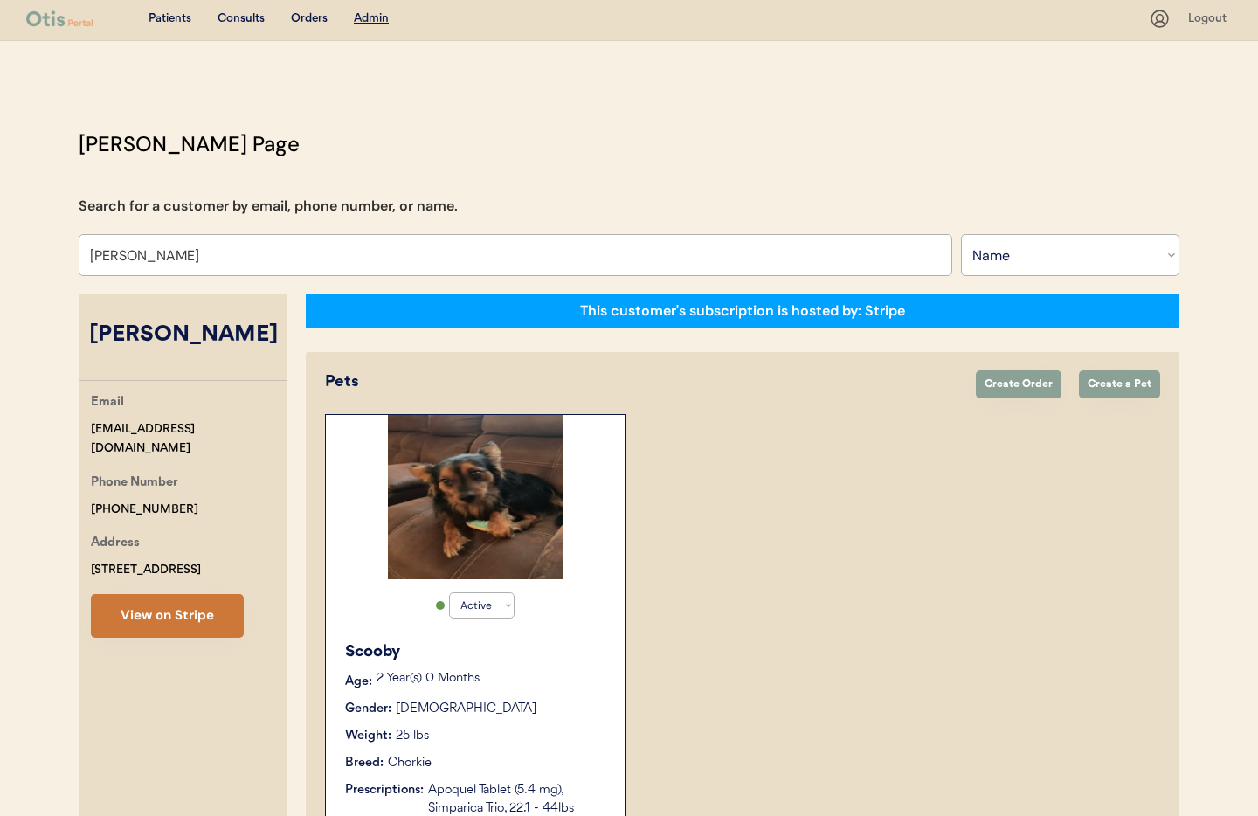
click at [182, 613] on button "View on Stripe" at bounding box center [167, 616] width 153 height 44
drag, startPoint x: 246, startPoint y: 437, endPoint x: 110, endPoint y: 428, distance: 136.5
click at [87, 430] on div "Email [EMAIL_ADDRESS][DOMAIN_NAME] Phone Number [PHONE_NUMBER] Address [STREET_…" at bounding box center [183, 514] width 209 height 245
copy div "[EMAIL_ADDRESS][DOMAIN_NAME]"
drag, startPoint x: 166, startPoint y: 251, endPoint x: 55, endPoint y: 245, distance: 111.0
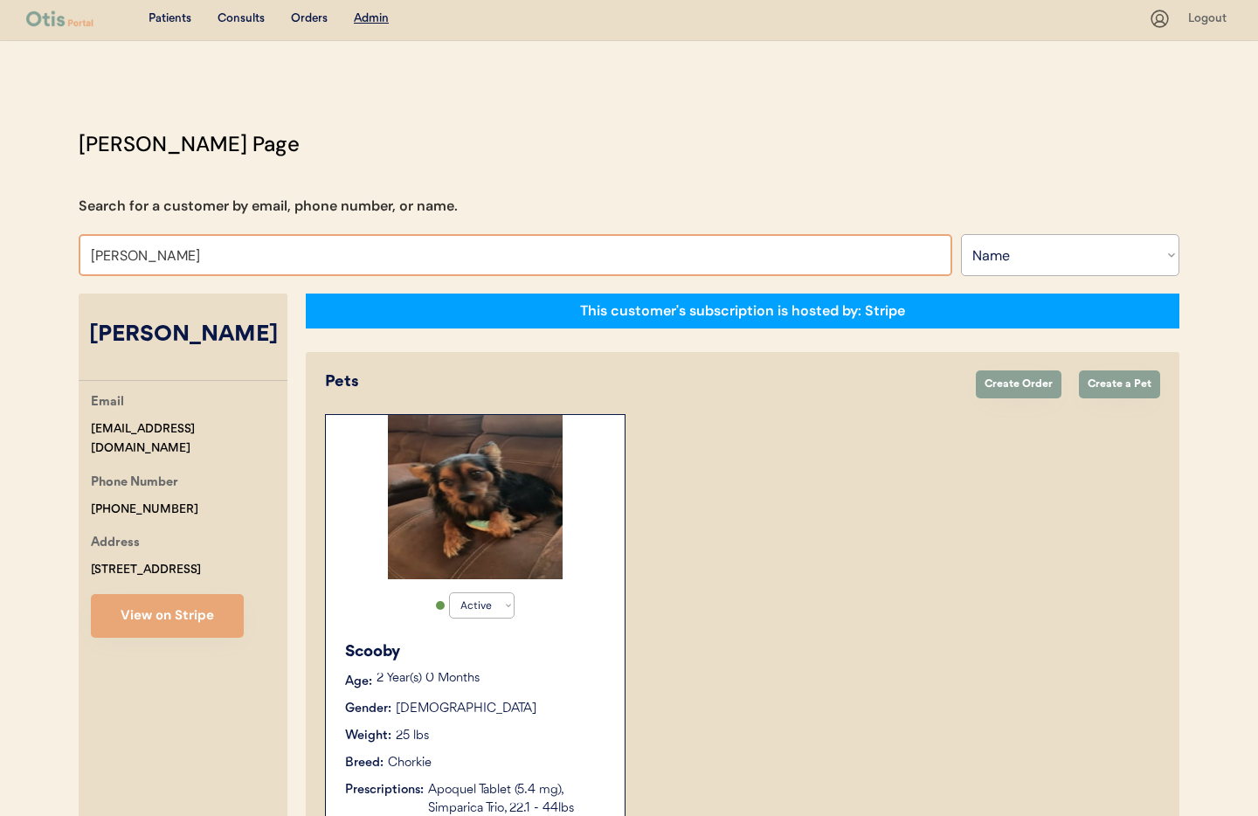
click at [55, 245] on div "Patients Consults Orders Admin Logout [PERSON_NAME] Admin Page Search for a cus…" at bounding box center [629, 582] width 1258 height 1170
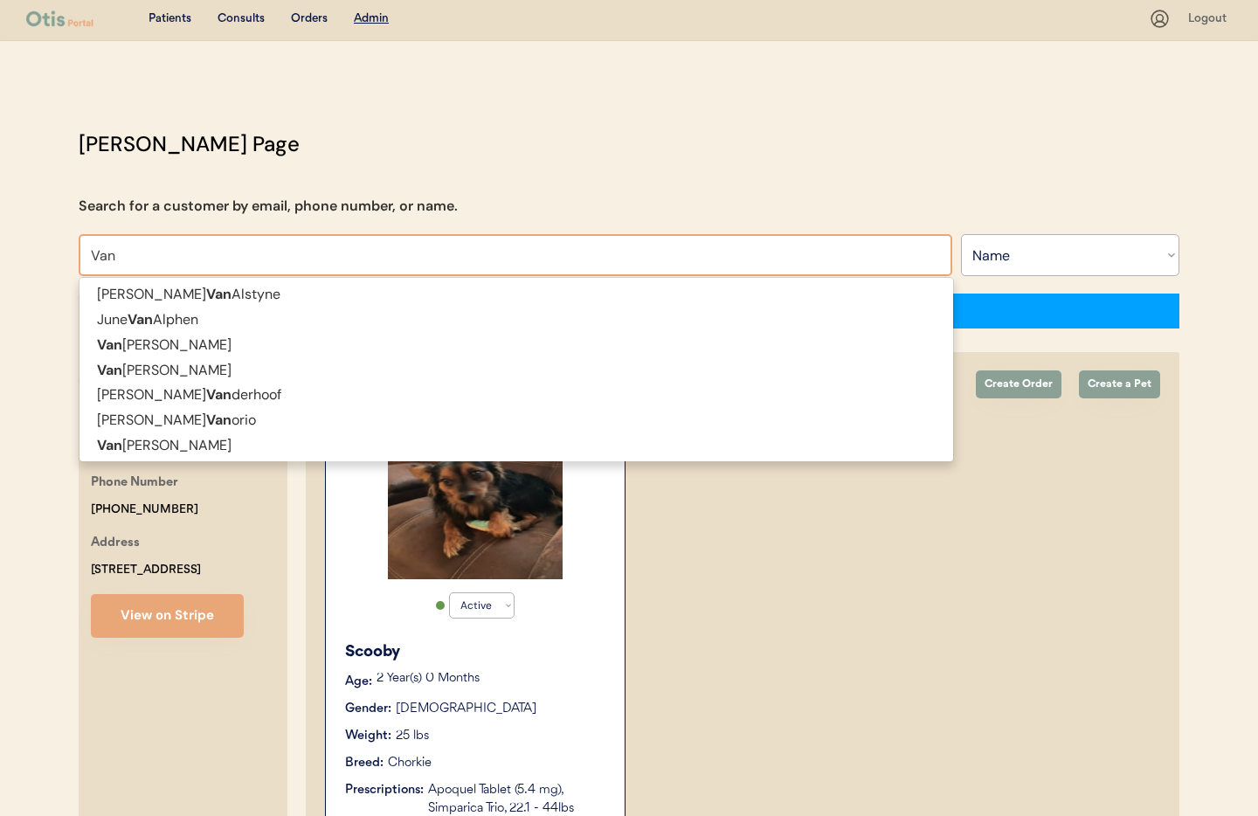
type input "VanE"
type input "VanEssa Fernandez"
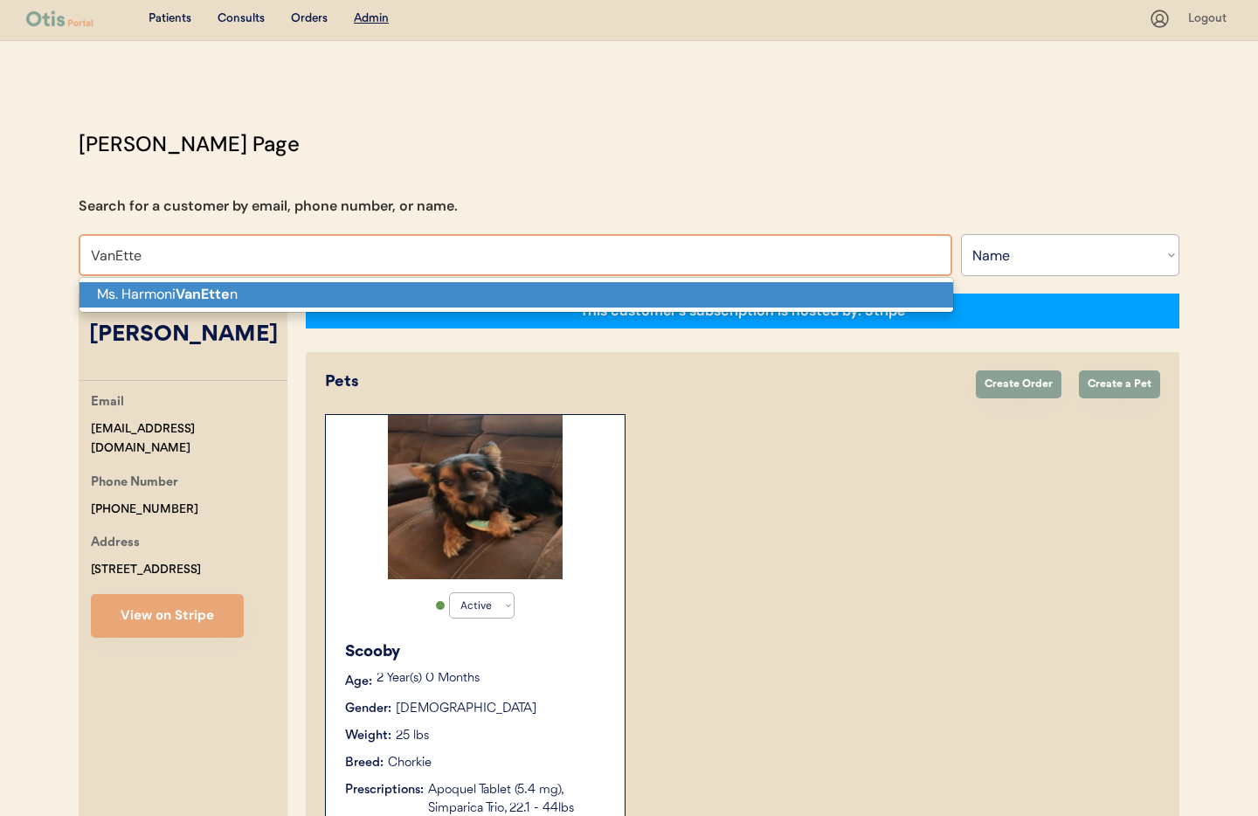
click at [149, 295] on p "Ms. Harmoni VanEtte n" at bounding box center [515, 294] width 873 height 25
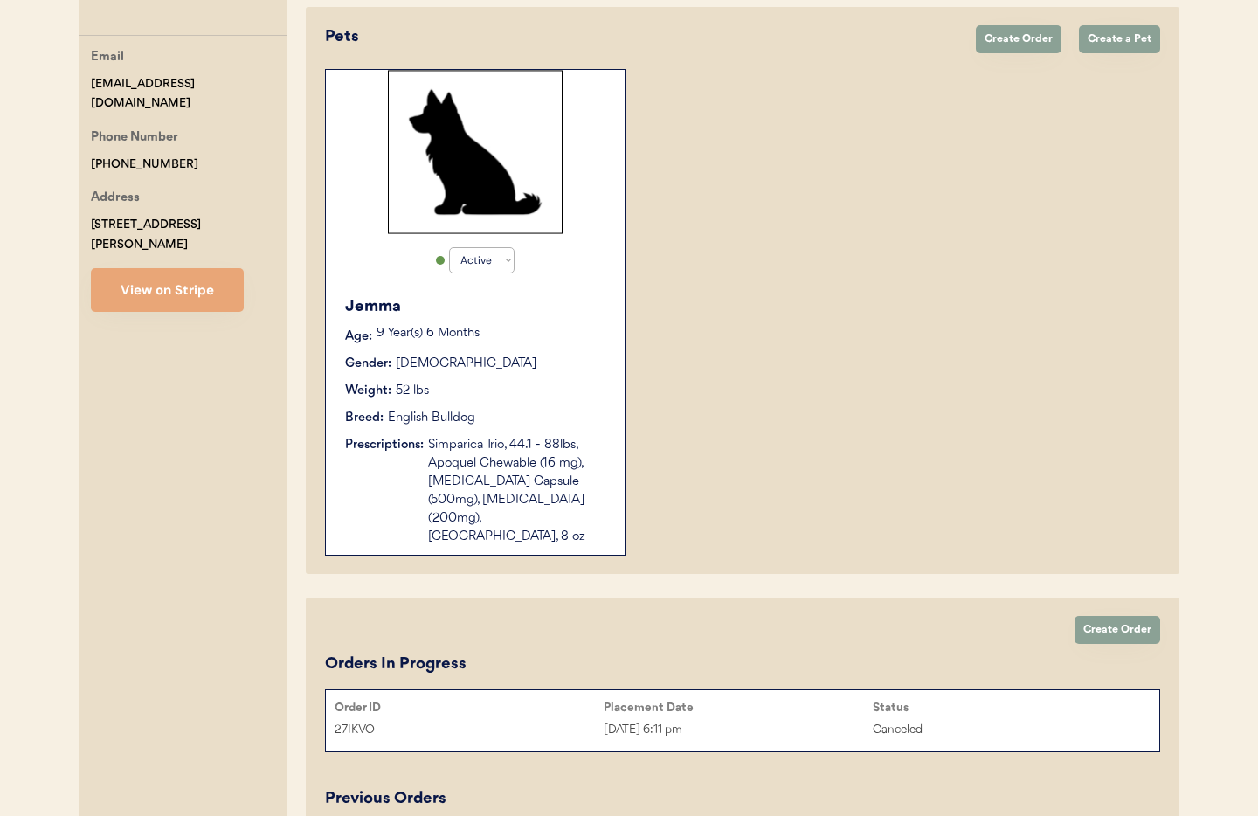
scroll to position [378, 0]
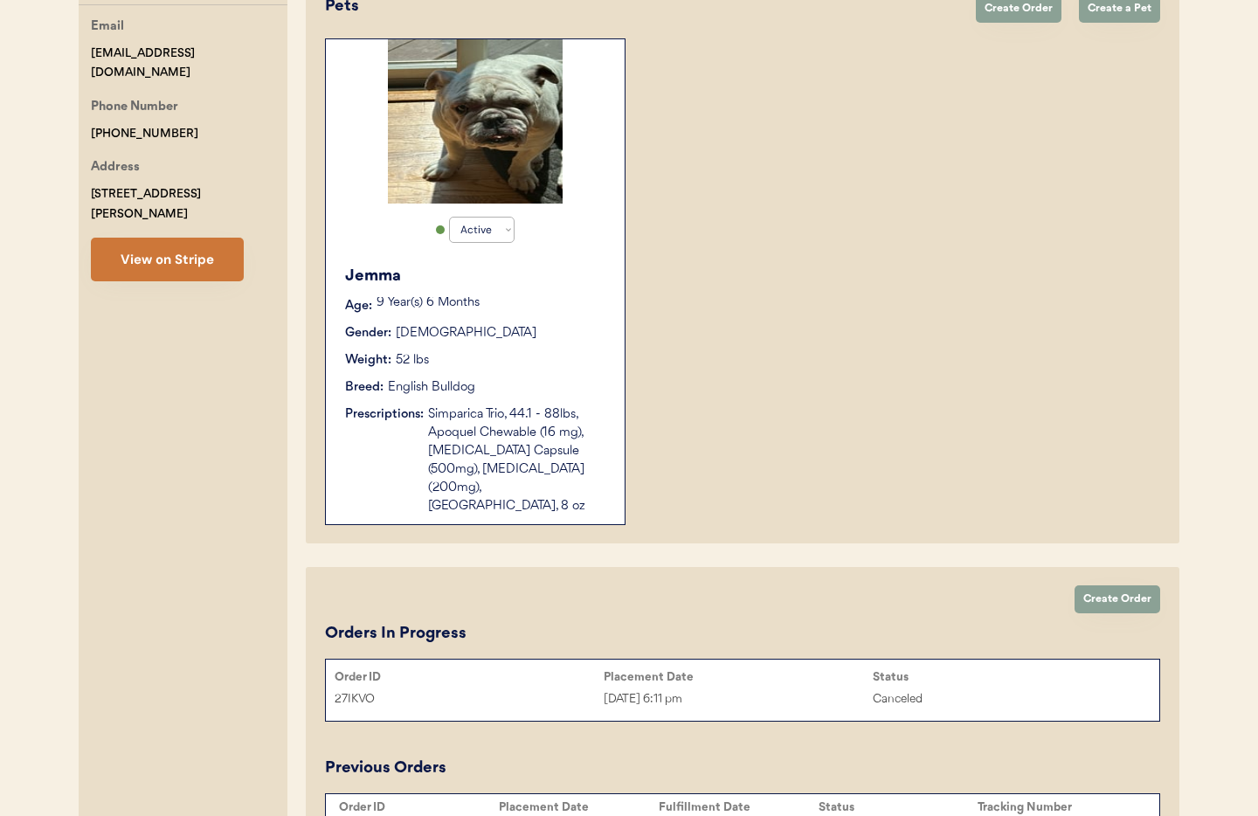
type input "[PERSON_NAME]"
click at [190, 269] on button "View on Stripe" at bounding box center [167, 260] width 153 height 44
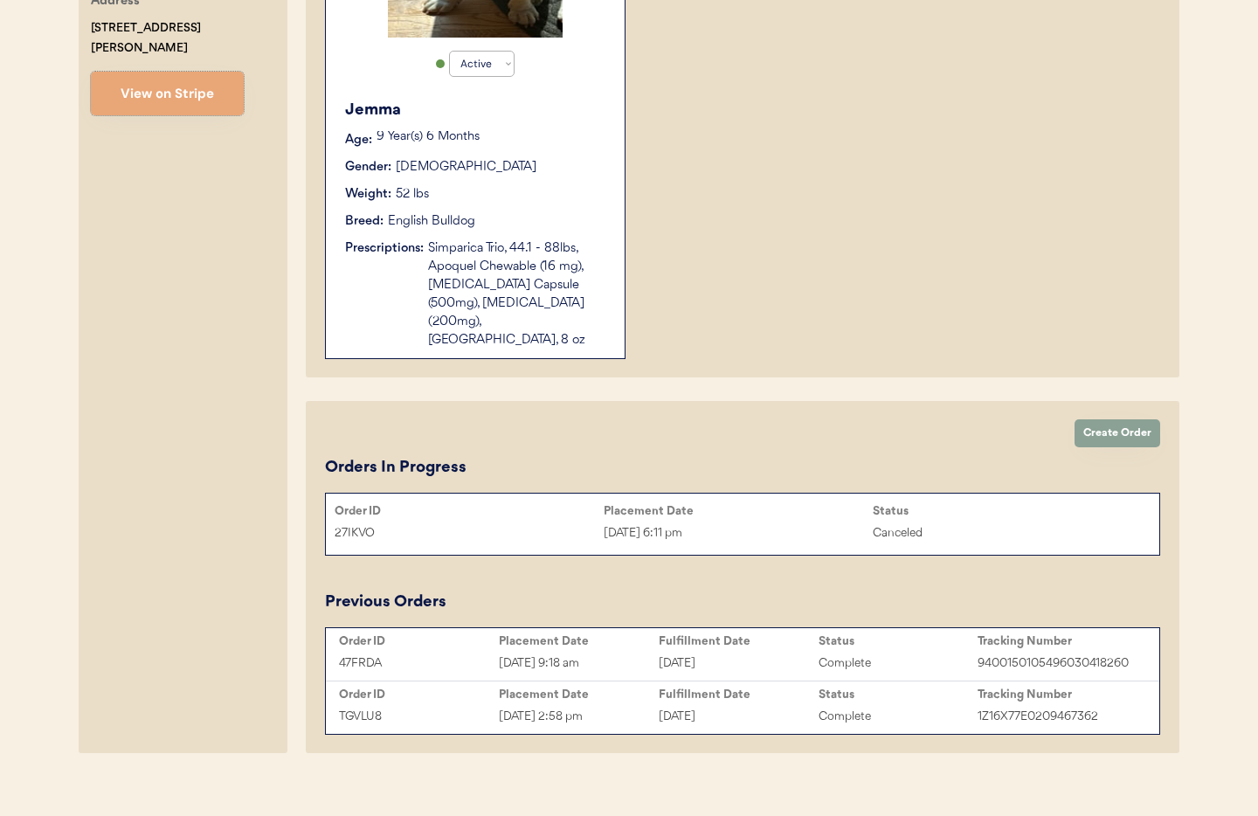
click at [686, 653] on div "[DATE]" at bounding box center [739, 663] width 160 height 20
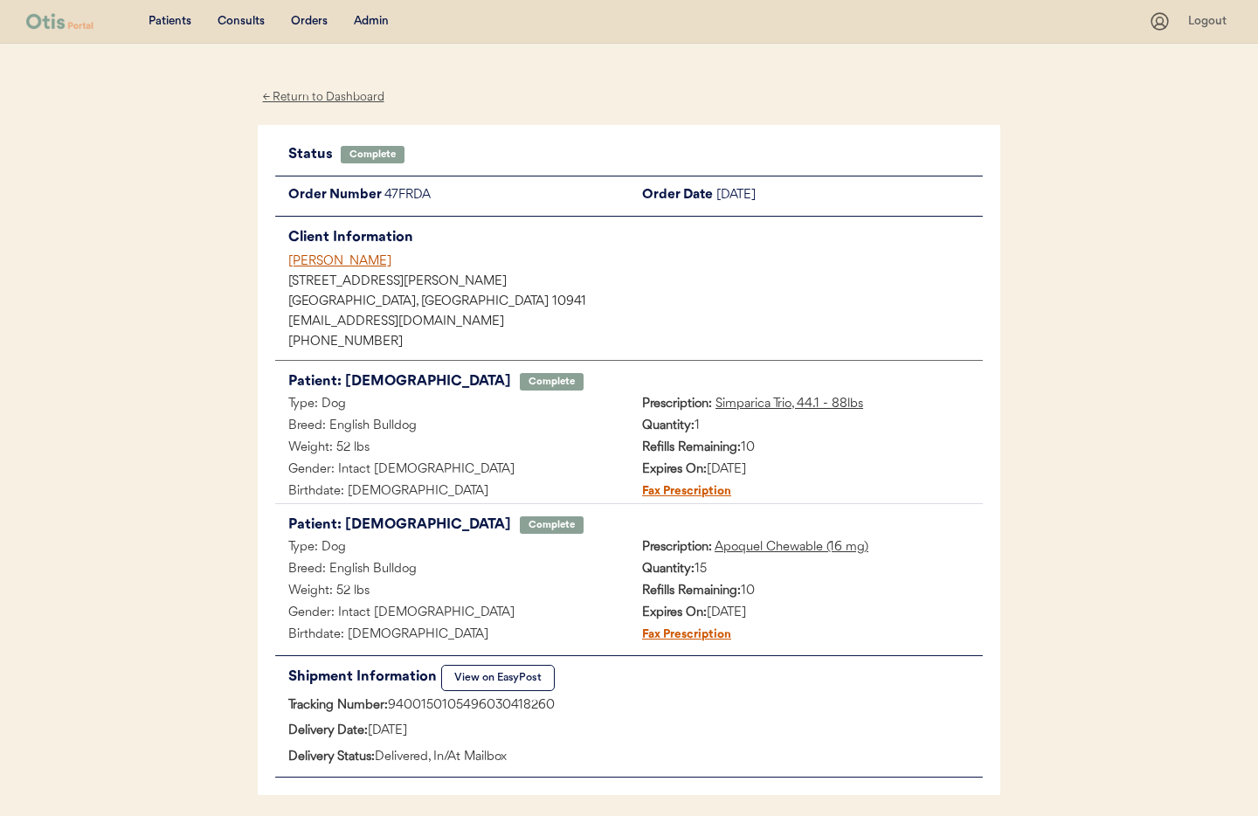
click at [344, 265] on div "[PERSON_NAME]" at bounding box center [635, 261] width 694 height 18
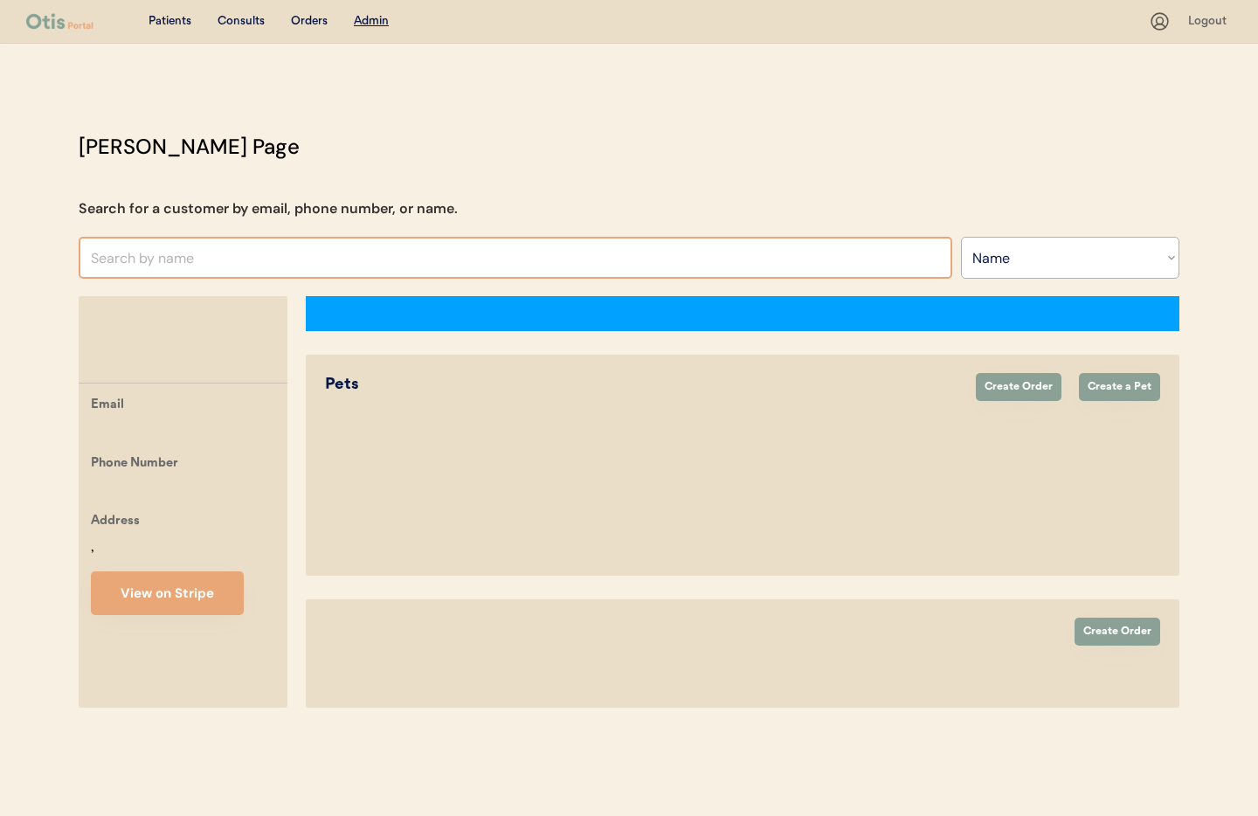
select select ""Name""
select select "true"
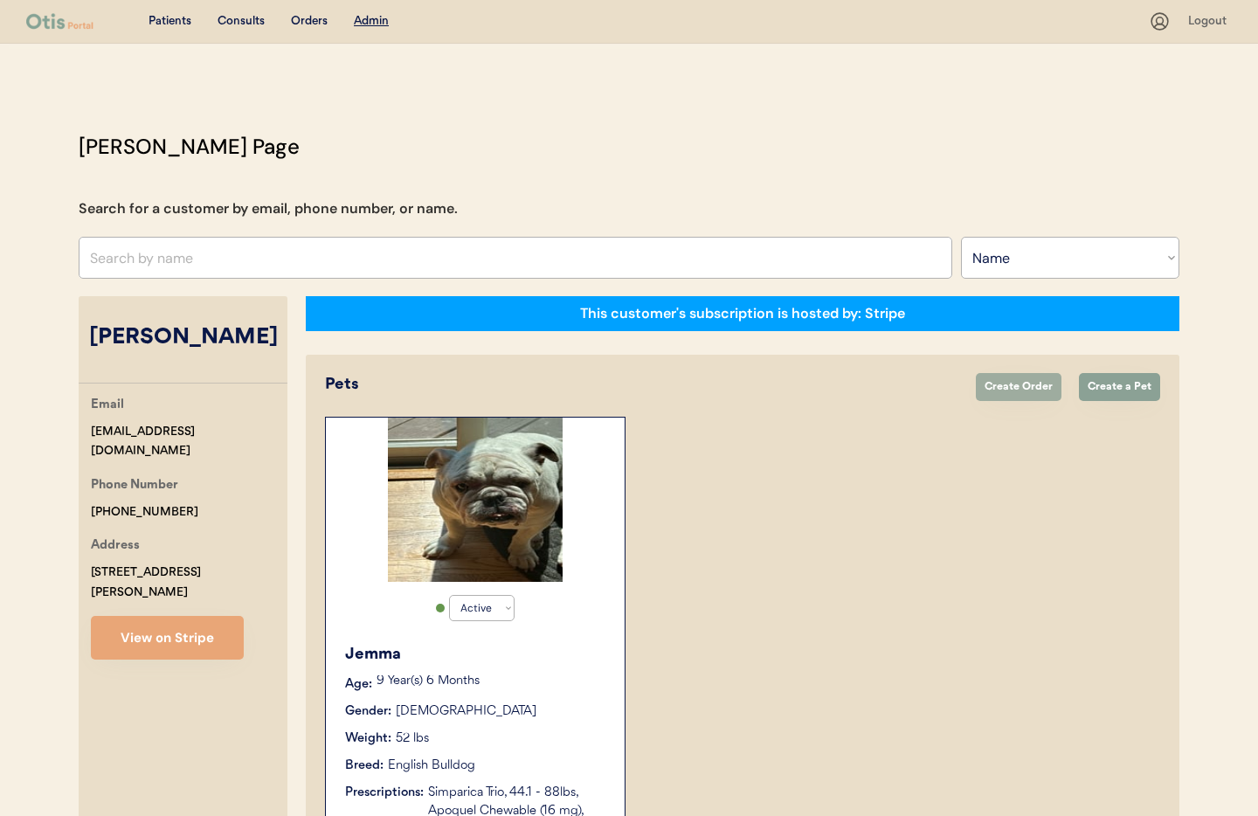
click at [1007, 394] on button "Create Order" at bounding box center [1019, 387] width 86 height 28
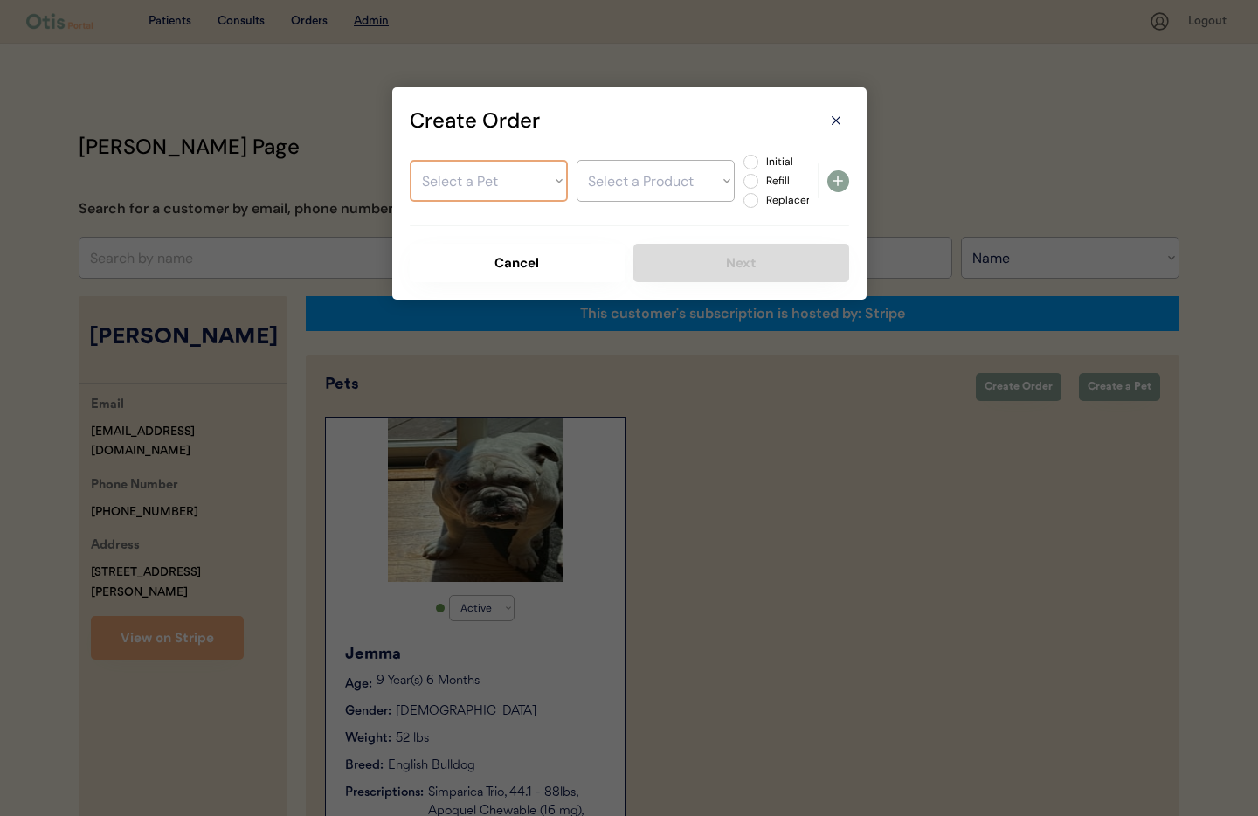
click at [495, 186] on select "Select a Pet Jemma" at bounding box center [489, 181] width 158 height 42
click at [621, 192] on select "Select a Product" at bounding box center [655, 181] width 158 height 42
click at [497, 181] on select "Select a Pet Jemma" at bounding box center [489, 181] width 158 height 42
select select ""1348695171700984260__LOOKUP__1753798870913x422549822382014460""
click at [410, 160] on select "Select a Pet Jemma" at bounding box center [489, 181] width 158 height 42
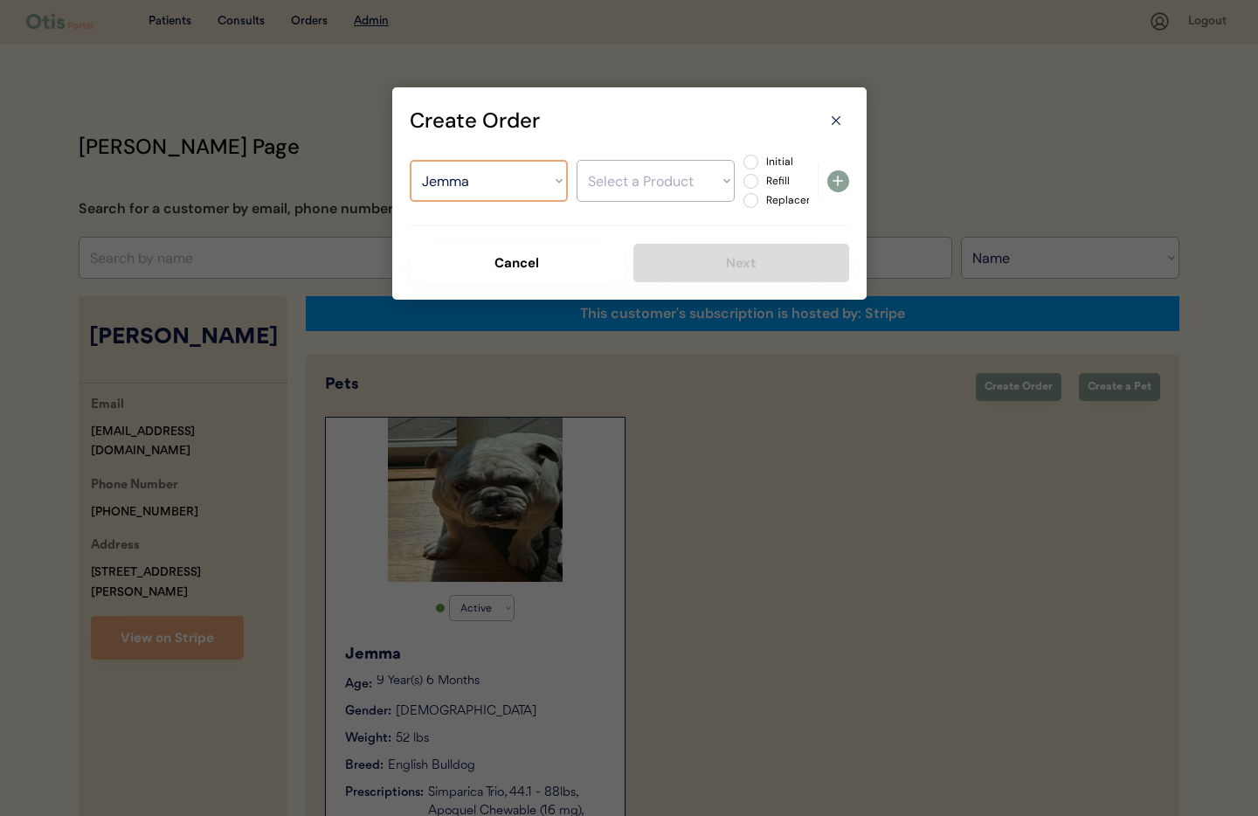
click at [620, 186] on select "Select a Product Simparica Trio, 44.1 - 88lbs Apoquel Chewable (16 mg) [MEDICAL…" at bounding box center [655, 181] width 158 height 42
select select ""1348695171700984260__LOOKUP__1754423772512x396620820885012500""
click at [576, 160] on select "Select a Product Simparica Trio, 44.1 - 88lbs Apoquel Chewable (16 mg) [MEDICAL…" at bounding box center [655, 181] width 158 height 42
click at [761, 199] on label "Replacement" at bounding box center [799, 200] width 77 height 10
click at [742, 168] on input "Replacement" at bounding box center [735, 161] width 11 height 11
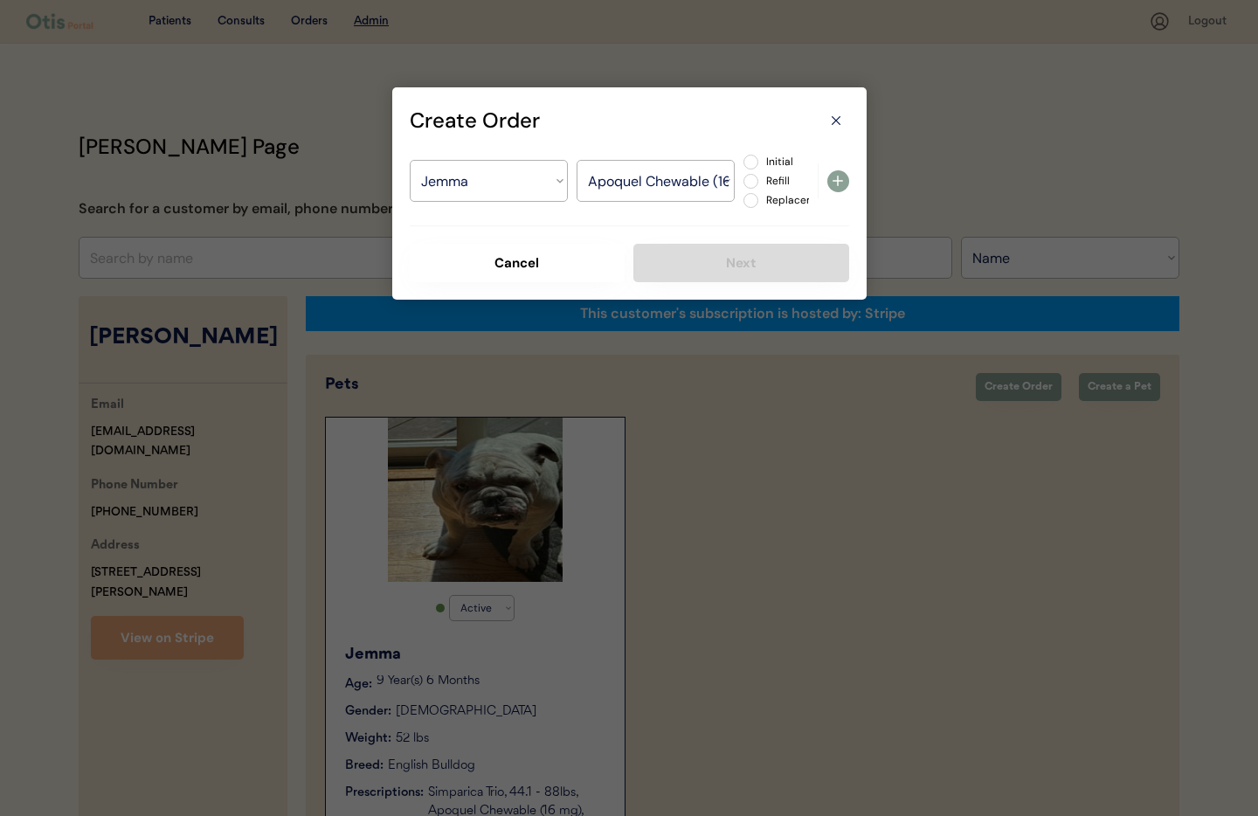
radio input "true"
drag, startPoint x: 845, startPoint y: 183, endPoint x: 812, endPoint y: 239, distance: 65.3
click at [845, 183] on icon at bounding box center [837, 180] width 21 height 21
select select ""PLACEHOLDER_1427118222253""
radio input "false"
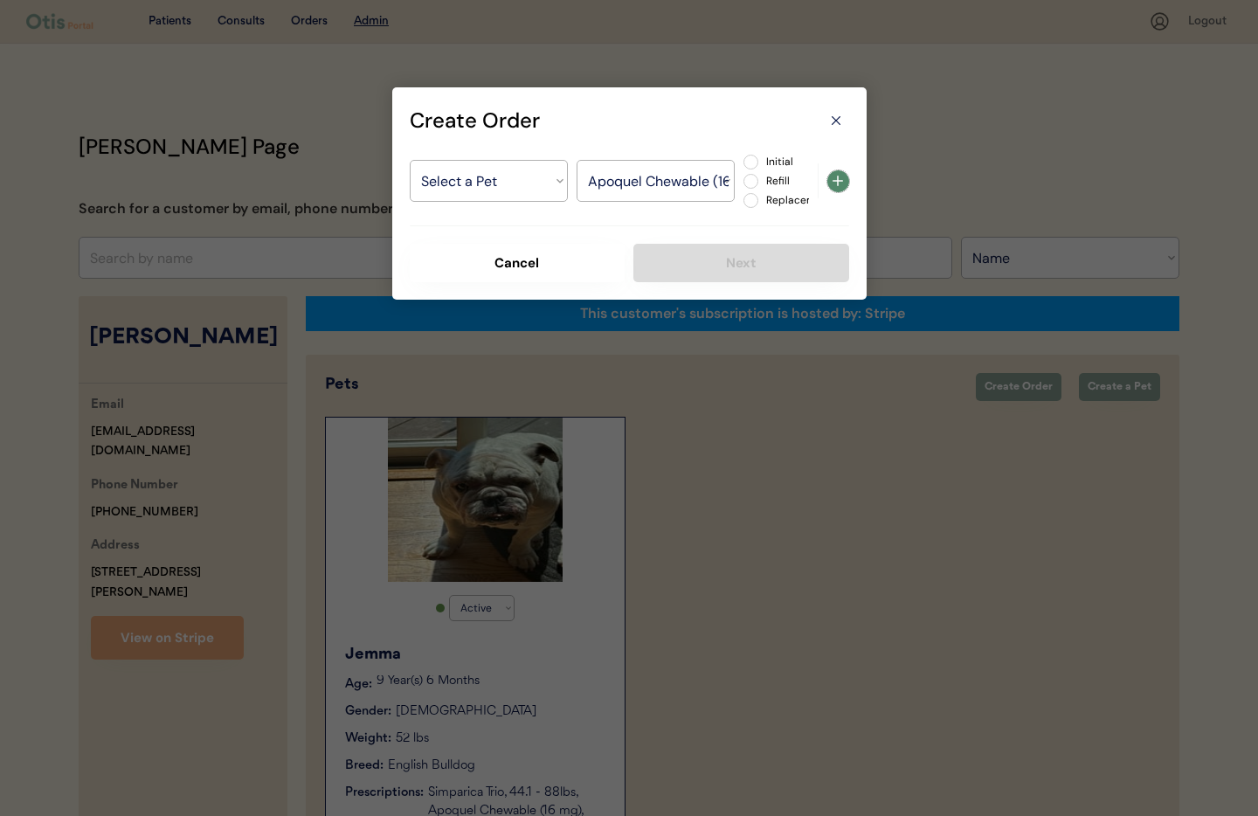
select select ""PLACEHOLDER_1427118222253""
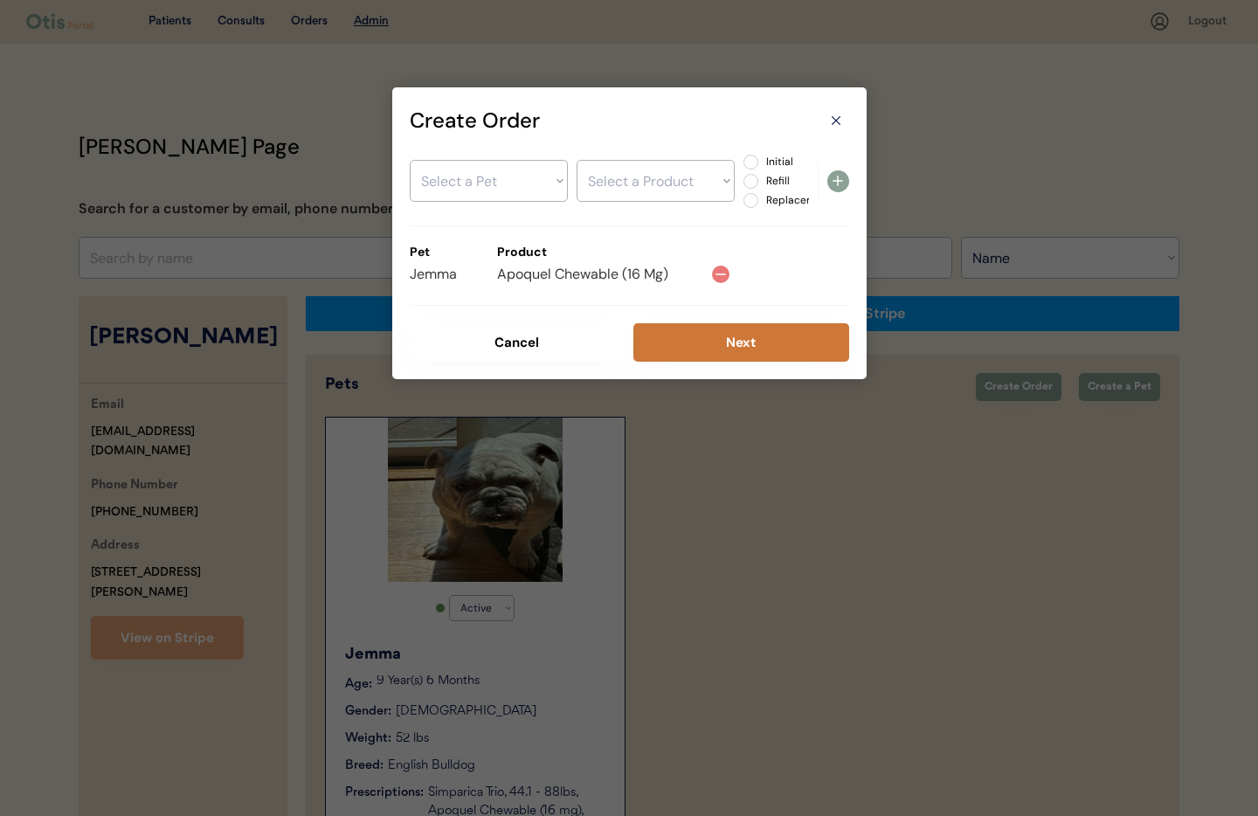
click at [729, 341] on button "Next" at bounding box center [741, 342] width 216 height 38
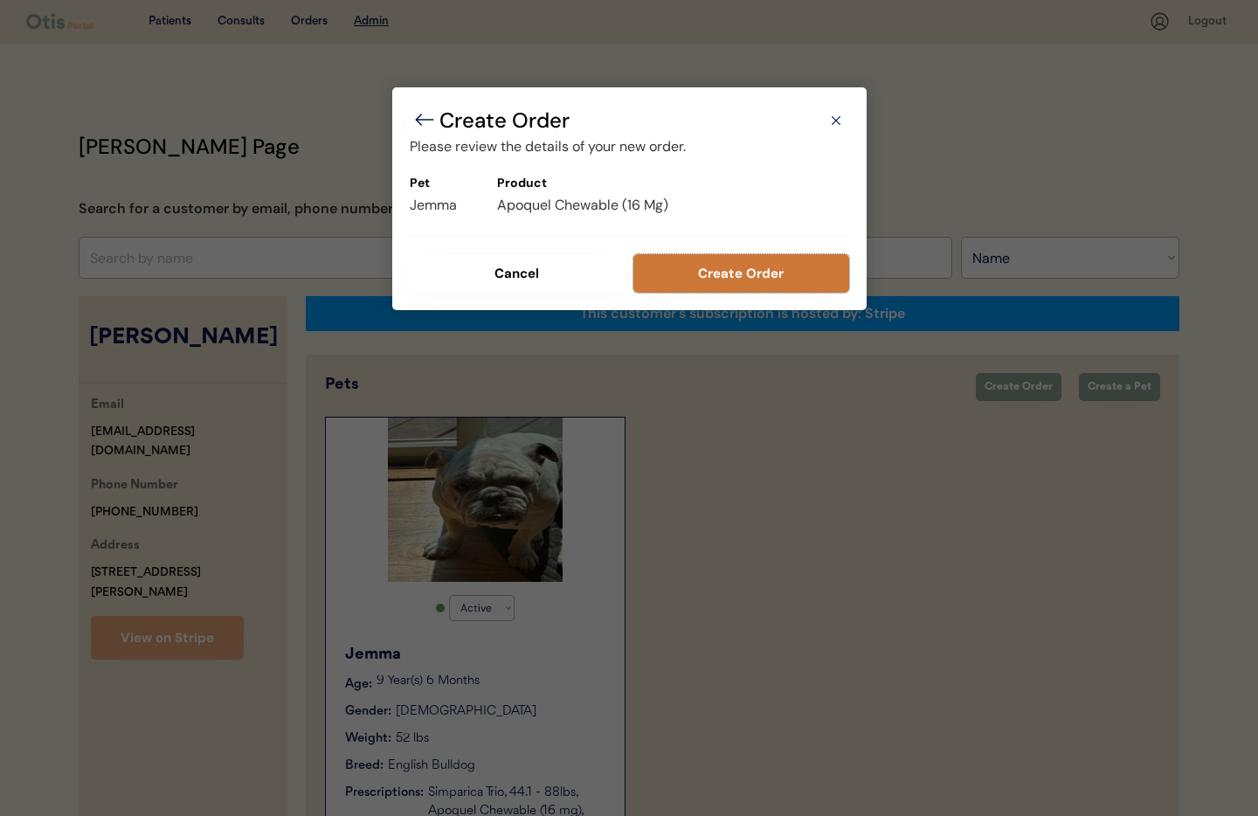
drag, startPoint x: 730, startPoint y: 263, endPoint x: 794, endPoint y: 327, distance: 90.2
click at [730, 265] on button "Create Order" at bounding box center [741, 273] width 216 height 38
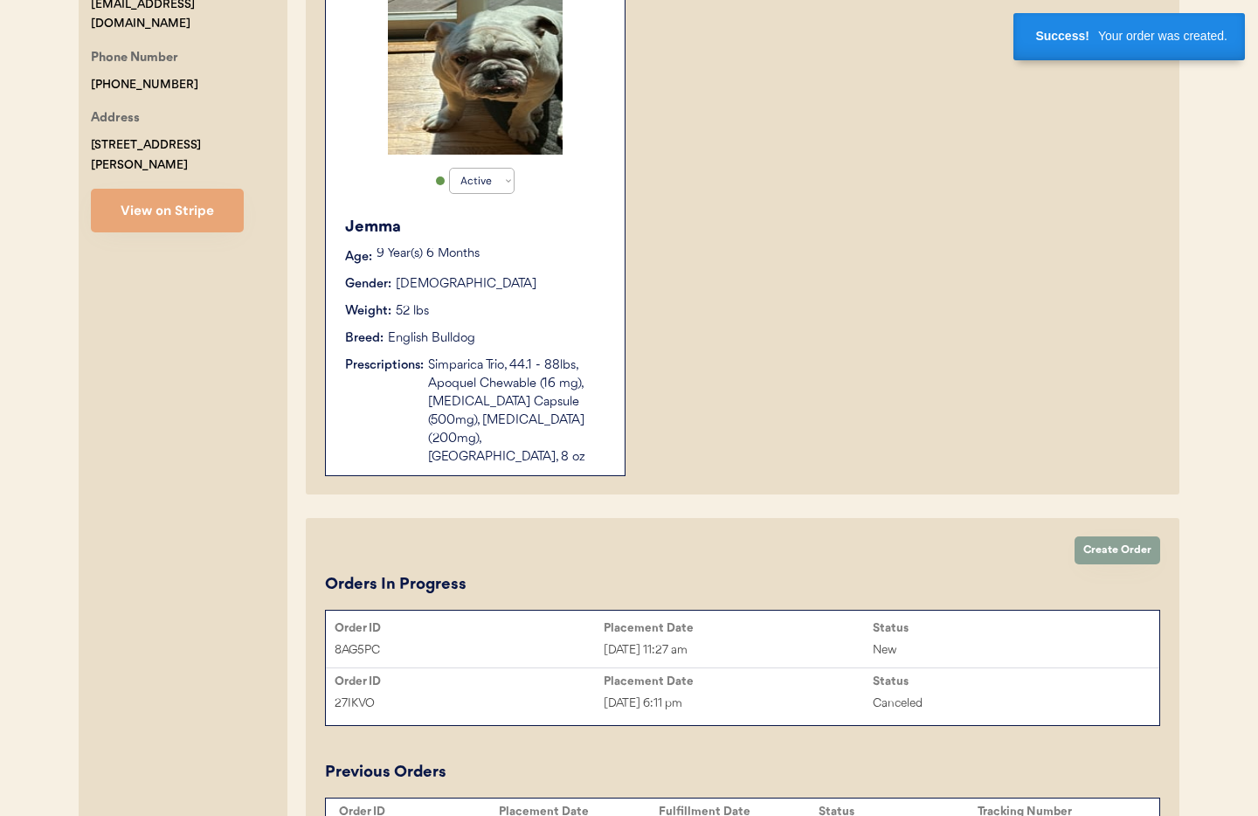
scroll to position [597, 0]
